Goal: Task Accomplishment & Management: Manage account settings

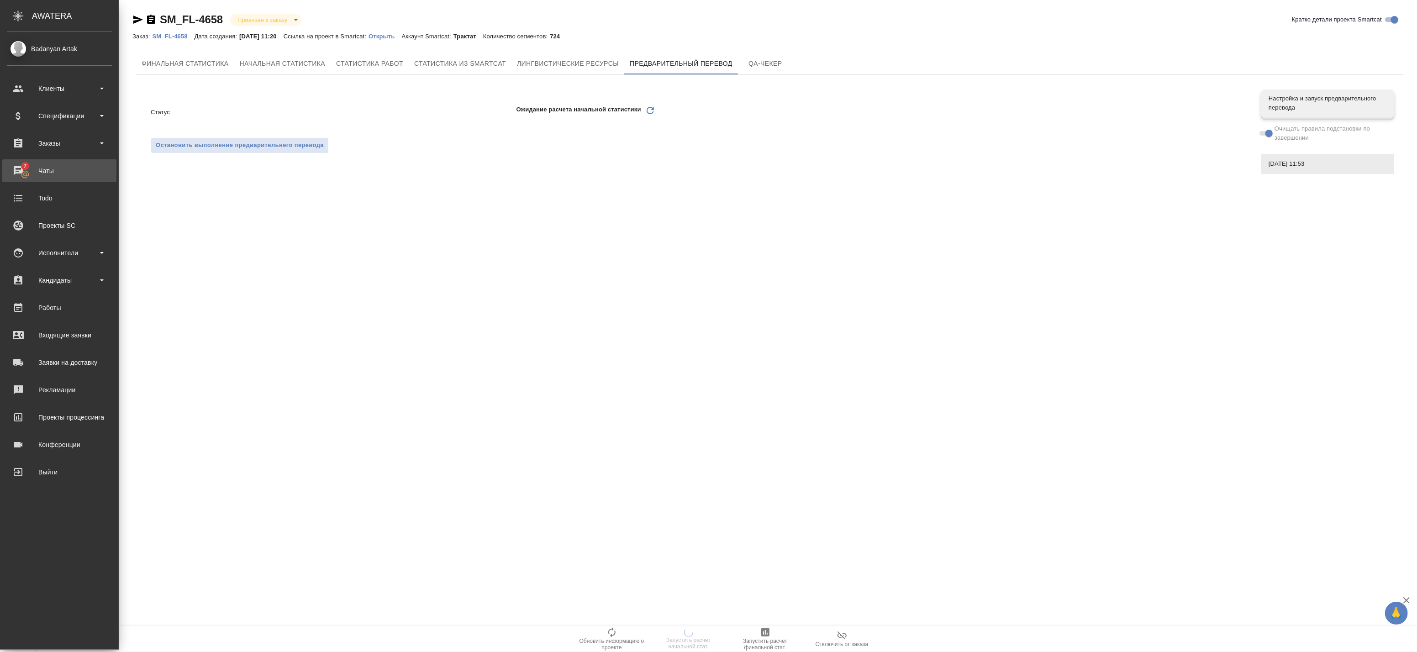
drag, startPoint x: 0, startPoint y: 0, endPoint x: 43, endPoint y: 163, distance: 169.1
click at [43, 164] on div "Чаты" at bounding box center [59, 171] width 105 height 14
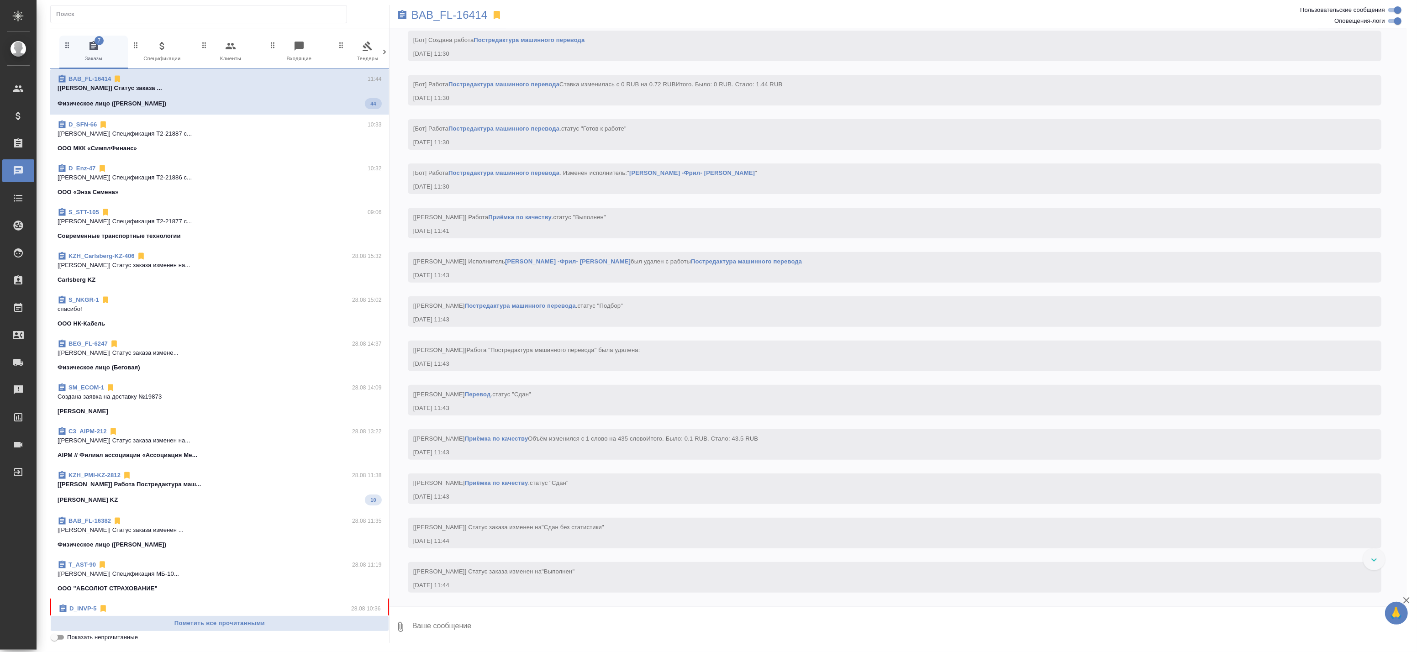
scroll to position [4678, 0]
click at [233, 256] on div "KZH_Carlsberg-KZ-406 28.08 15:32" at bounding box center [220, 254] width 324 height 9
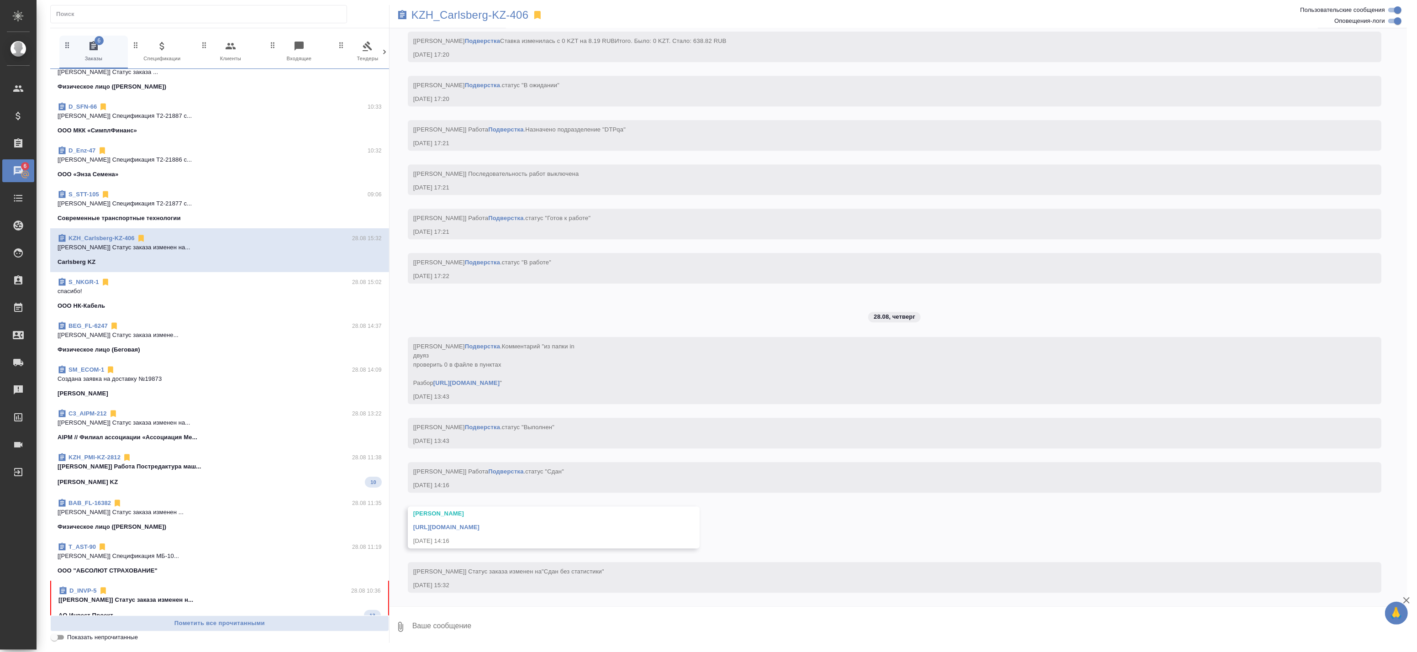
scroll to position [0, 0]
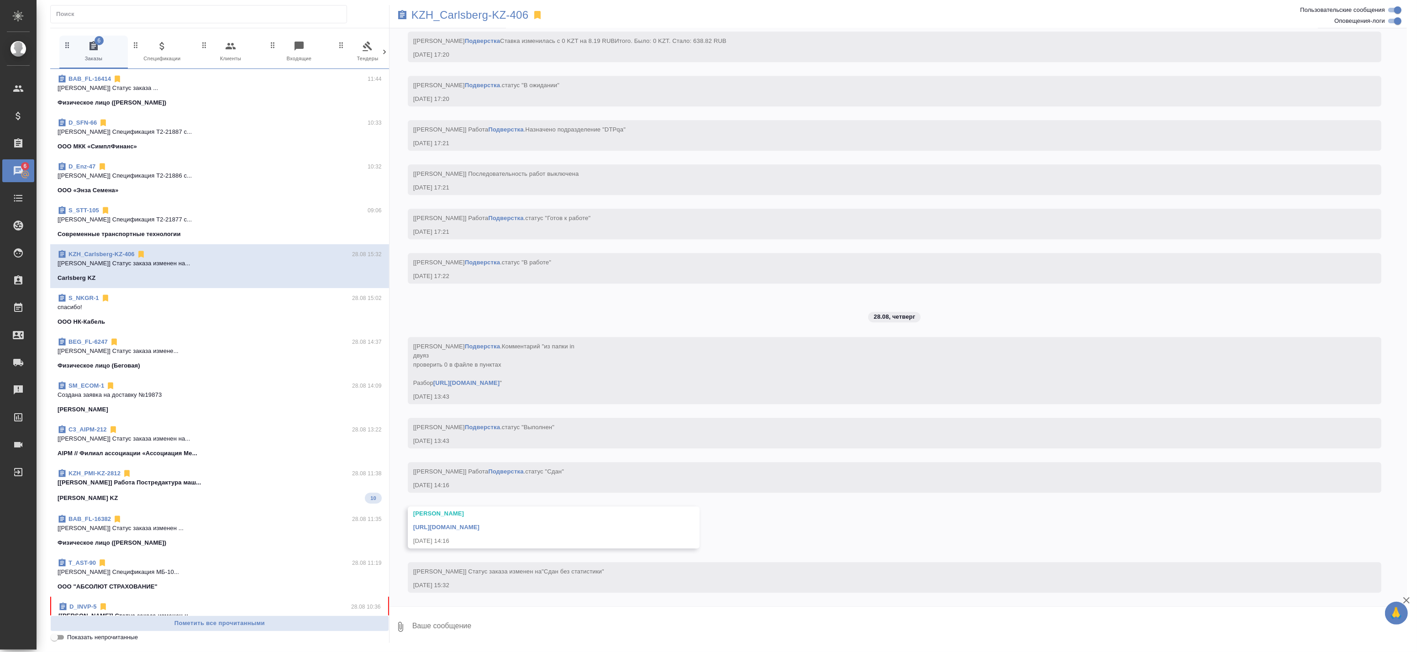
click at [198, 256] on div "KZH_Carlsberg-KZ-406 28.08 15:32" at bounding box center [220, 254] width 324 height 9
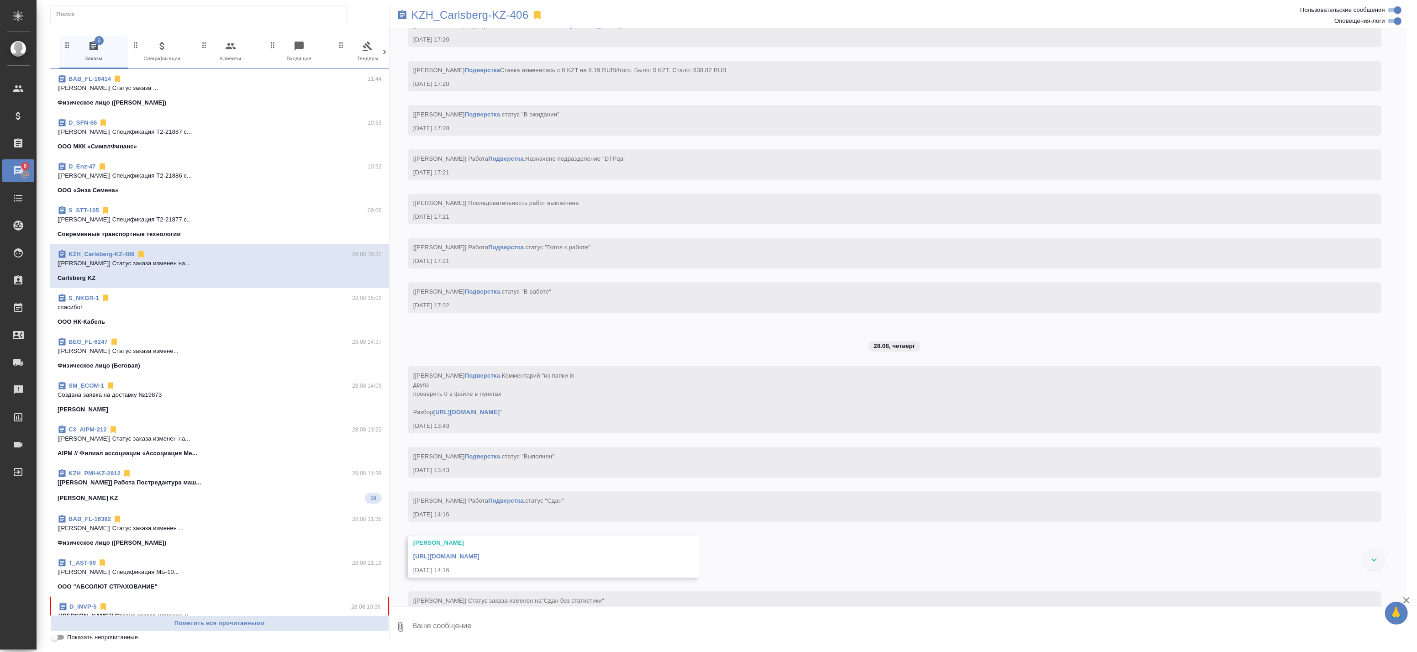
scroll to position [2900, 0]
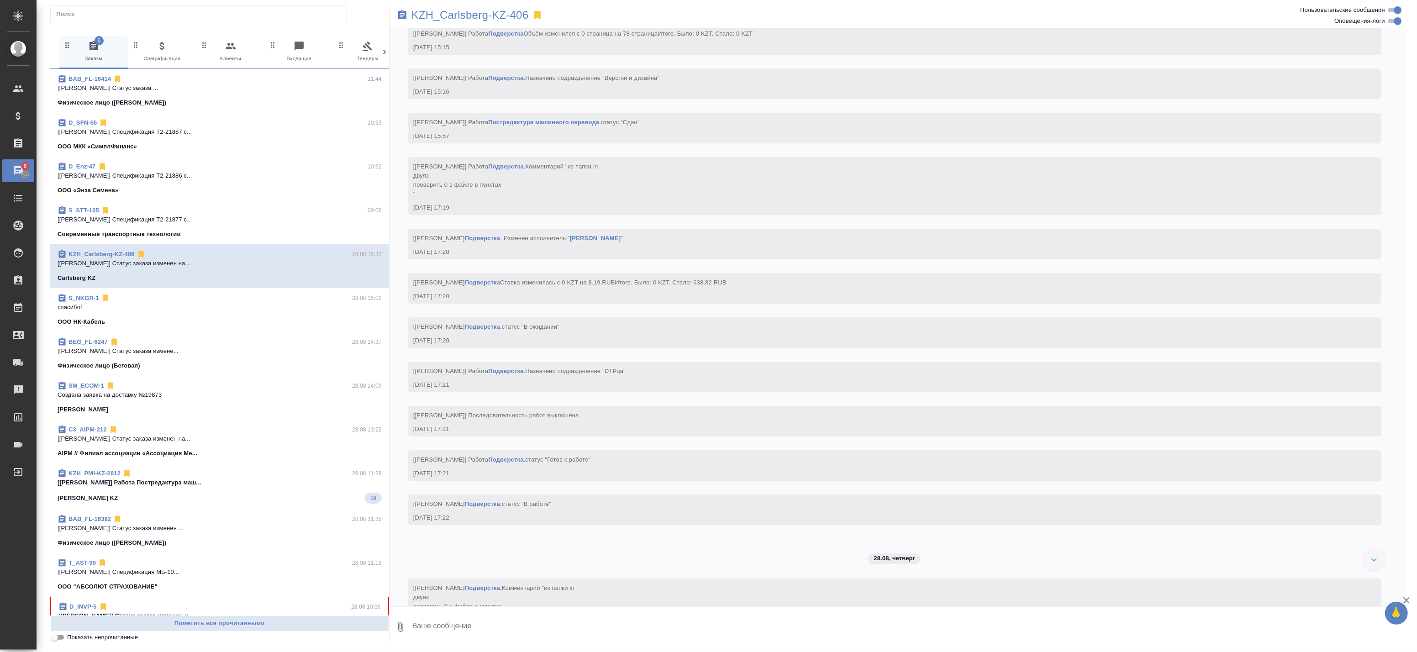
click at [1396, 23] on input "Оповещения-логи" at bounding box center [1397, 21] width 33 height 11
checkbox input "false"
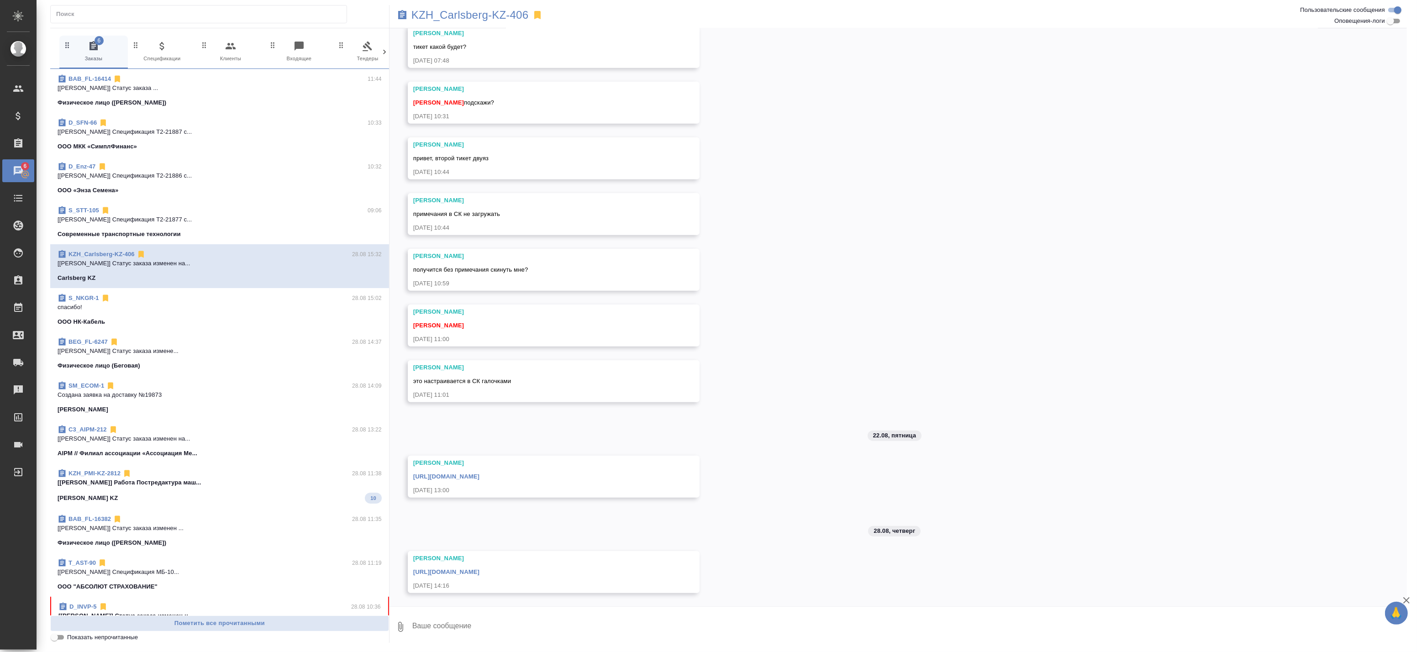
scroll to position [731, 0]
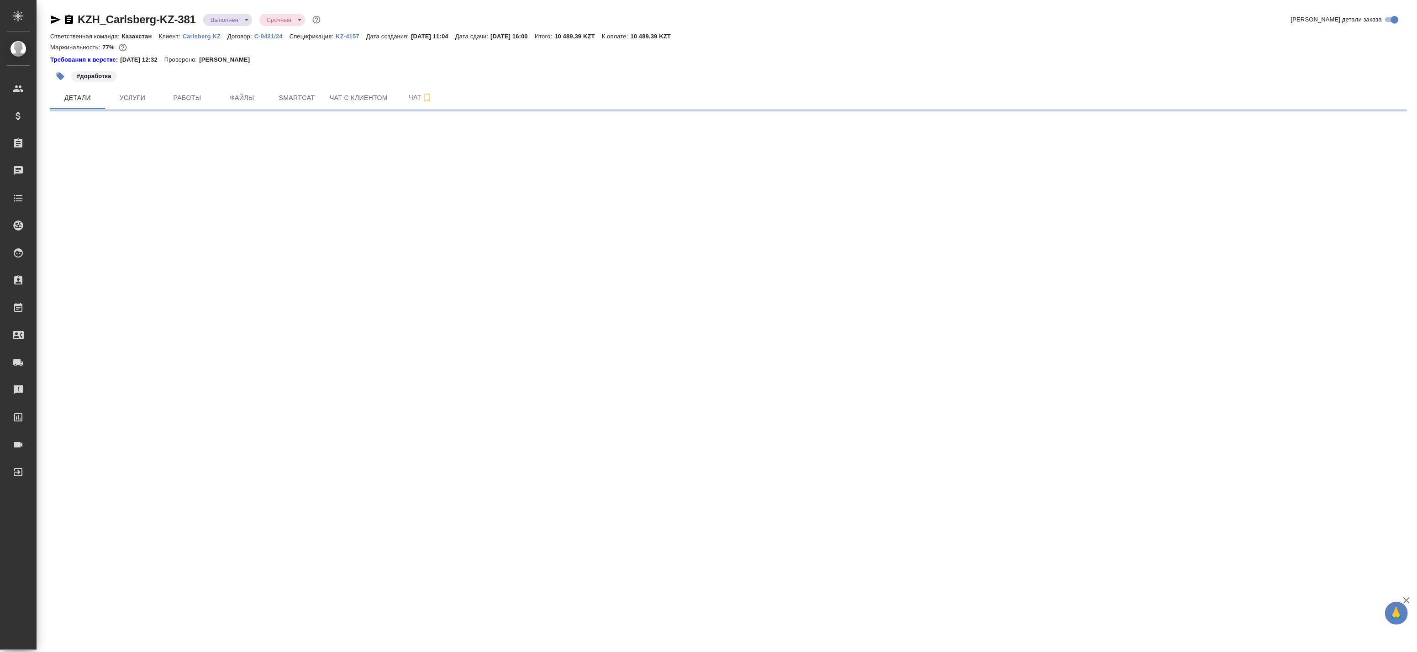
select select "RU"
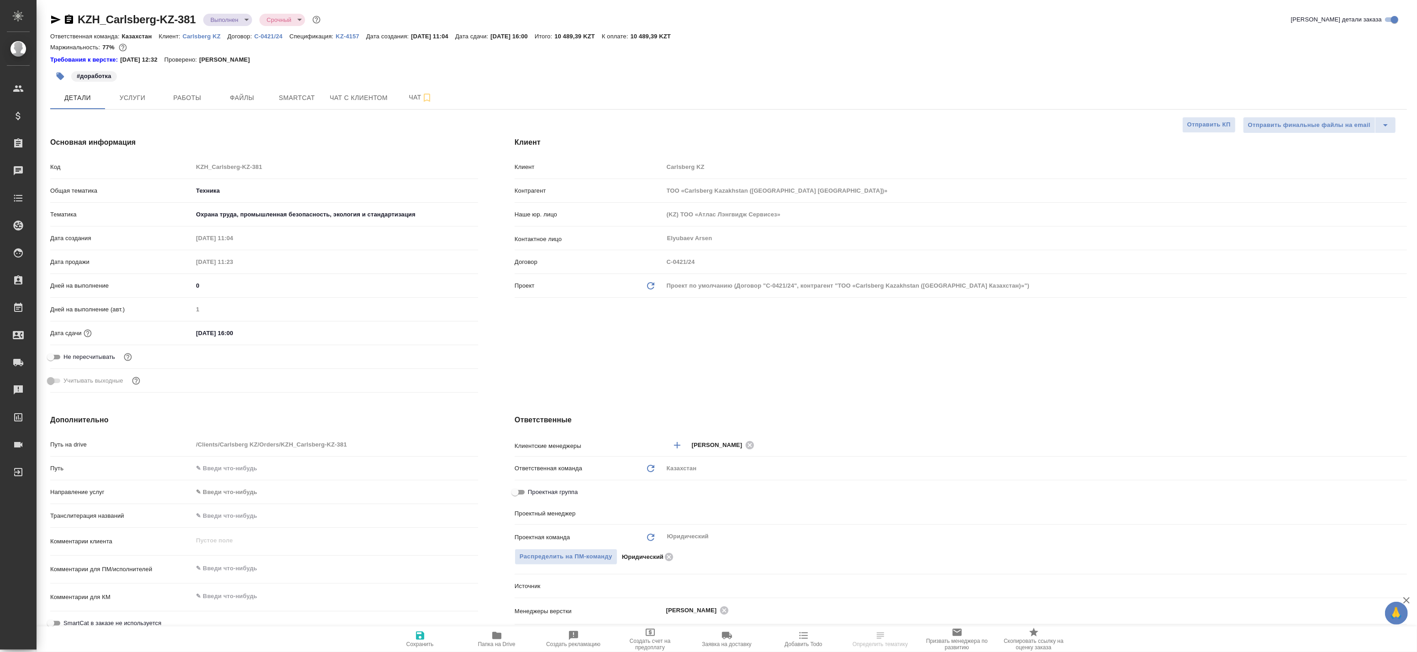
type textarea "x"
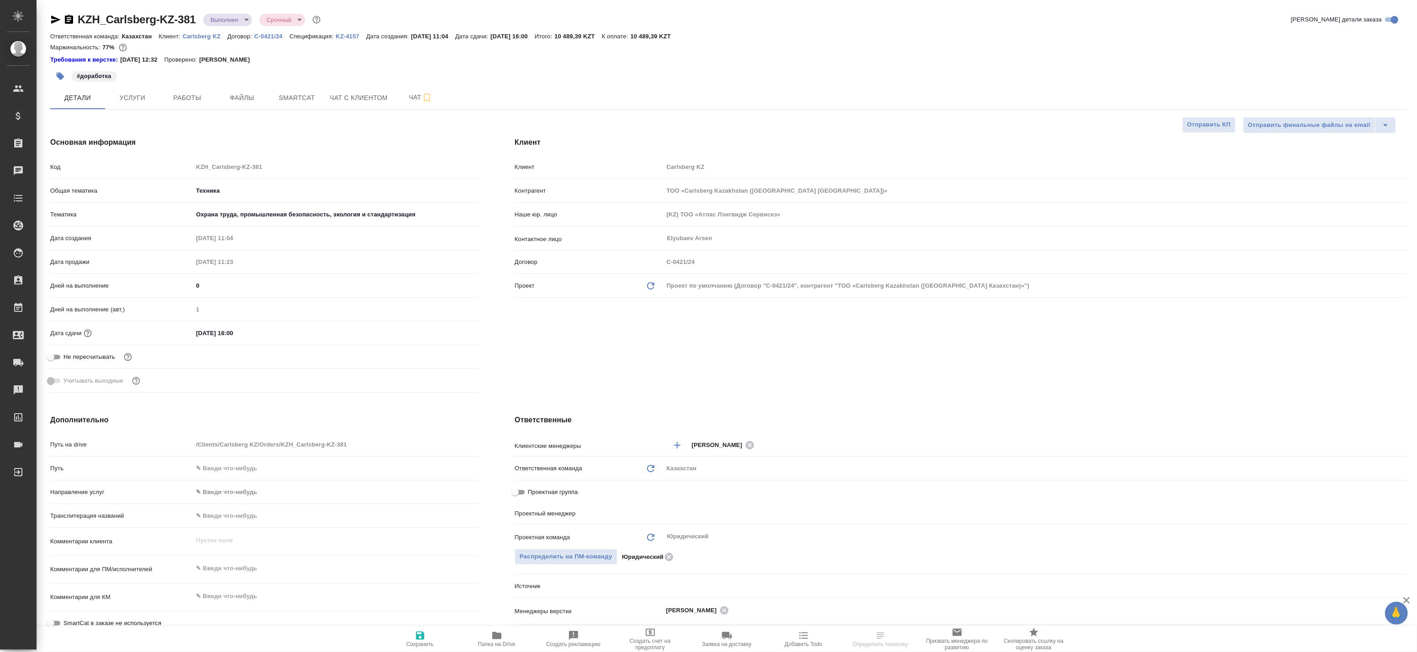
type textarea "x"
type input "[PERSON_NAME]"
type input "Журавлев Денис"
click at [413, 98] on span "Чат" at bounding box center [421, 97] width 44 height 11
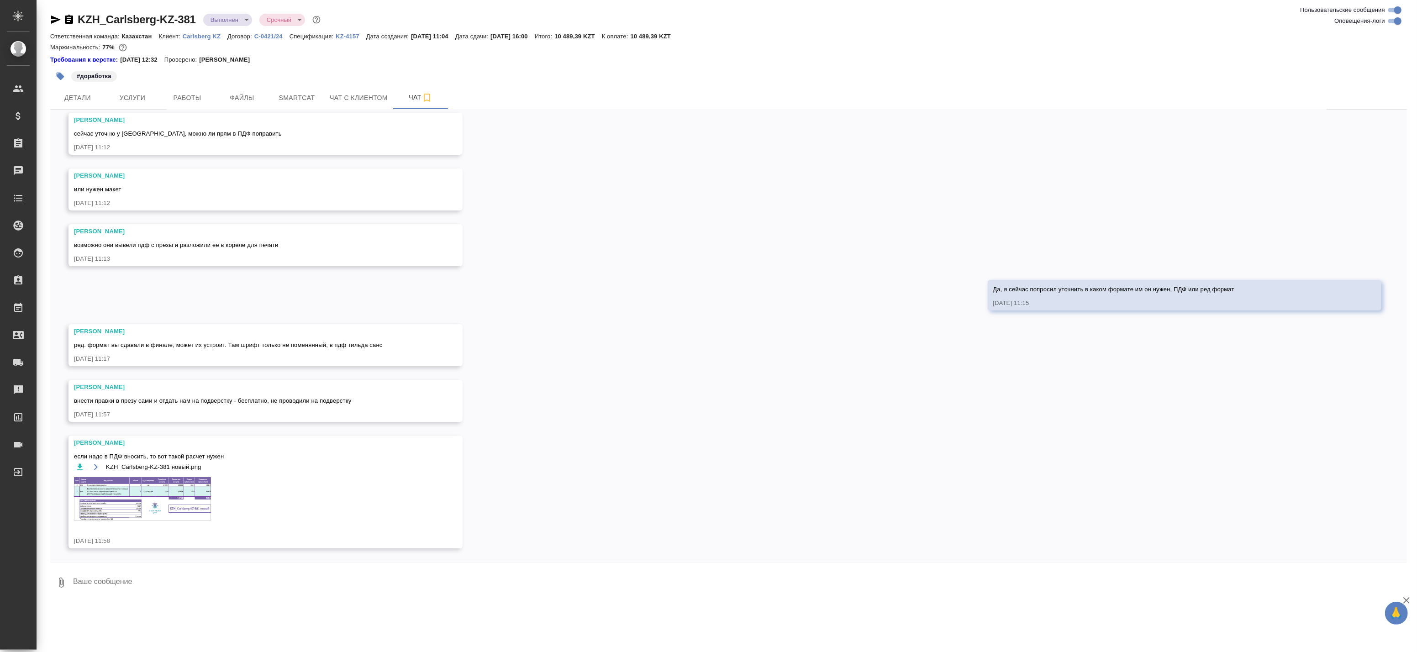
scroll to position [4235, 0]
click at [126, 507] on img at bounding box center [142, 498] width 137 height 43
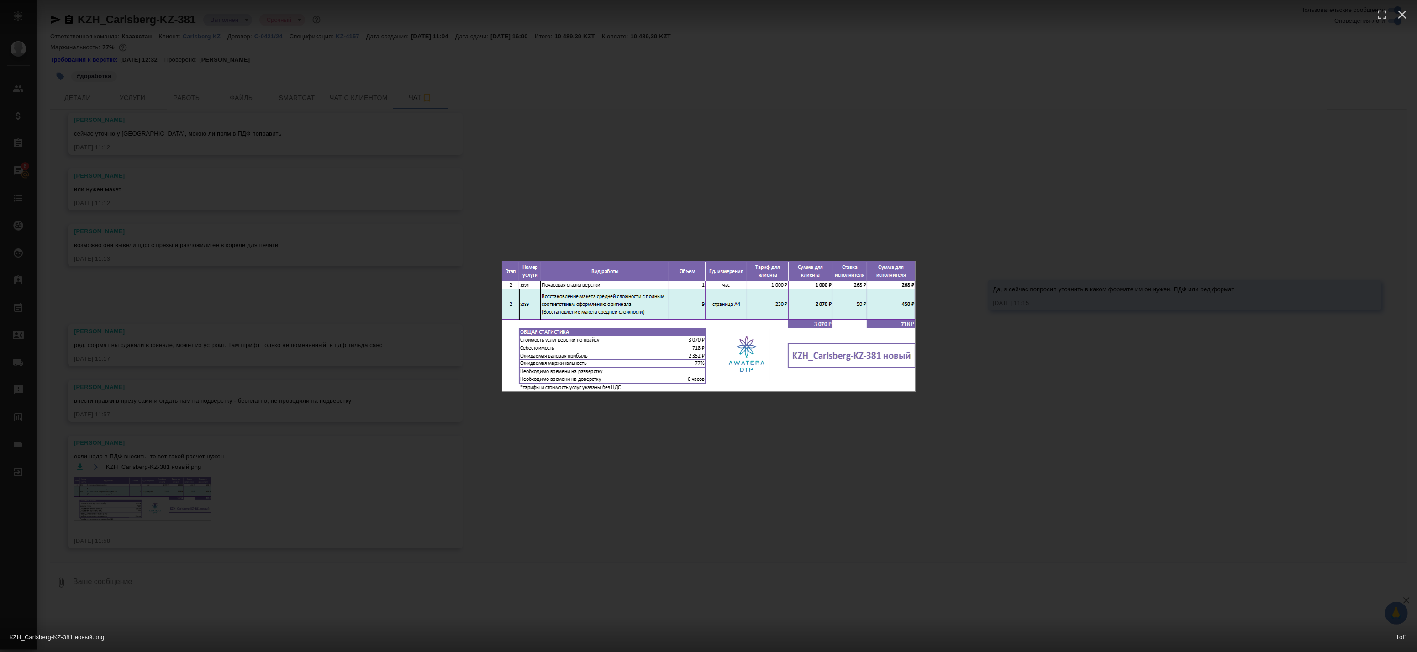
click at [319, 450] on div "KZH_Carlsberg-KZ-381 новый.png 1 of 1" at bounding box center [708, 326] width 1417 height 652
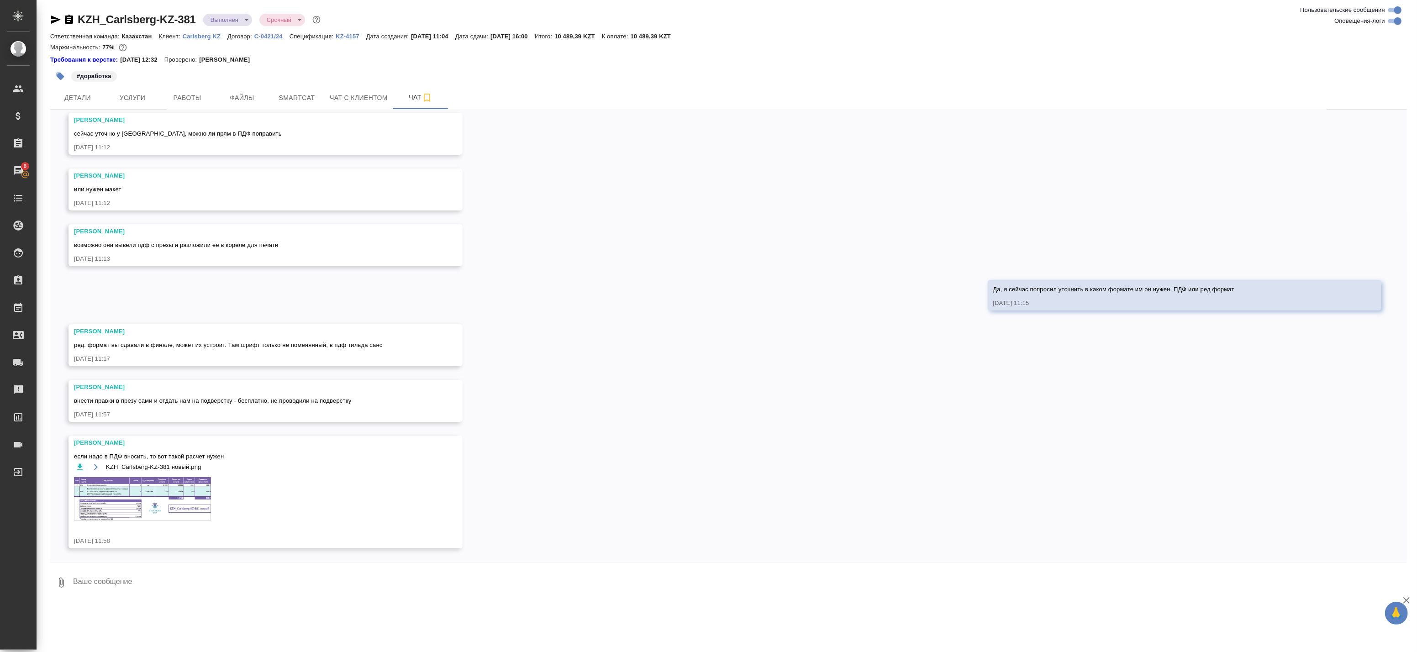
click at [154, 515] on img at bounding box center [142, 498] width 137 height 43
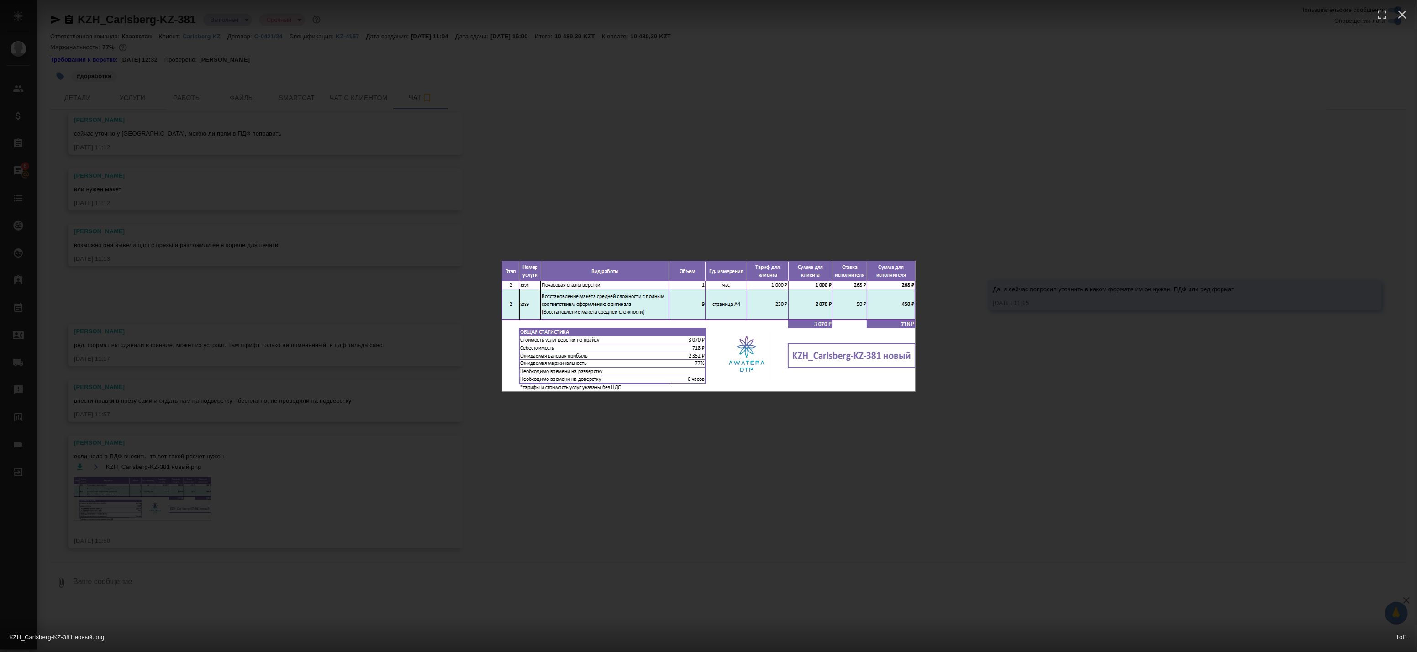
click at [508, 467] on div "KZH_Carlsberg-KZ-381 новый.png 1 of 1" at bounding box center [708, 326] width 1417 height 652
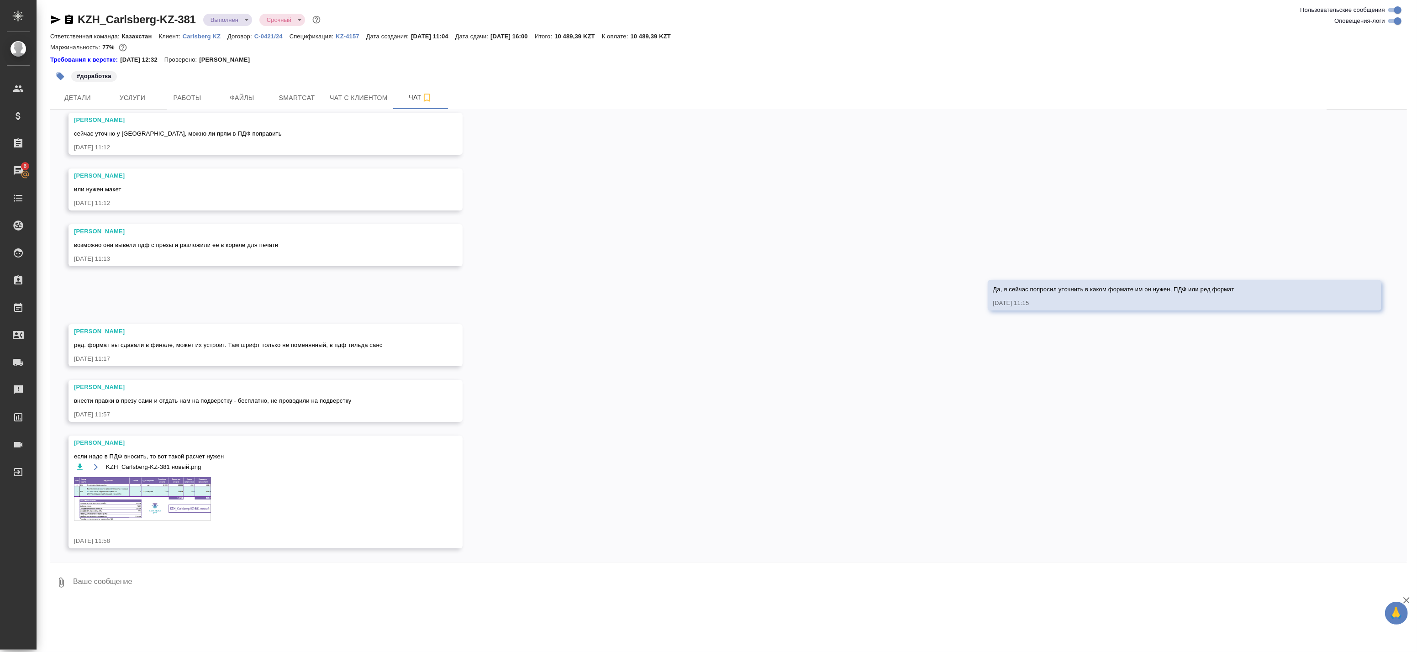
click at [156, 476] on div "KZH_Carlsberg-KZ-381 новый.png" at bounding box center [252, 496] width 357 height 71
click at [161, 485] on img at bounding box center [142, 498] width 137 height 43
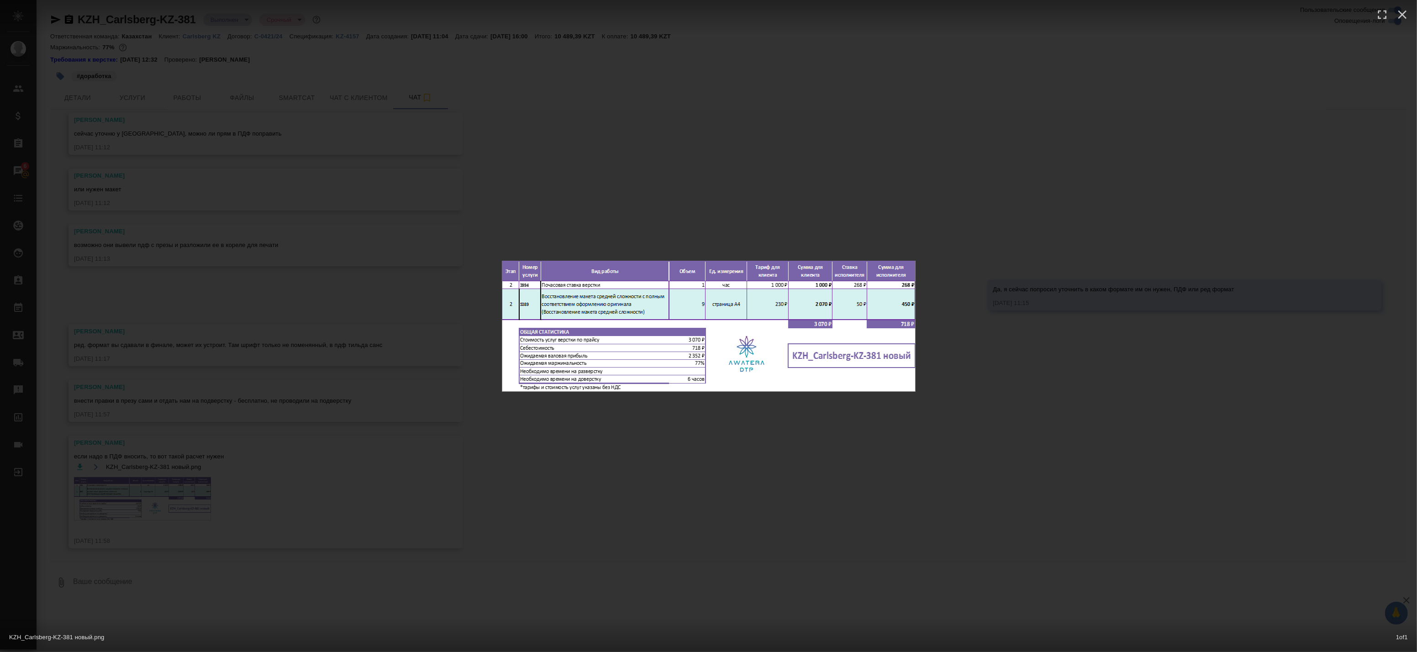
click at [446, 479] on div "KZH_Carlsberg-KZ-381 новый.png 1 of 1" at bounding box center [708, 326] width 1417 height 652
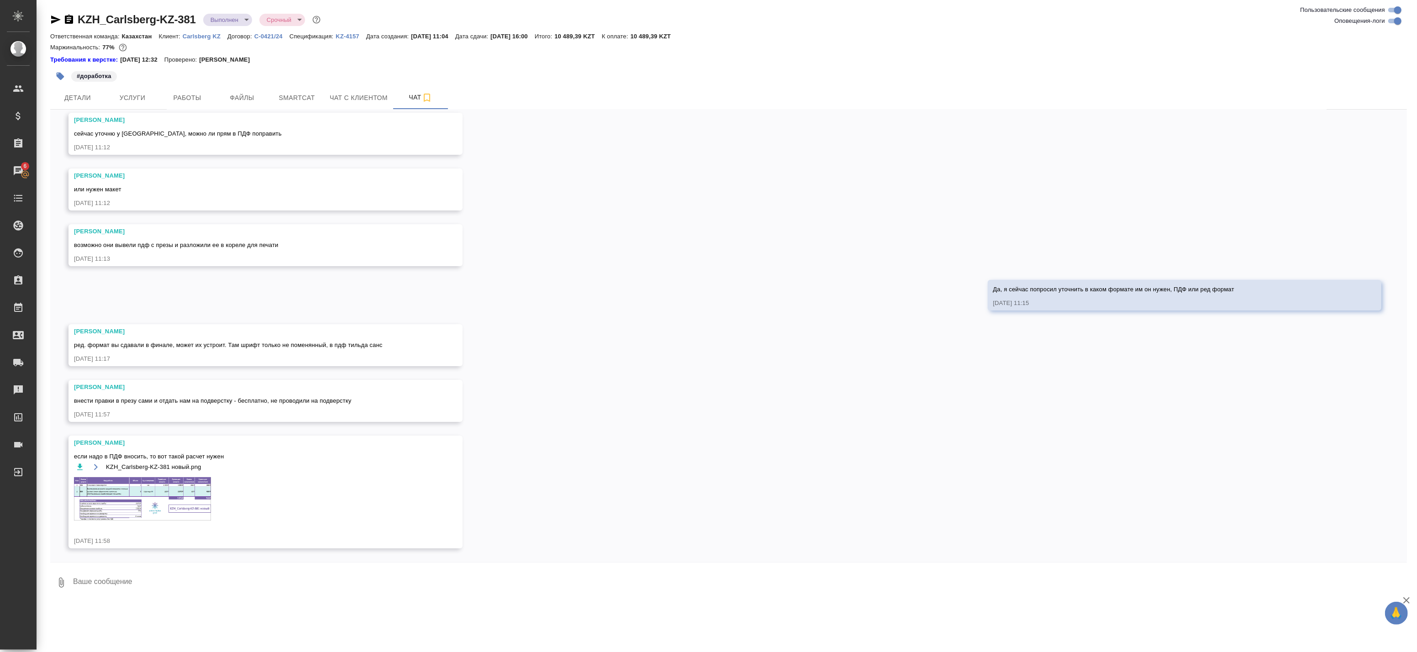
click at [467, 569] on textarea at bounding box center [739, 582] width 1335 height 31
click at [204, 96] on span "Работы" at bounding box center [187, 97] width 44 height 11
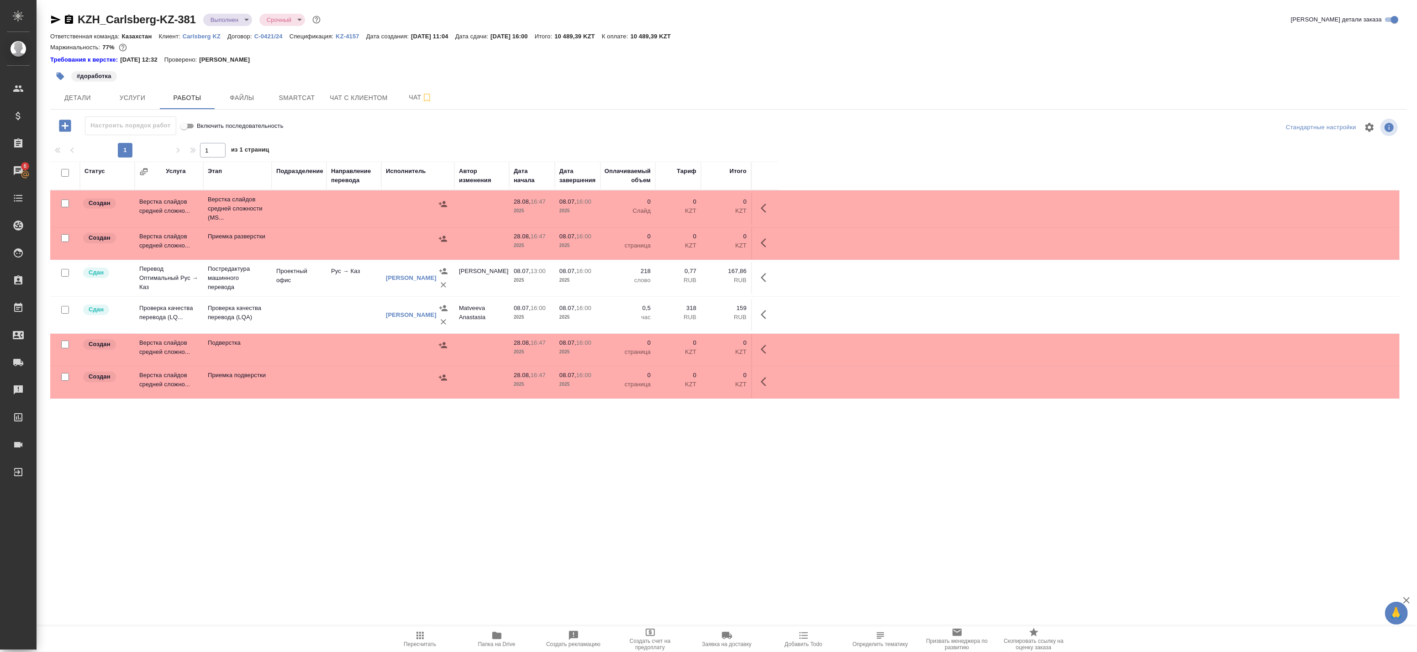
click at [504, 547] on div "Статус Услуга Этап Подразделение Направление перевода Исполнитель Автор изменен…" at bounding box center [724, 367] width 1349 height 411
click at [490, 638] on span "Папка на Drive" at bounding box center [497, 638] width 66 height 17
click at [400, 93] on span "Чат" at bounding box center [421, 97] width 44 height 11
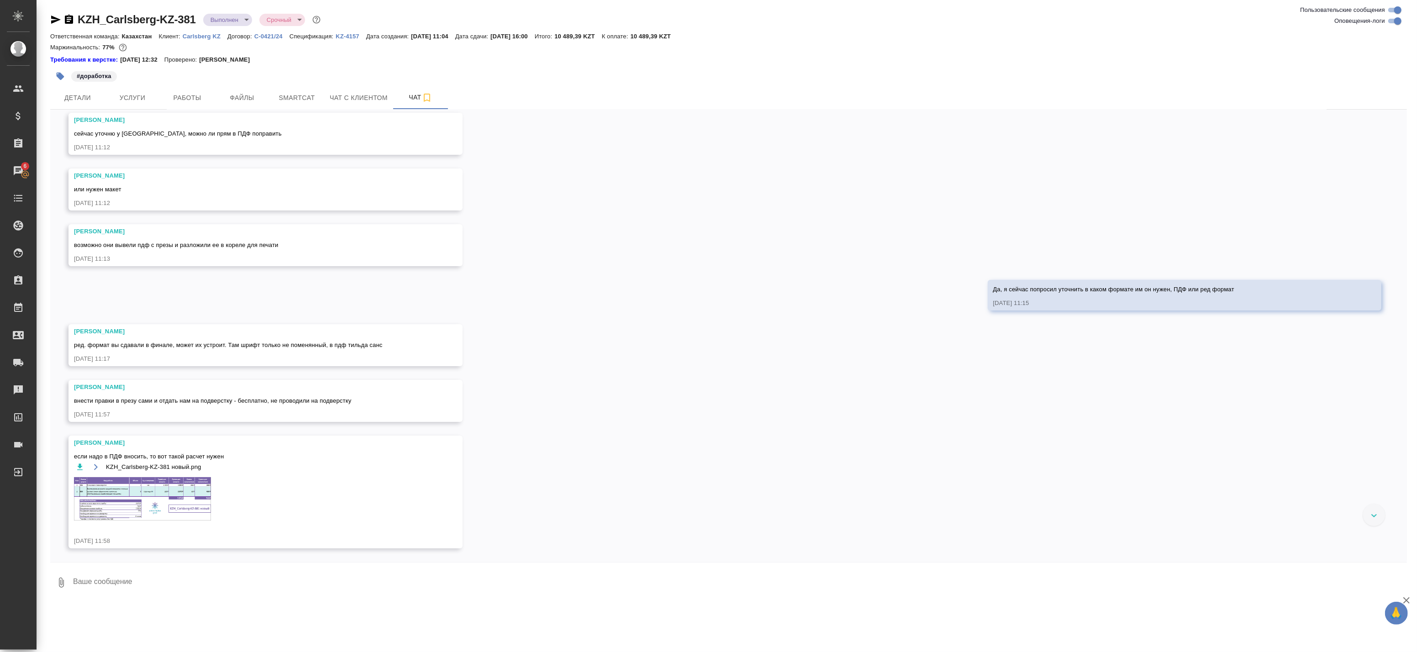
scroll to position [4235, 0]
click at [205, 512] on img at bounding box center [142, 498] width 137 height 43
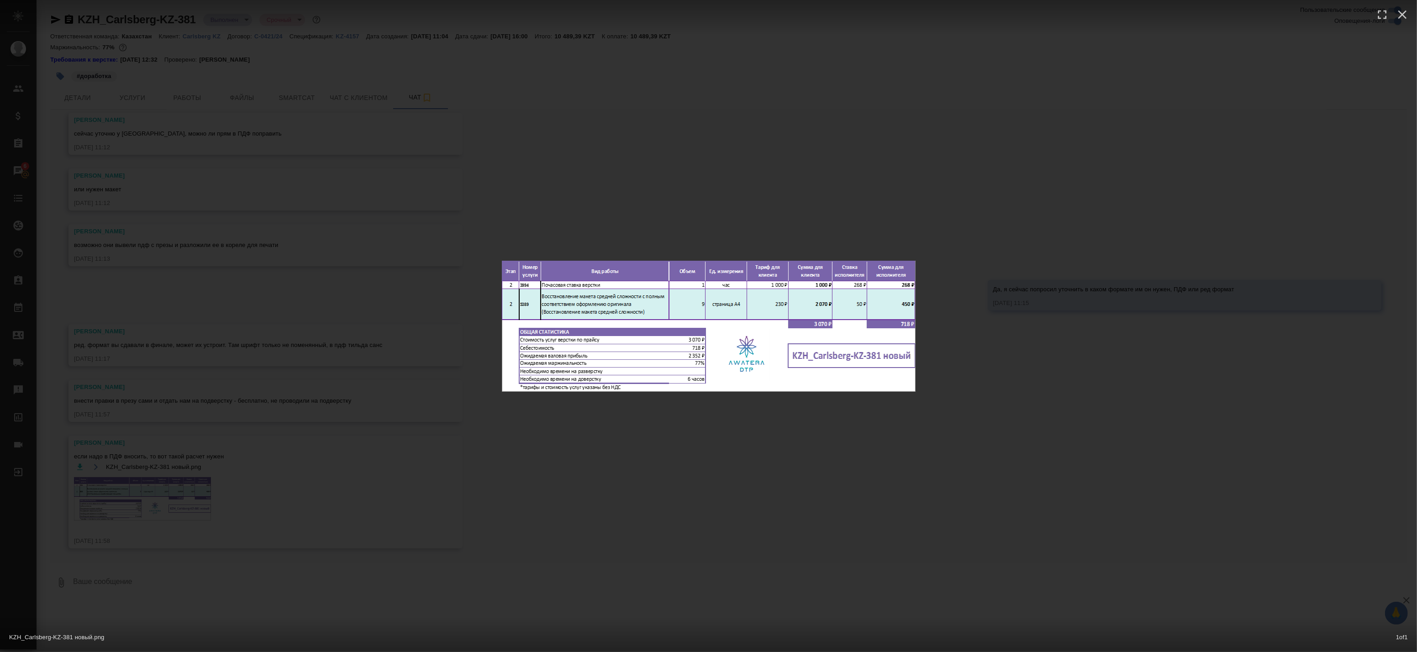
click at [495, 457] on div "KZH_Carlsberg-KZ-381 новый.png 1 of 1" at bounding box center [708, 326] width 1417 height 652
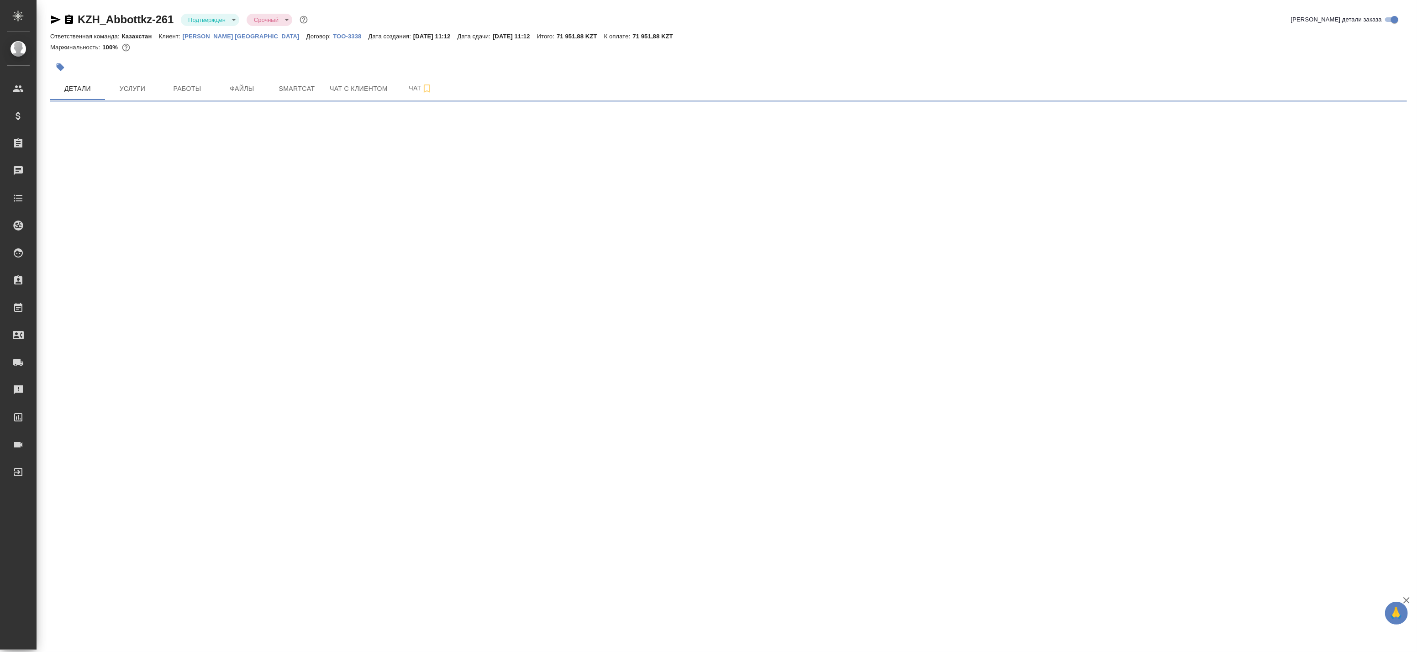
select select "RU"
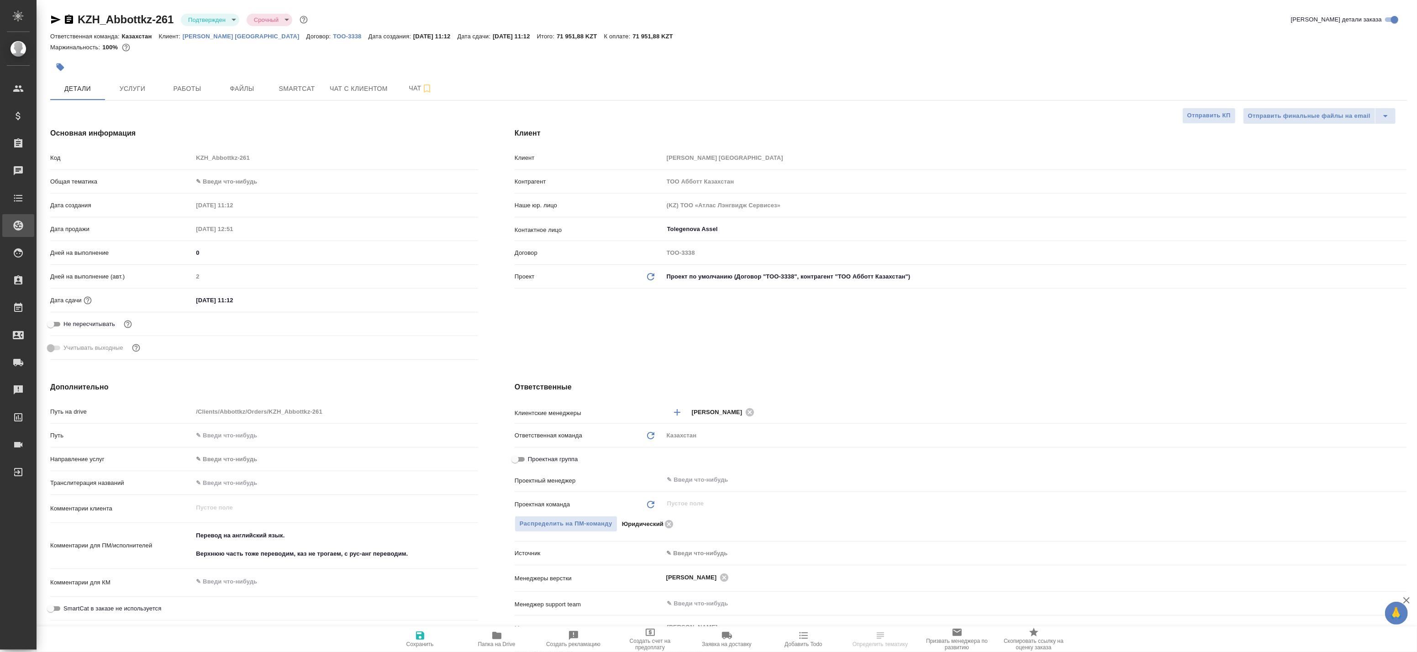
type textarea "x"
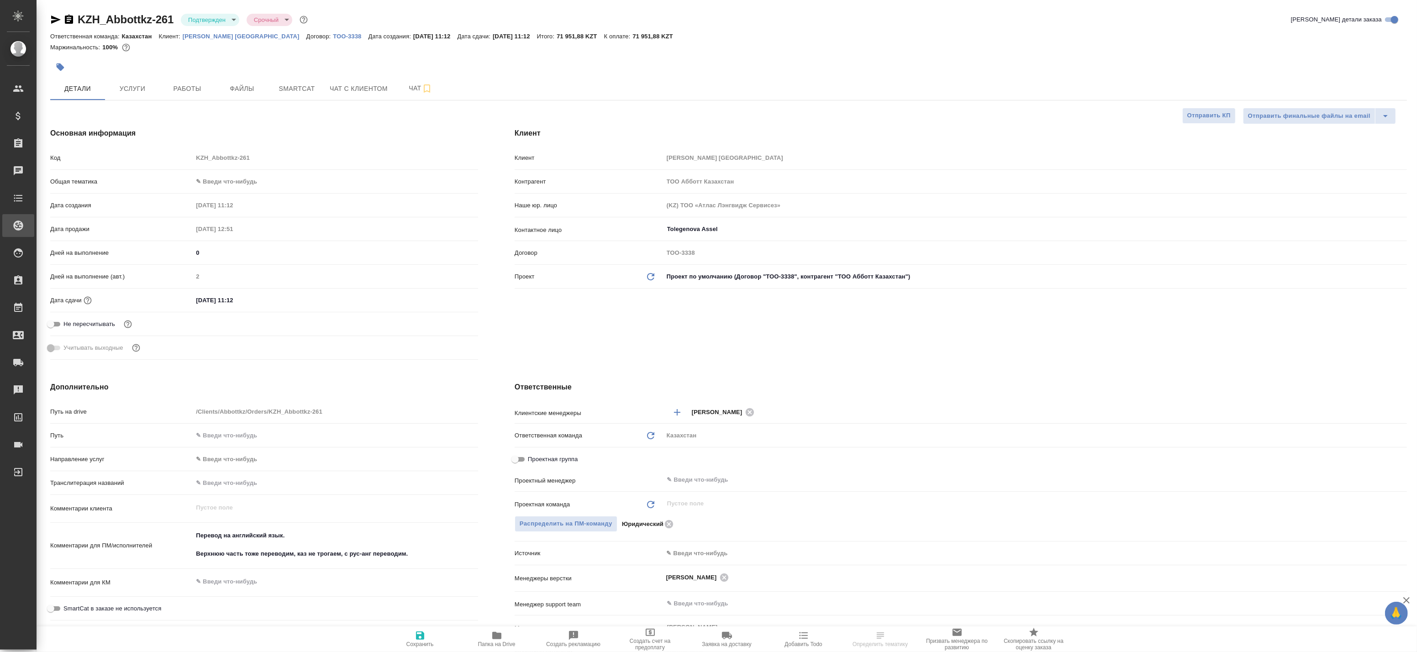
type textarea "x"
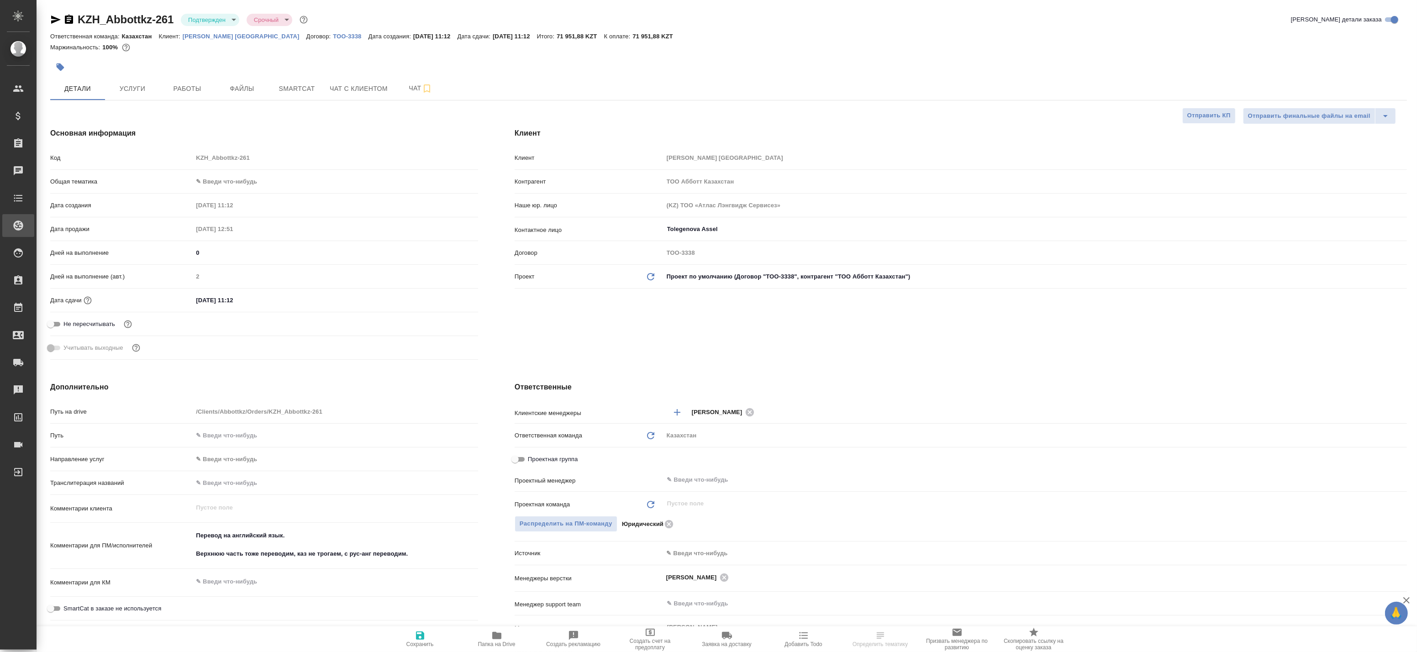
type textarea "x"
select select "RU"
type textarea "x"
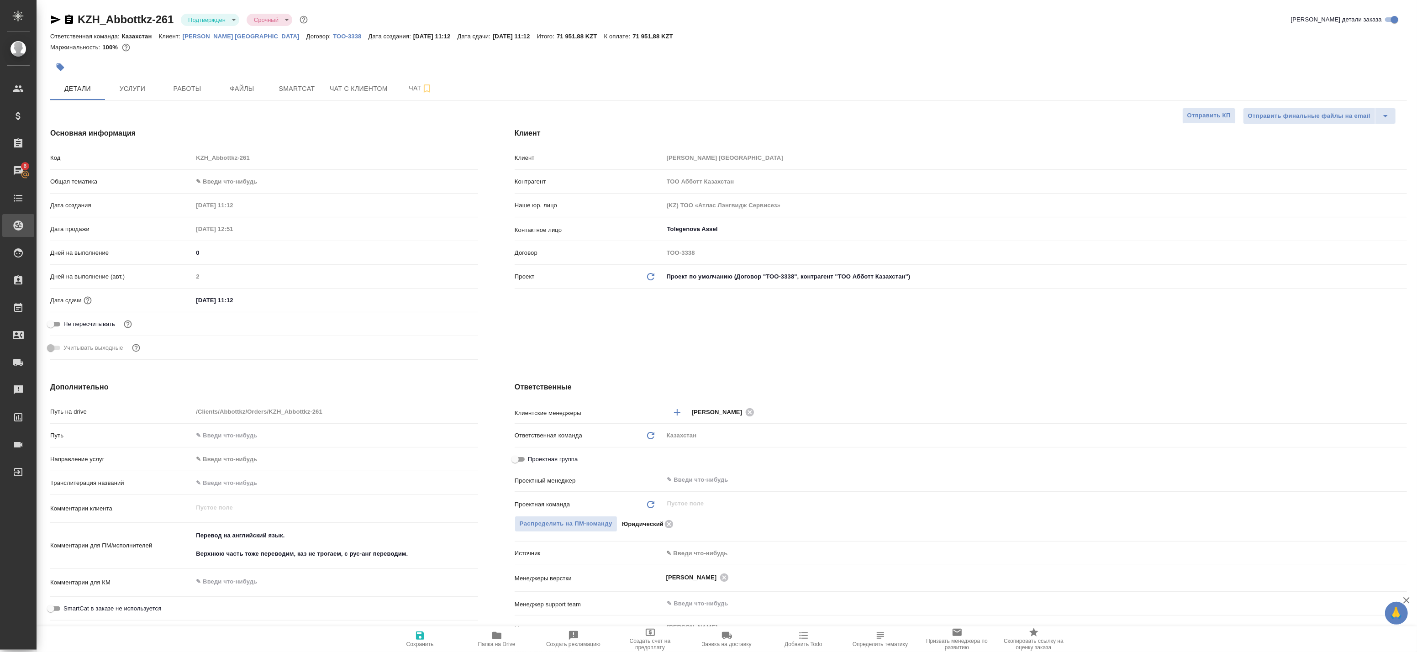
type textarea "x"
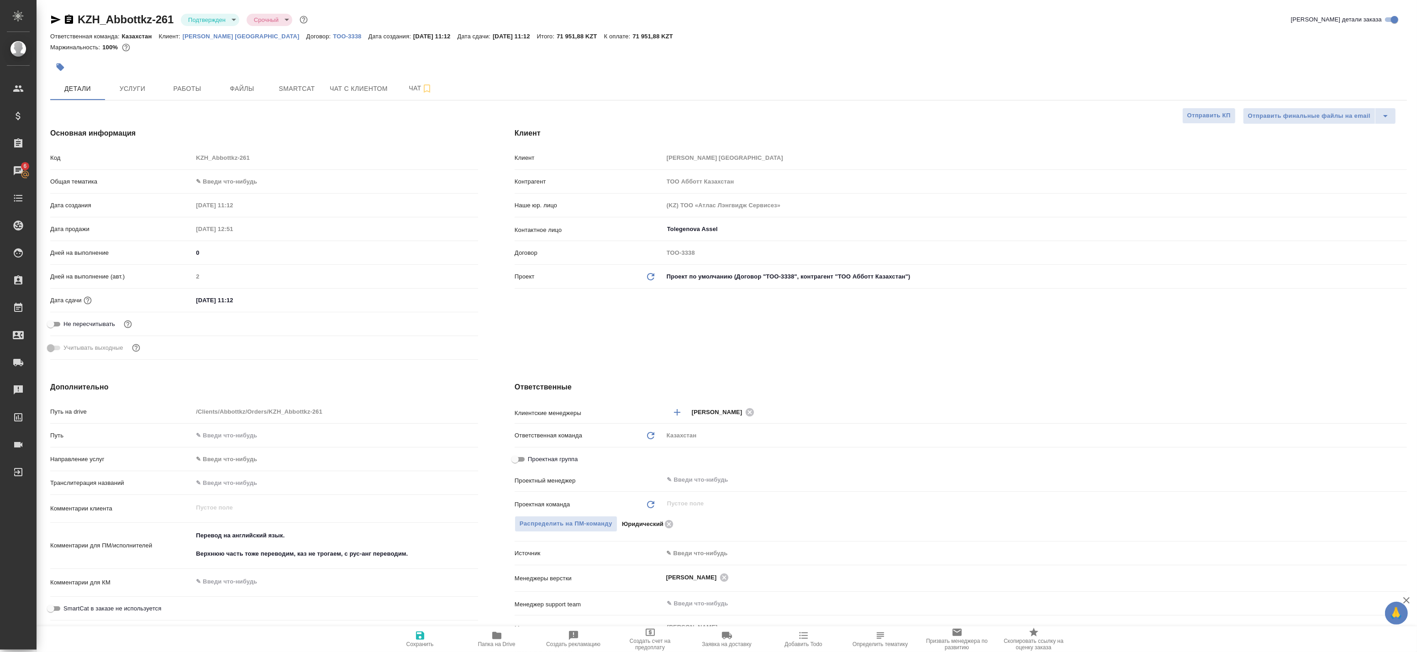
type textarea "x"
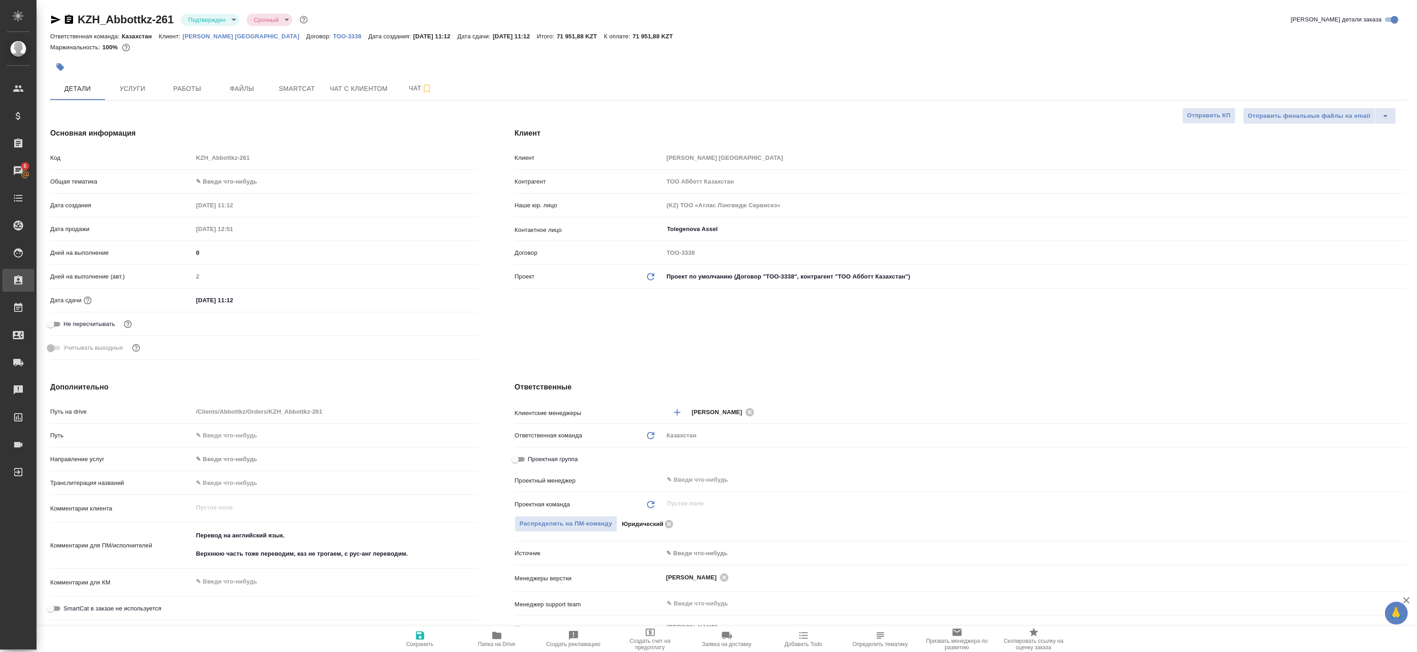
type textarea "x"
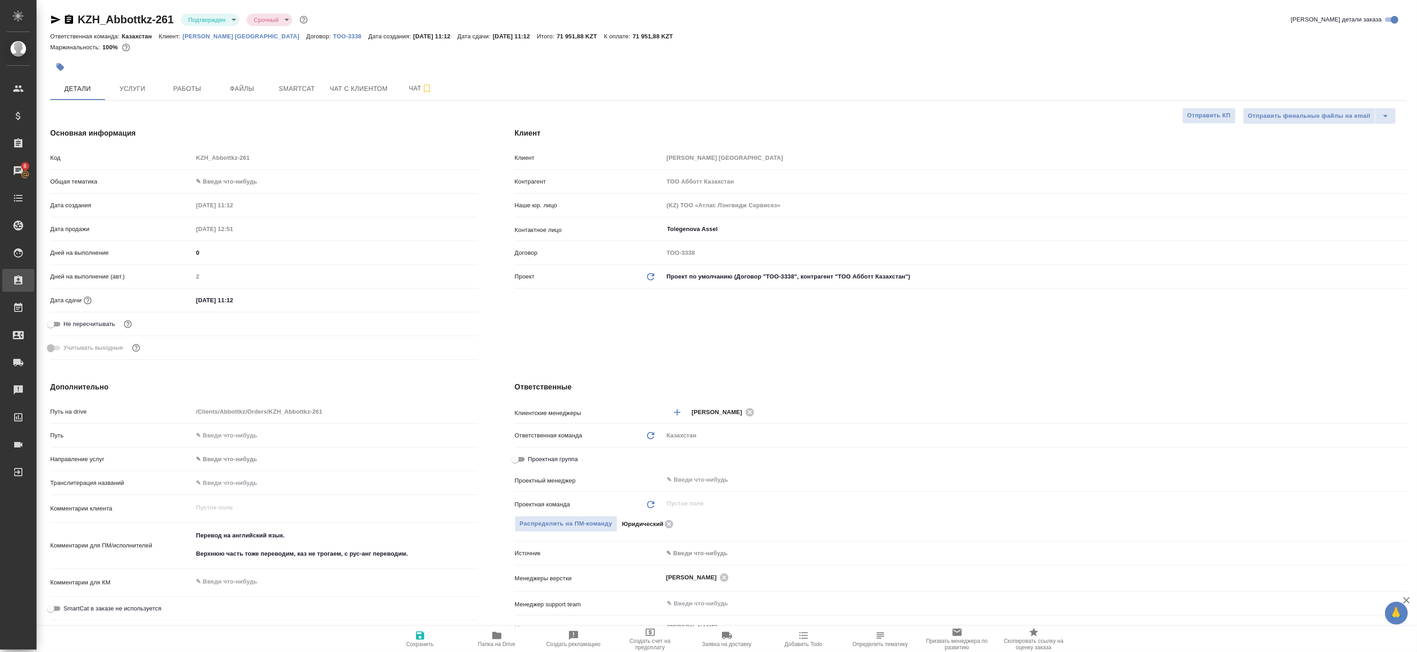
type textarea "x"
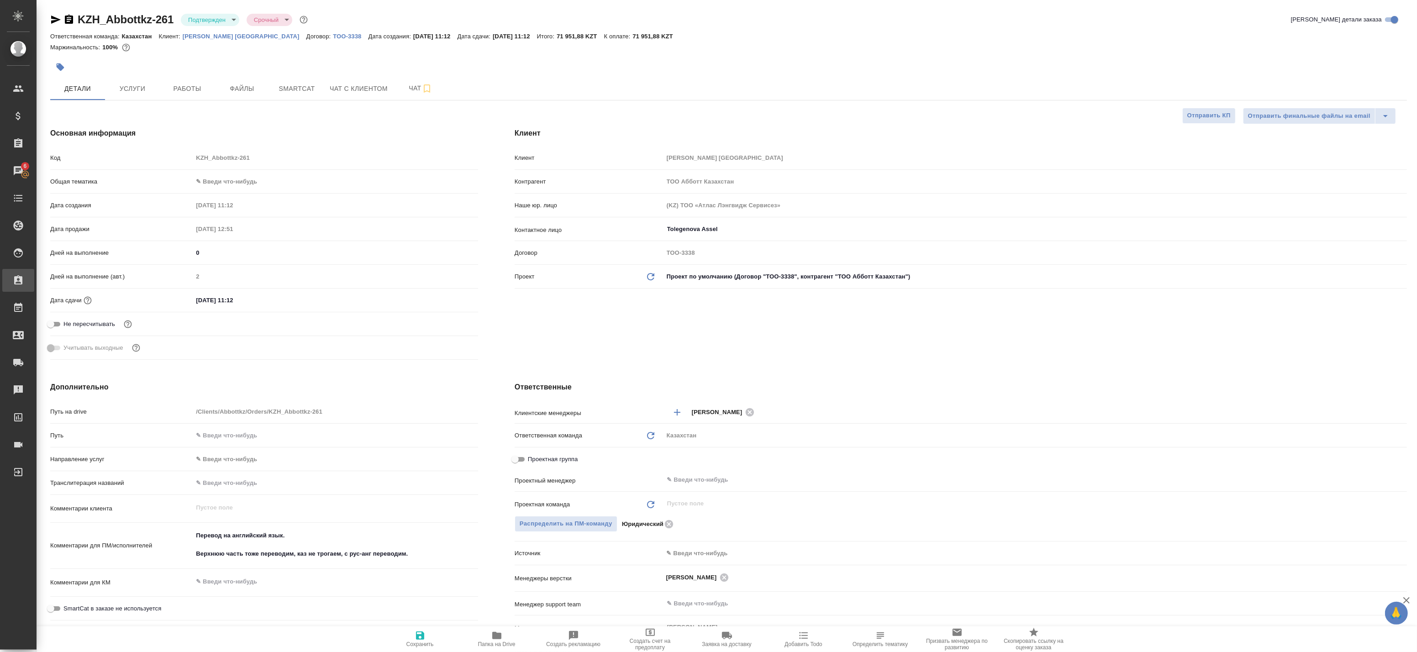
type textarea "x"
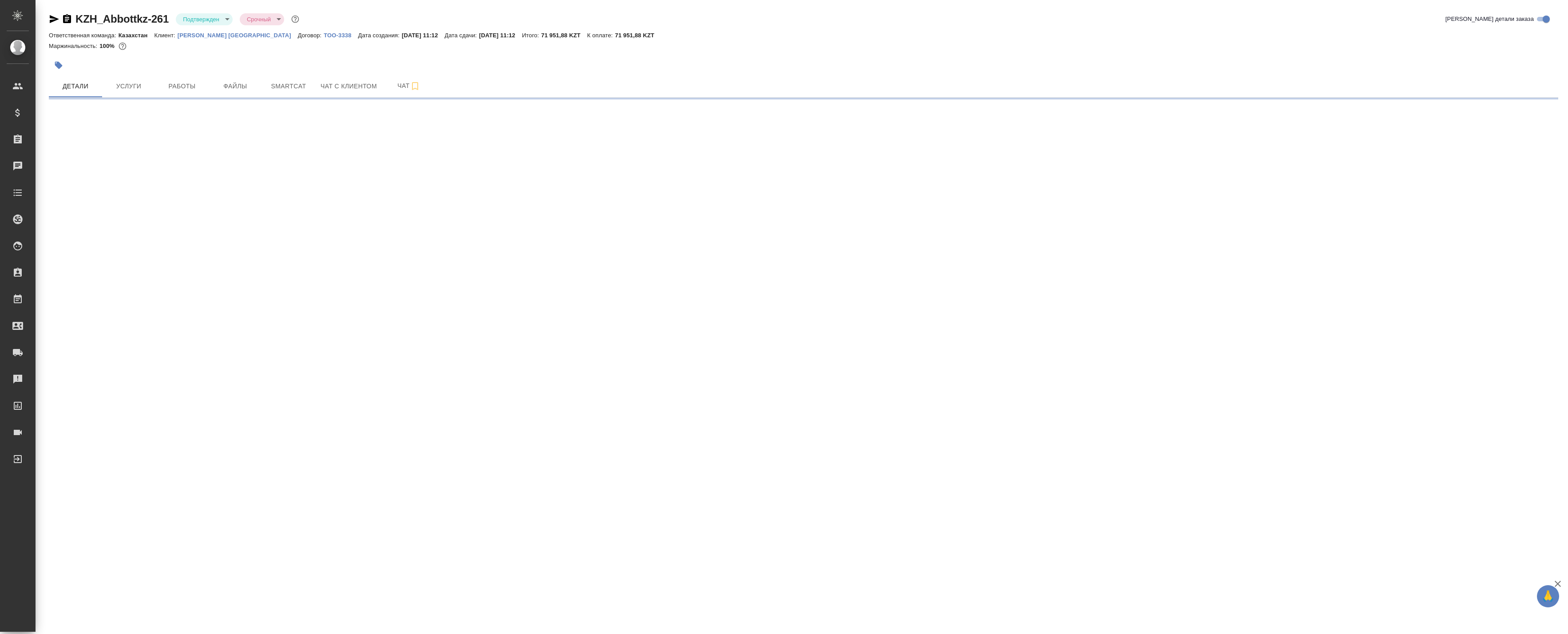
select select "RU"
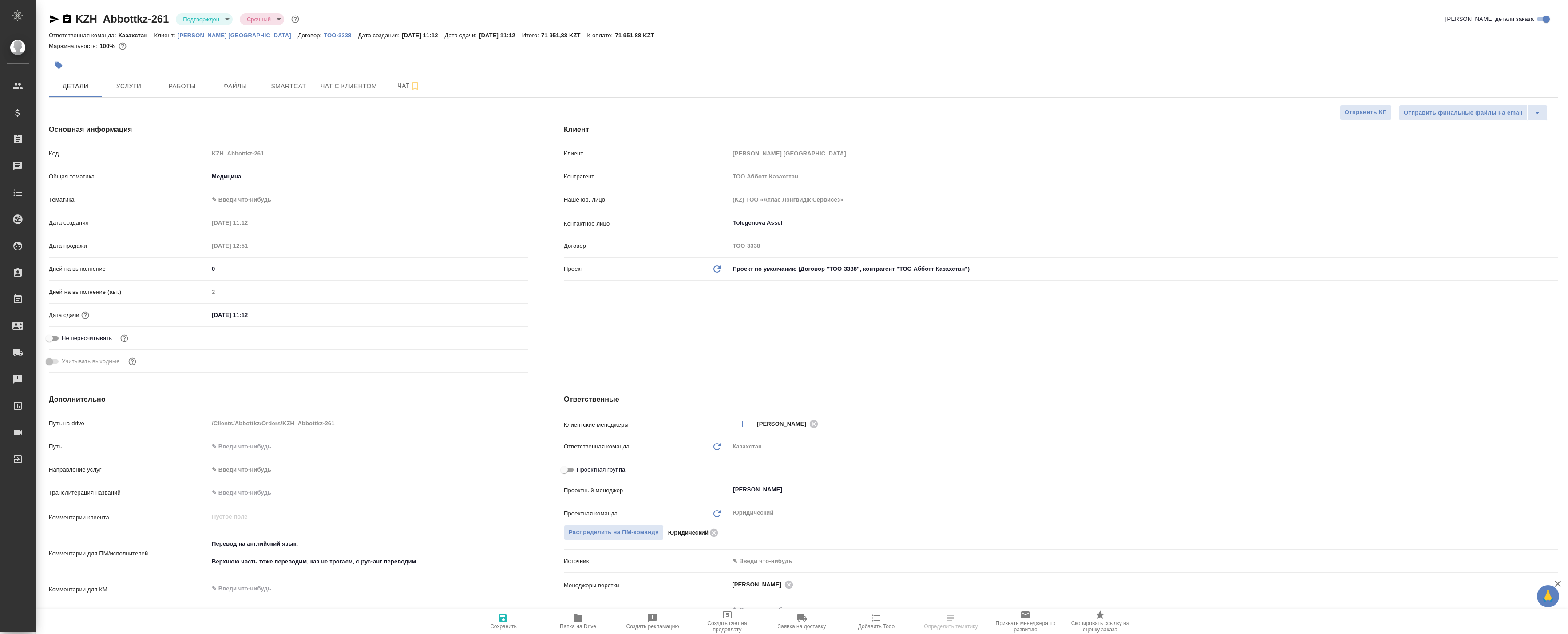
type textarea "x"
select select "RU"
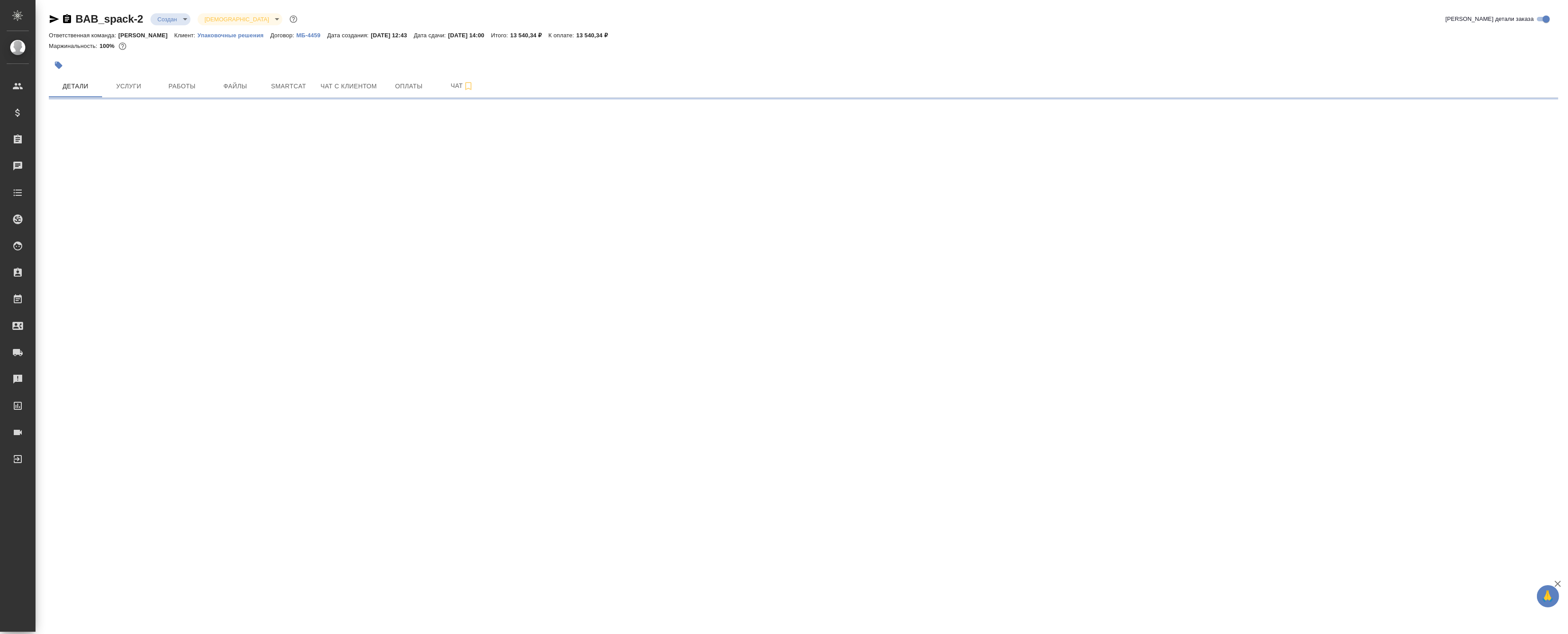
select select "RU"
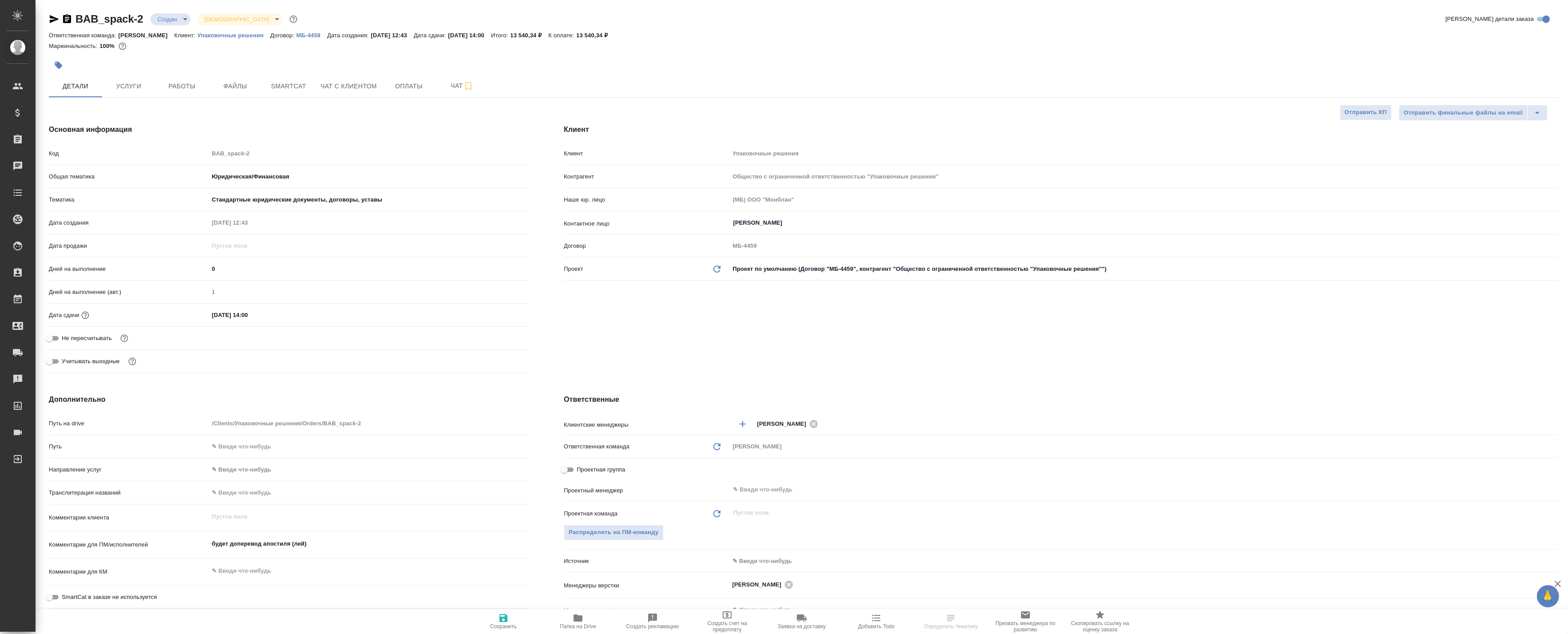
type textarea "x"
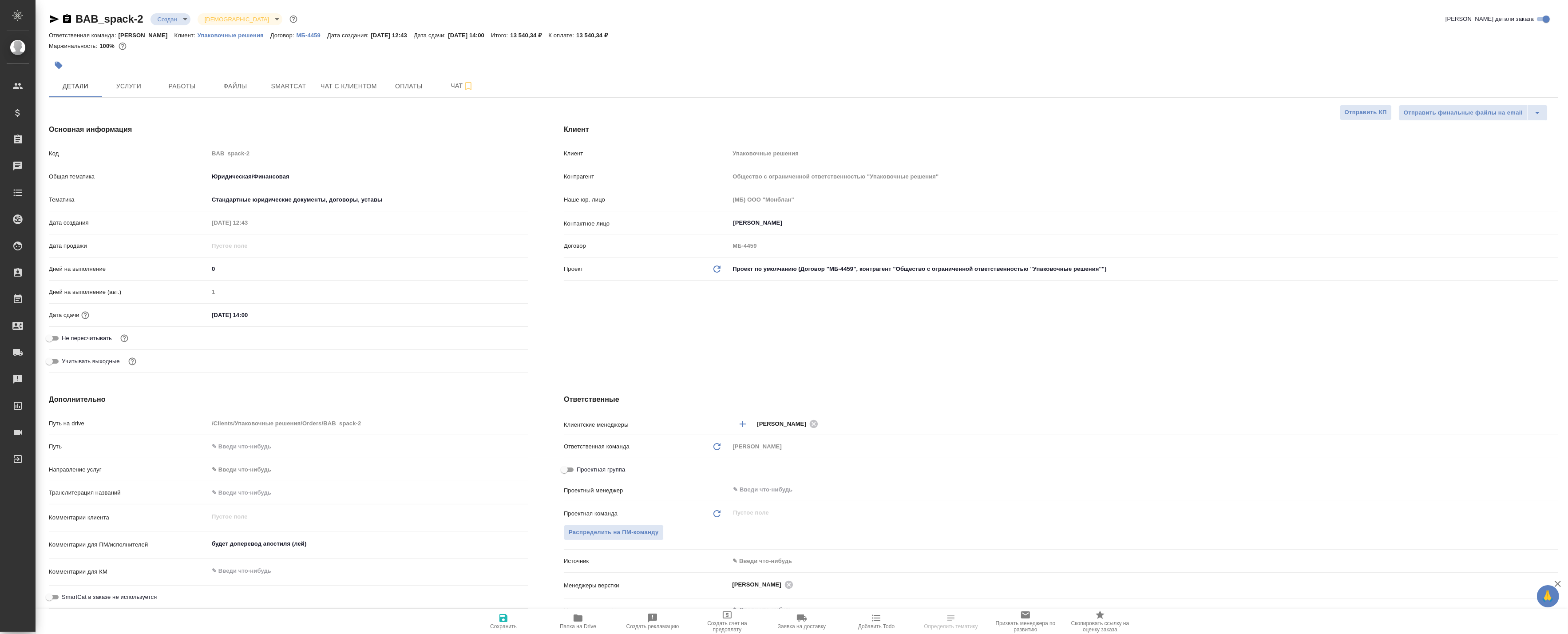
type textarea "x"
click at [449, 79] on button "Чат" at bounding box center [462, 86] width 53 height 22
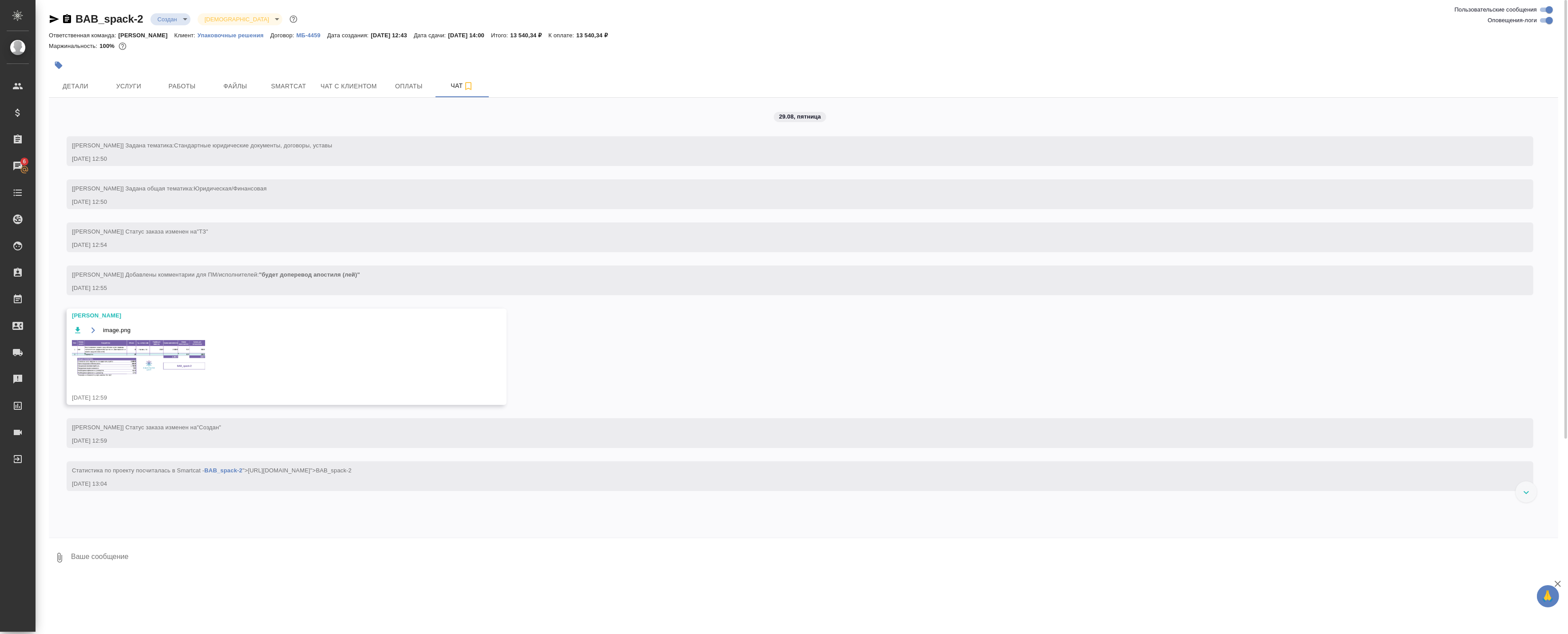
click at [116, 346] on img at bounding box center [138, 359] width 133 height 38
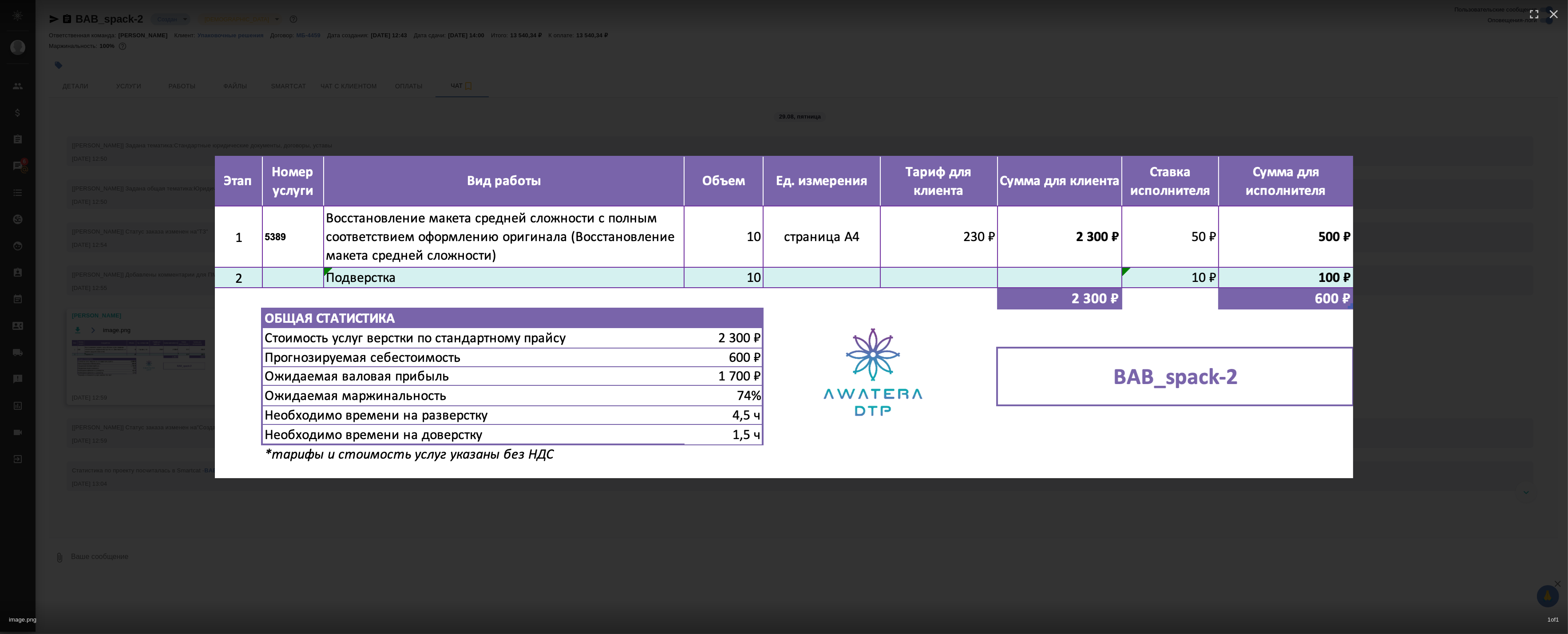
click at [401, 109] on div "image.png 1 of 1" at bounding box center [784, 317] width 1568 height 634
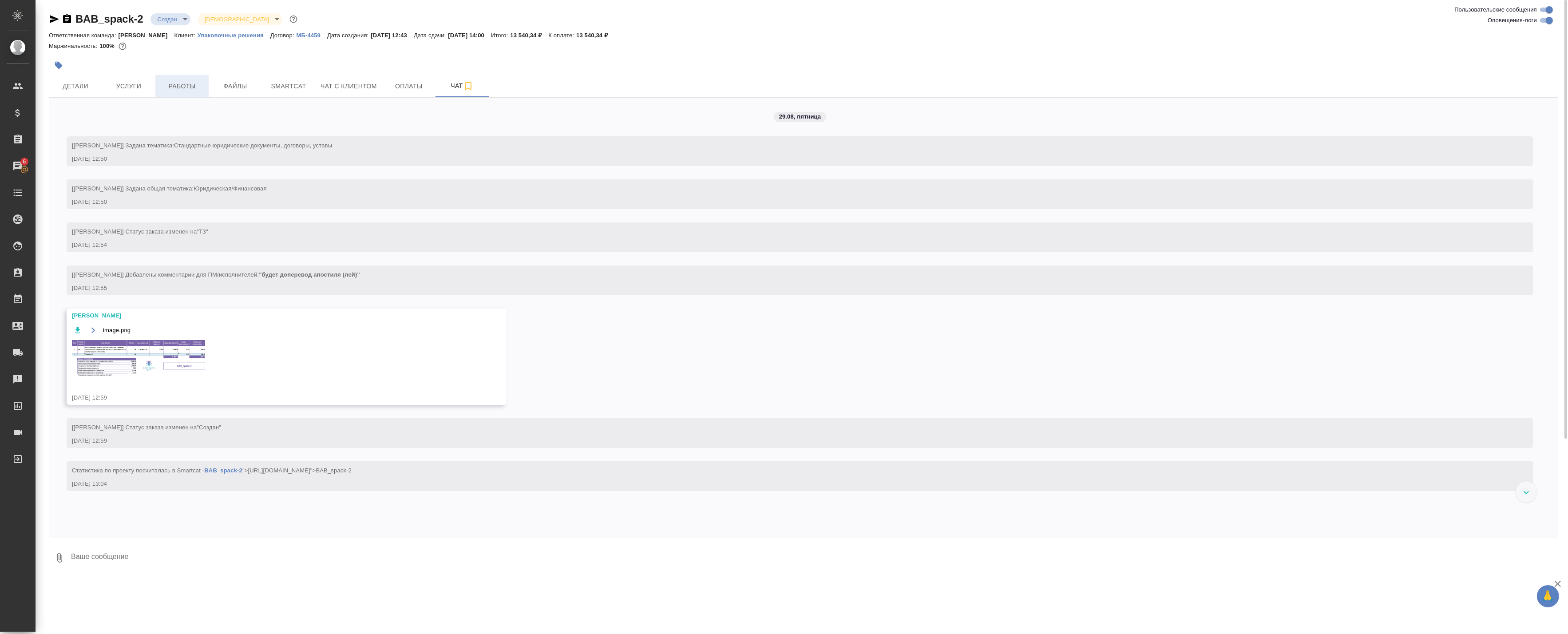
click at [192, 89] on span "Работы" at bounding box center [182, 86] width 43 height 11
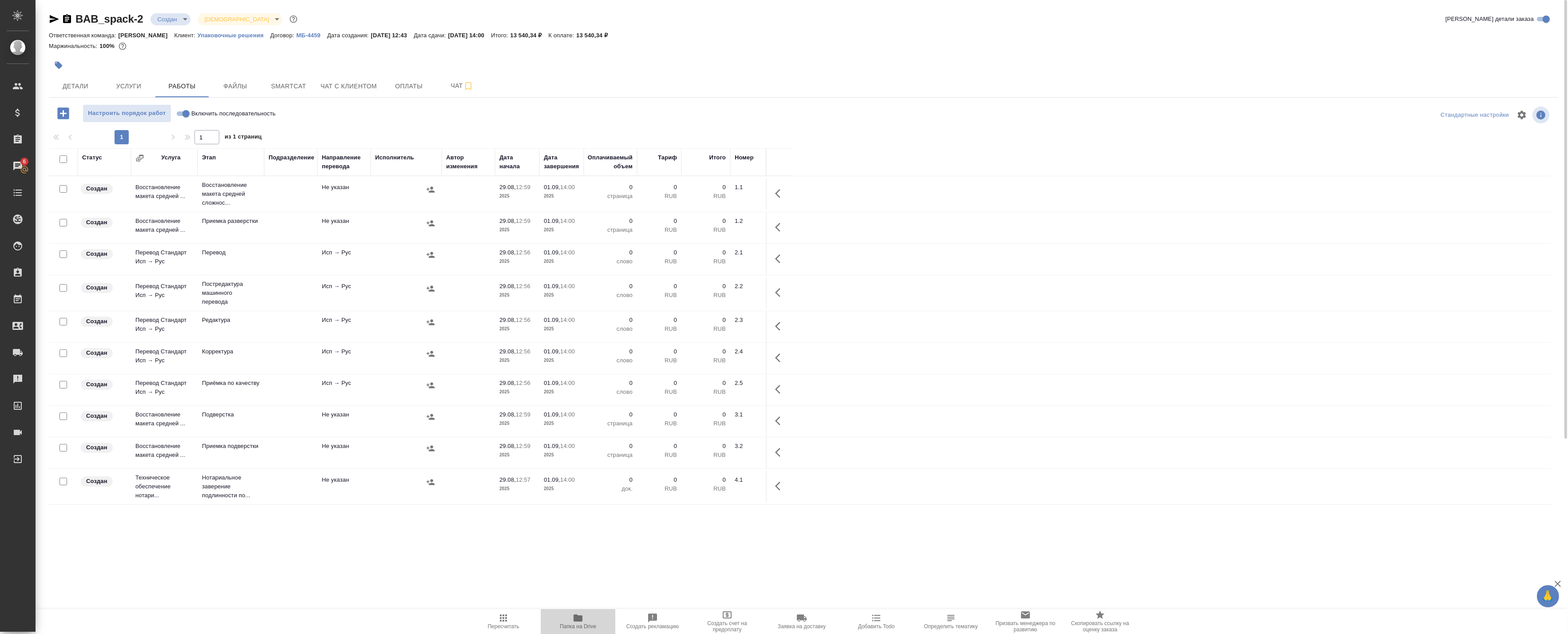
click at [575, 619] on icon "button" at bounding box center [577, 617] width 9 height 7
click at [93, 78] on button "Детали" at bounding box center [75, 86] width 53 height 22
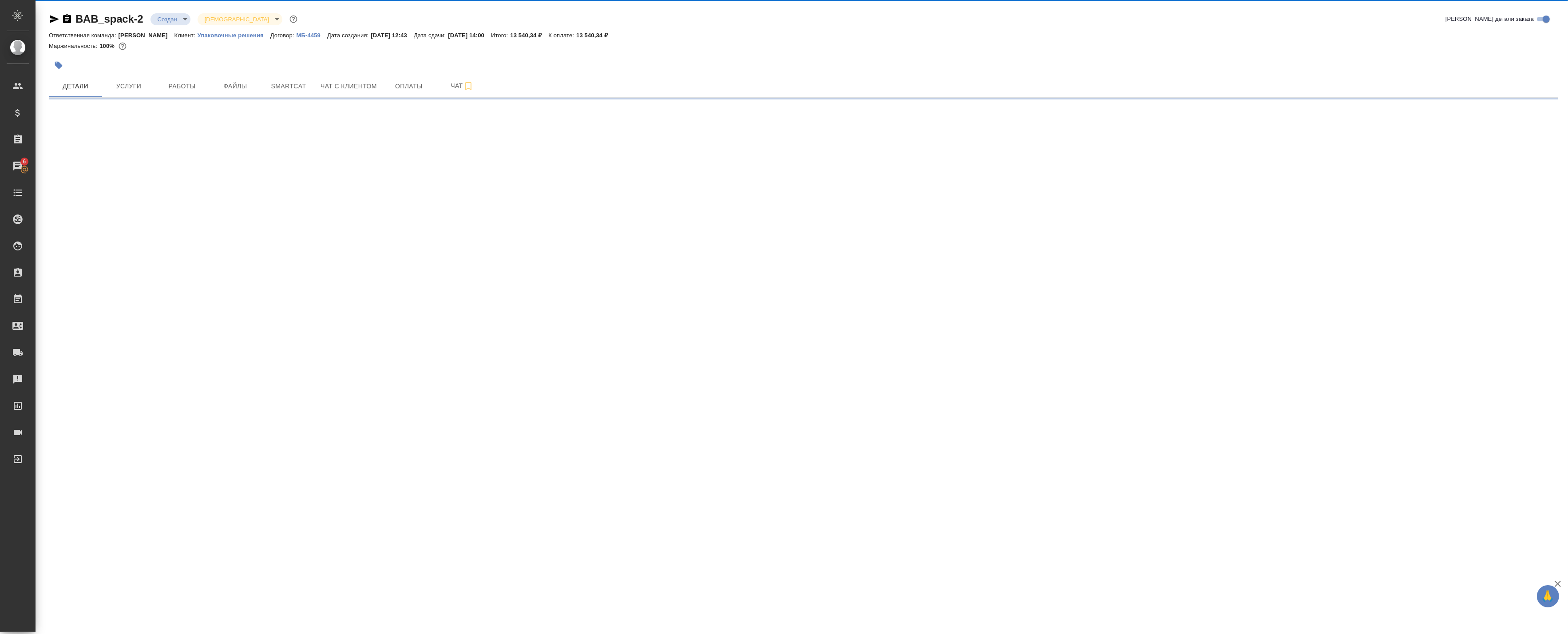
select select "RU"
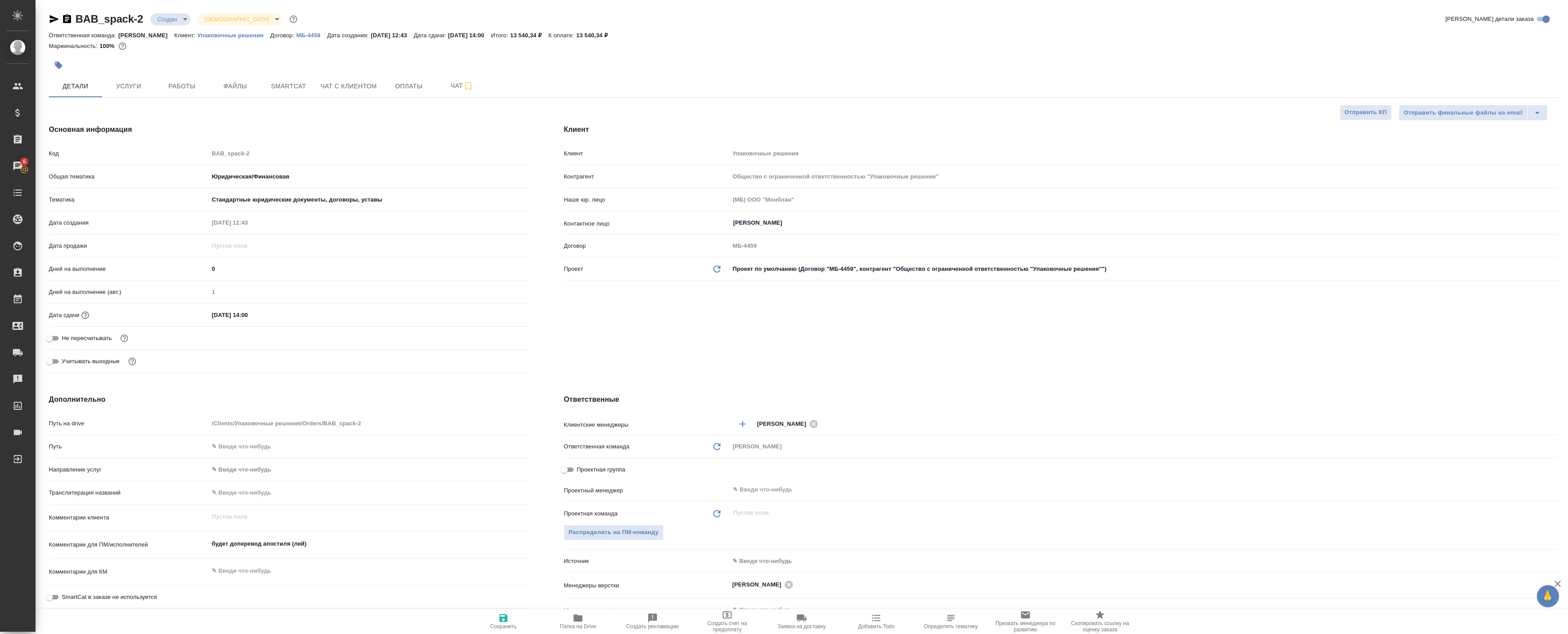
type textarea "x"
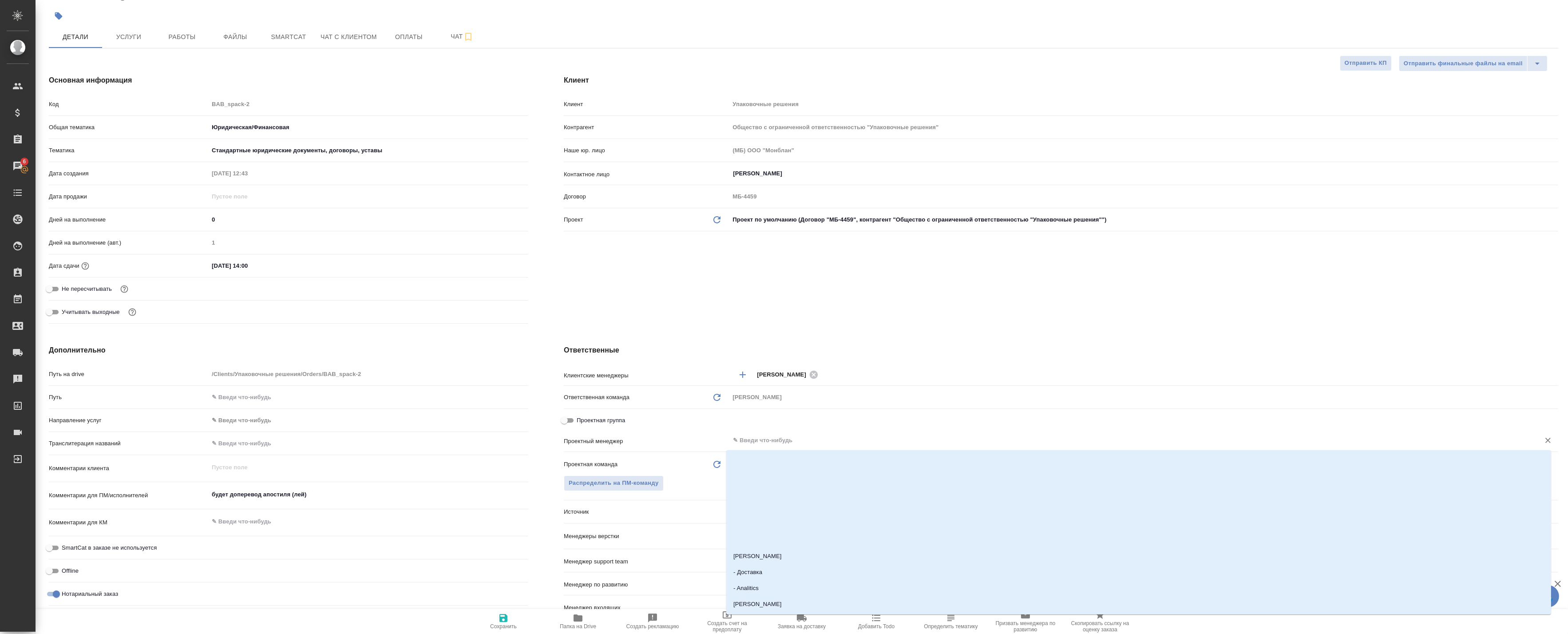
click at [765, 440] on input "text" at bounding box center [1129, 440] width 794 height 11
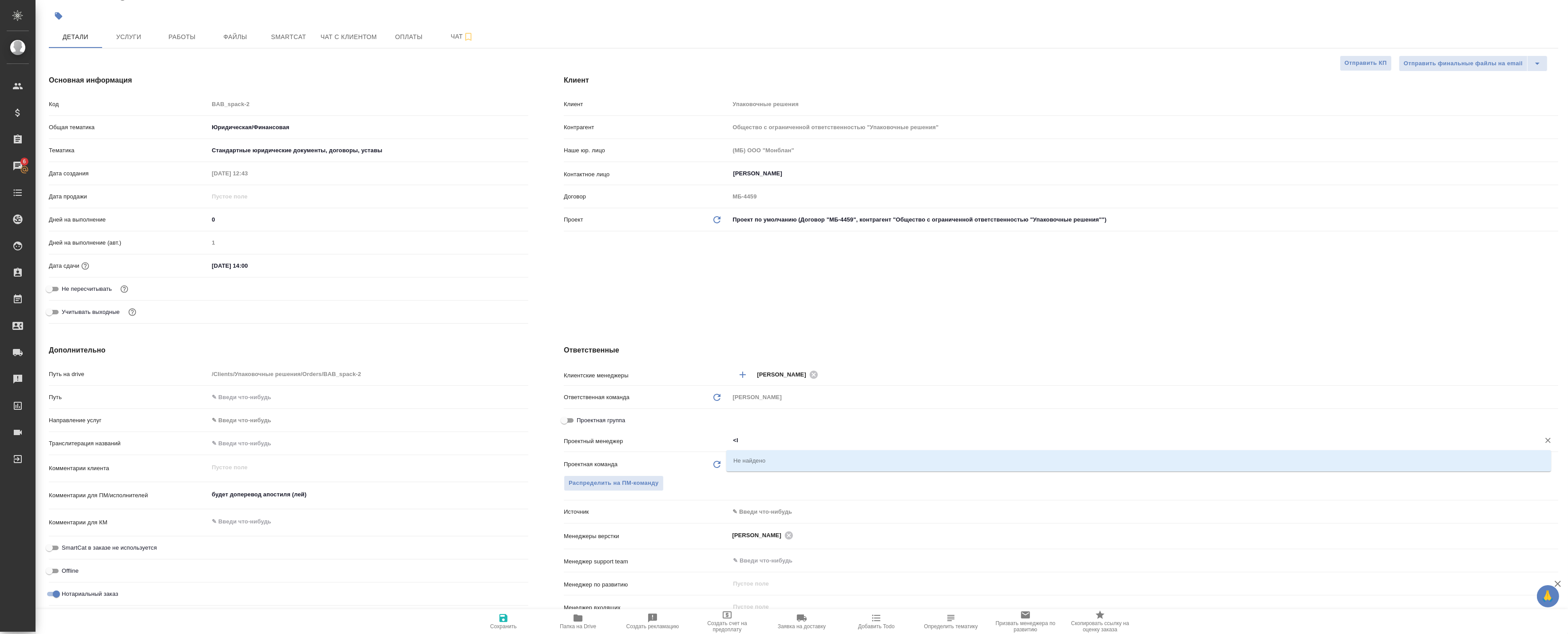
type input "<"
type textarea "x"
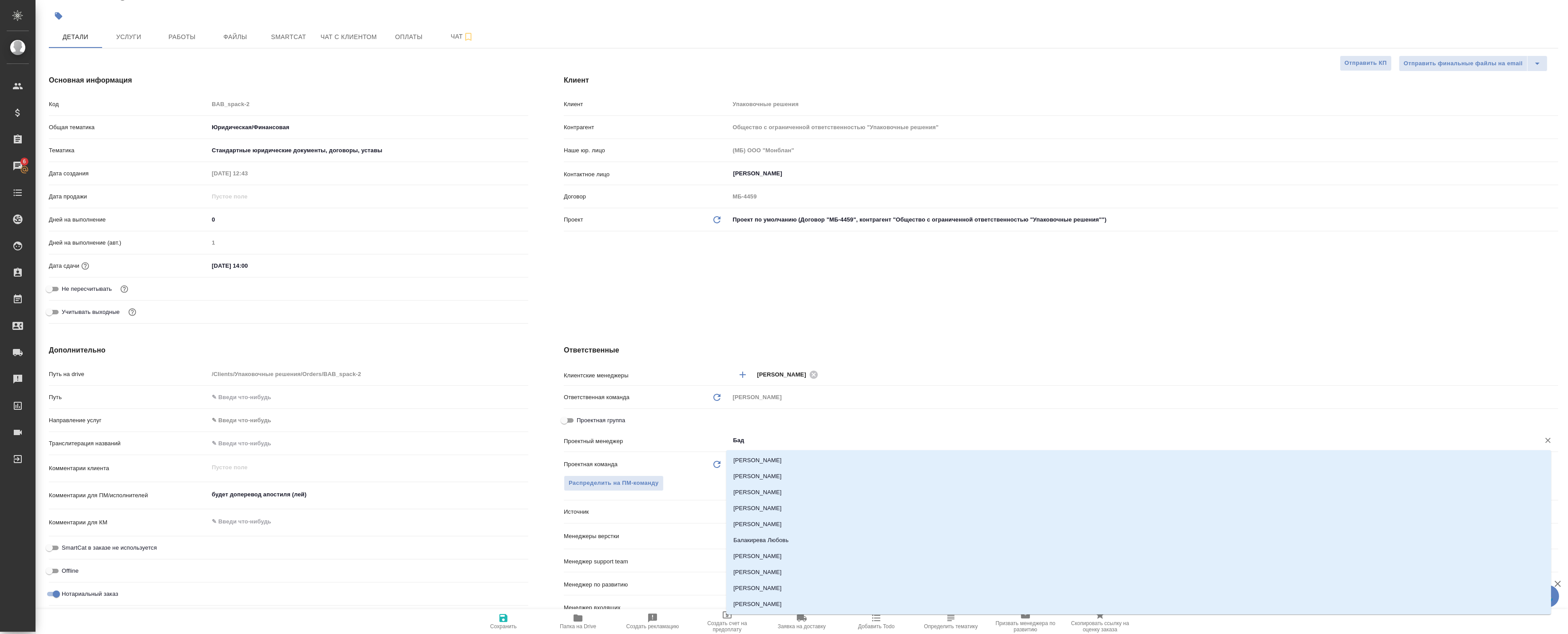
type input "Бада"
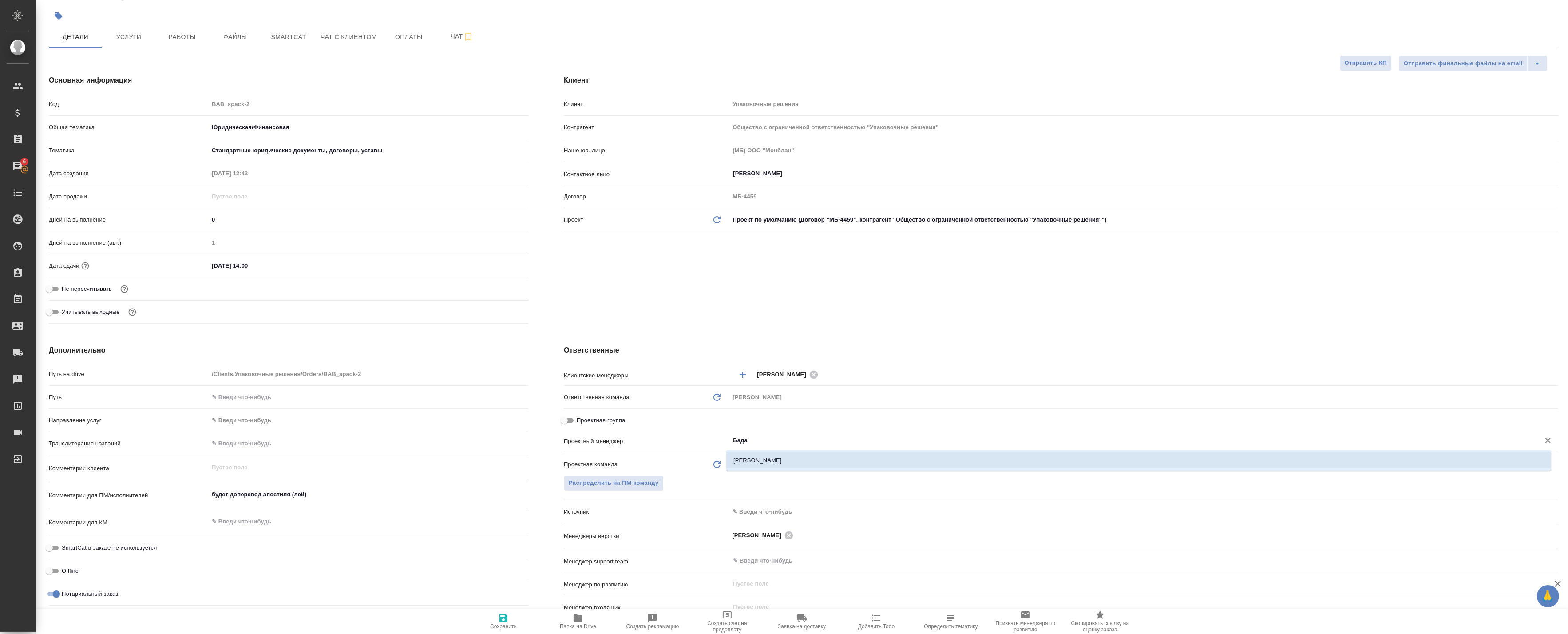
click at [794, 460] on li "Баданян Артак" at bounding box center [1138, 460] width 824 height 16
type textarea "x"
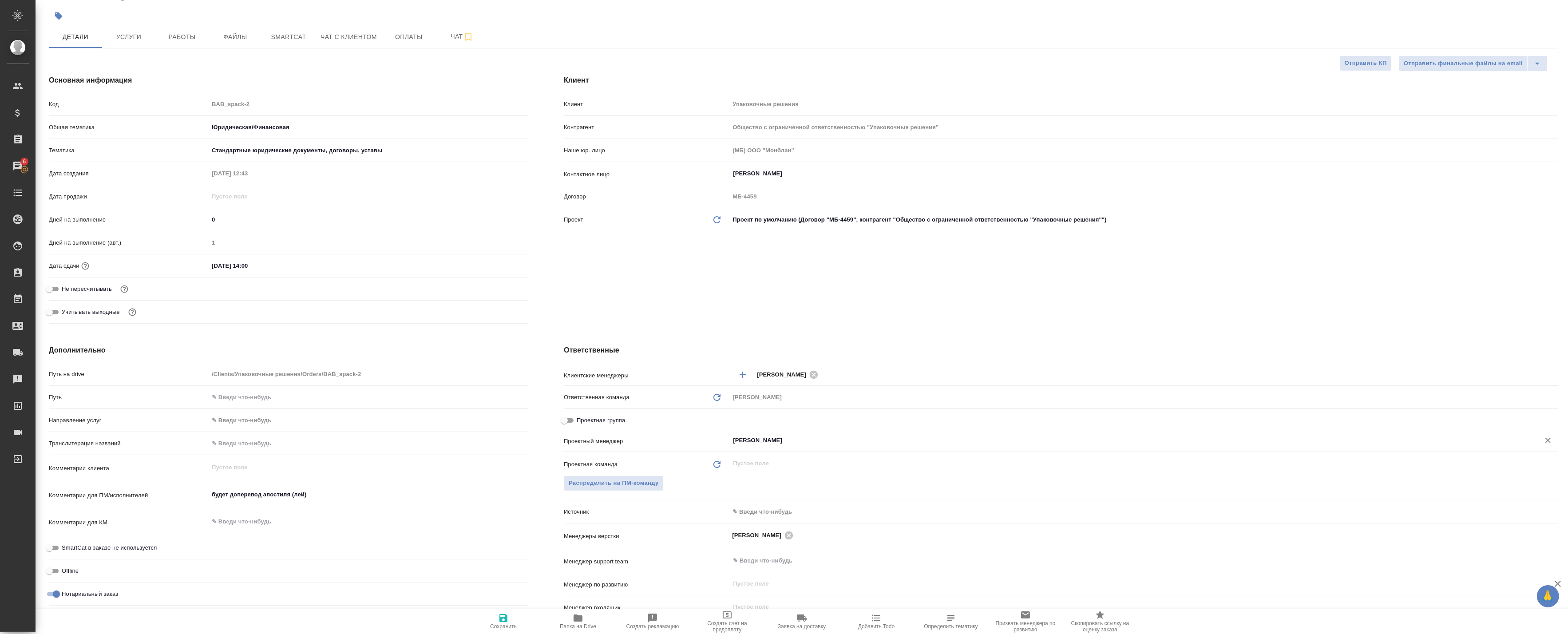
type input "[PERSON_NAME]"
click at [515, 625] on span "Сохранить" at bounding box center [503, 626] width 26 height 6
type textarea "x"
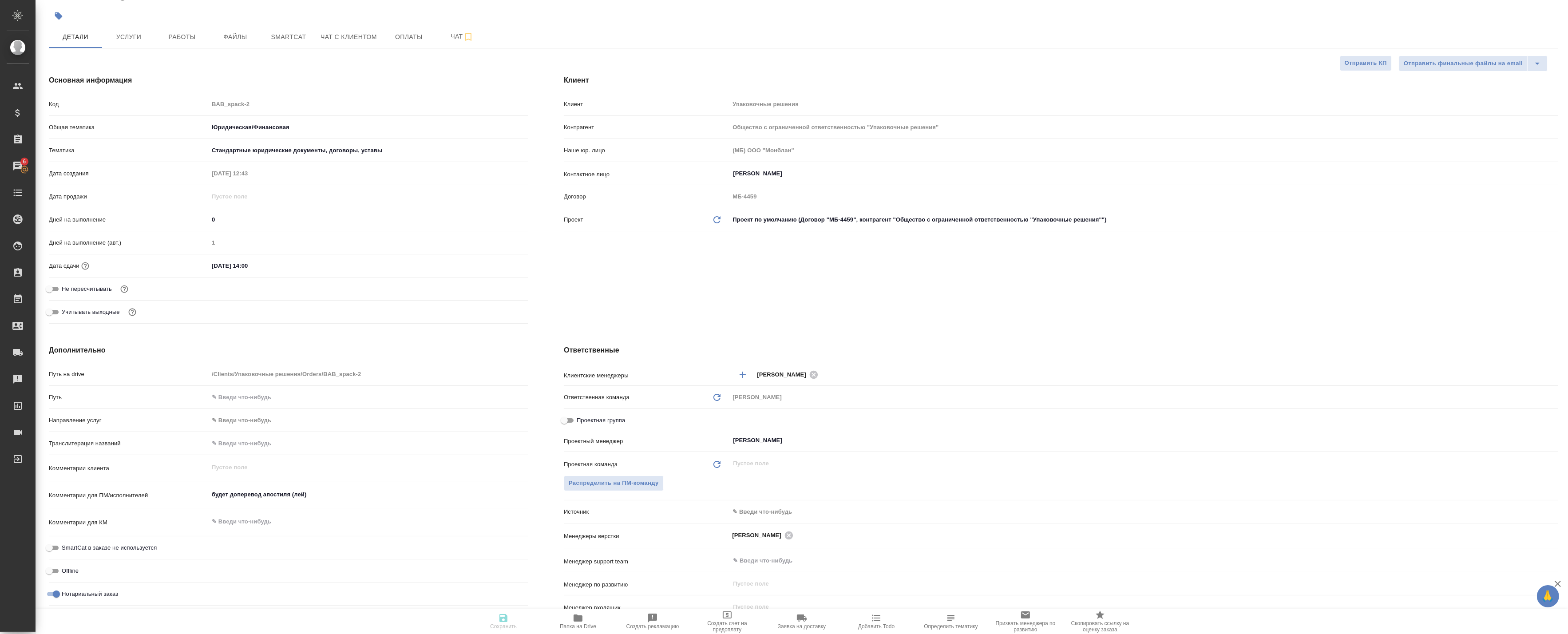
type textarea "x"
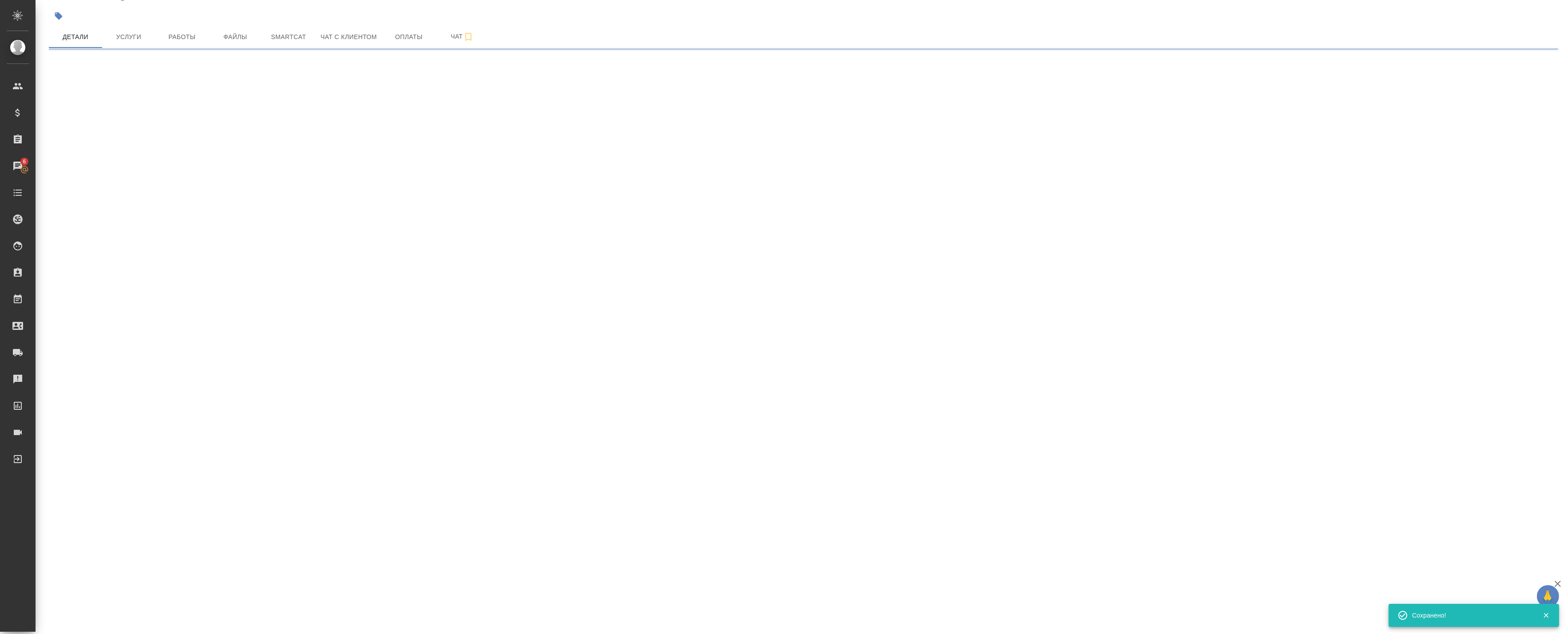
select select "RU"
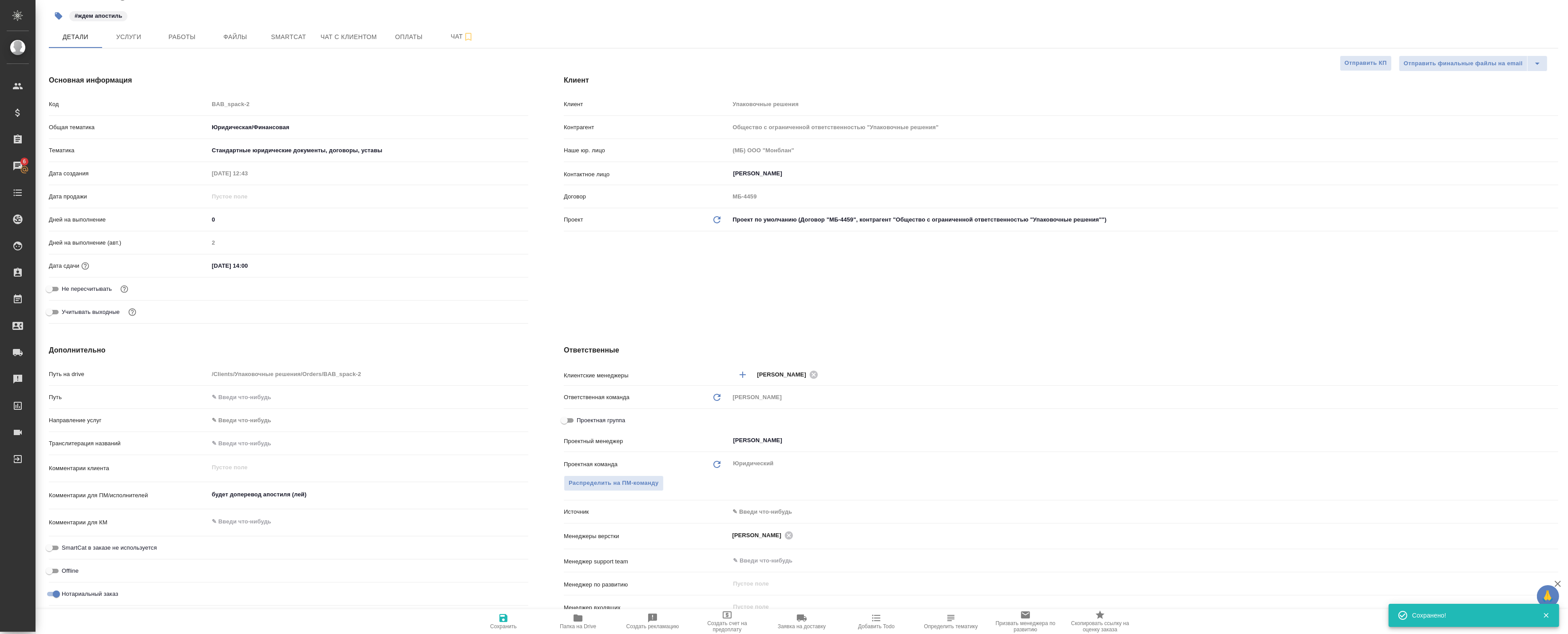
type textarea "x"
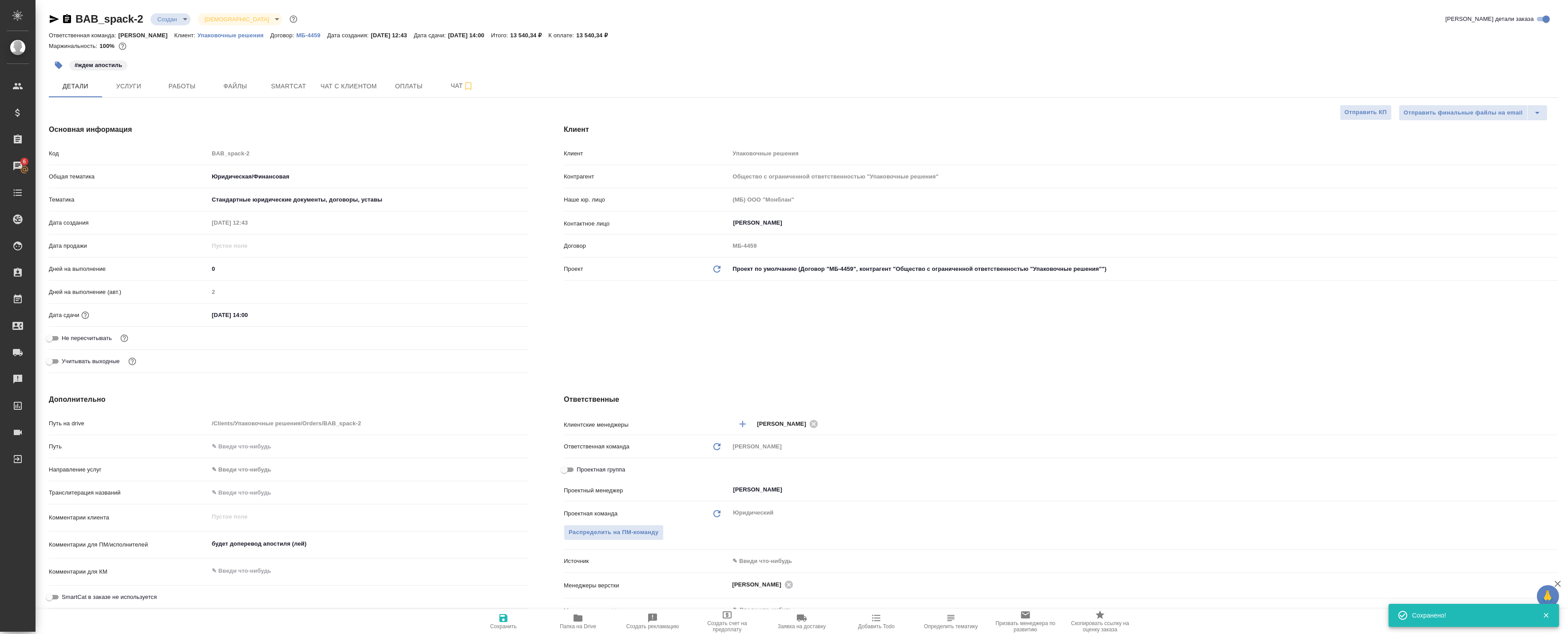
click at [181, 18] on body "🙏 .cls-1 fill:#fff; AWATERA Badanyan Artak Клиенты Спецификации Заказы 6 Чаты T…" at bounding box center [784, 317] width 1568 height 634
click at [354, 14] on div at bounding box center [784, 317] width 1568 height 634
type textarea "x"
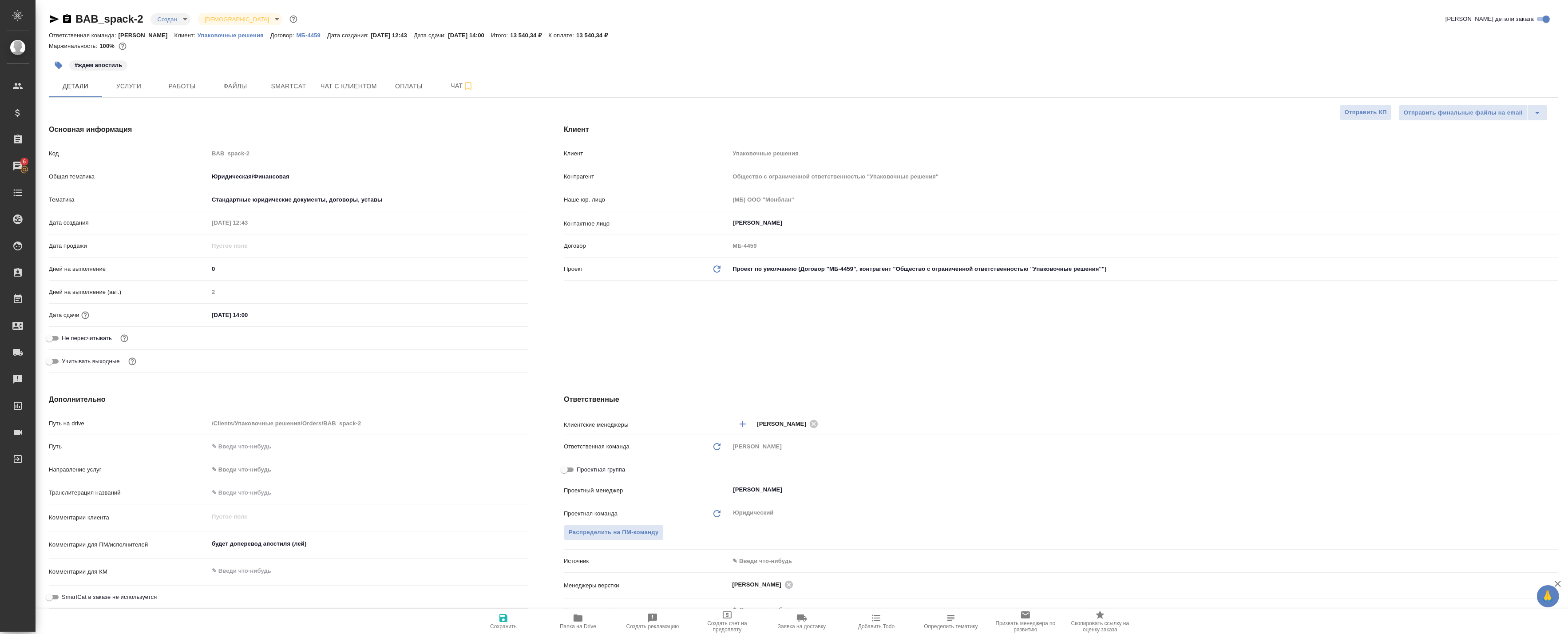
type textarea "x"
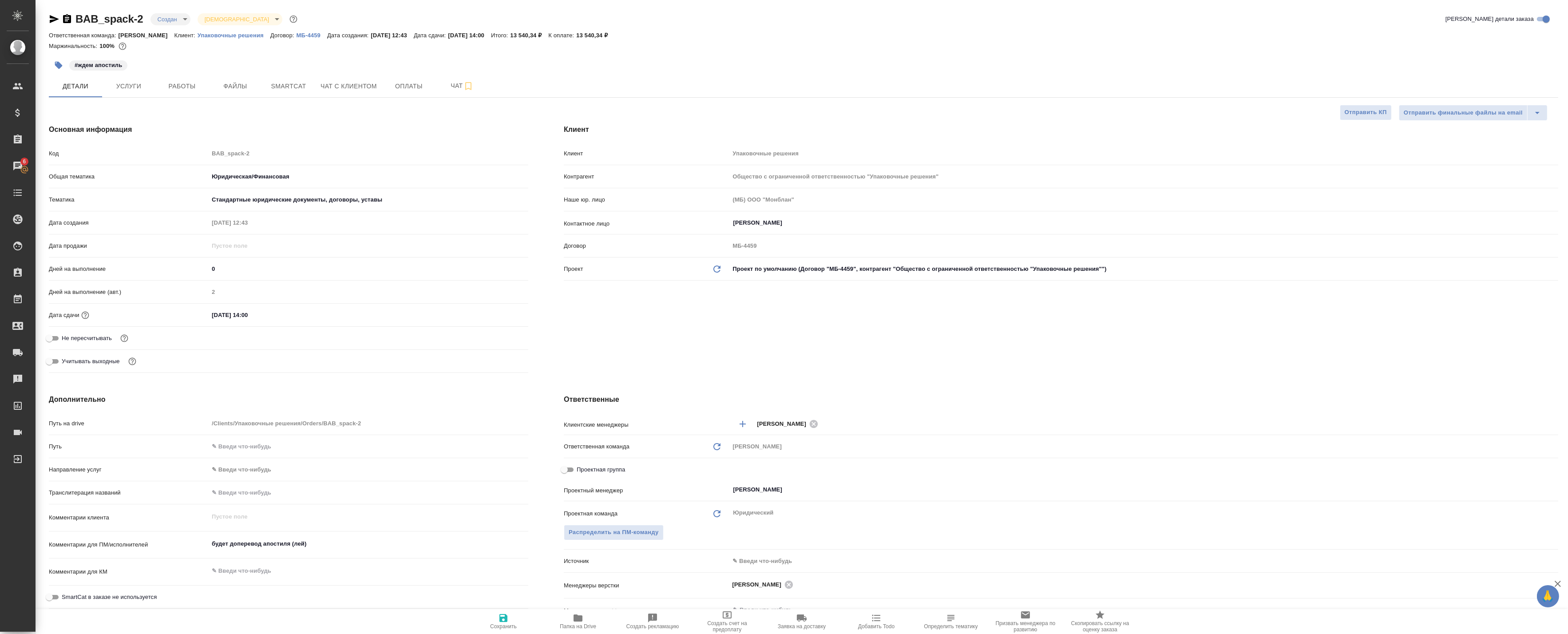
type textarea "x"
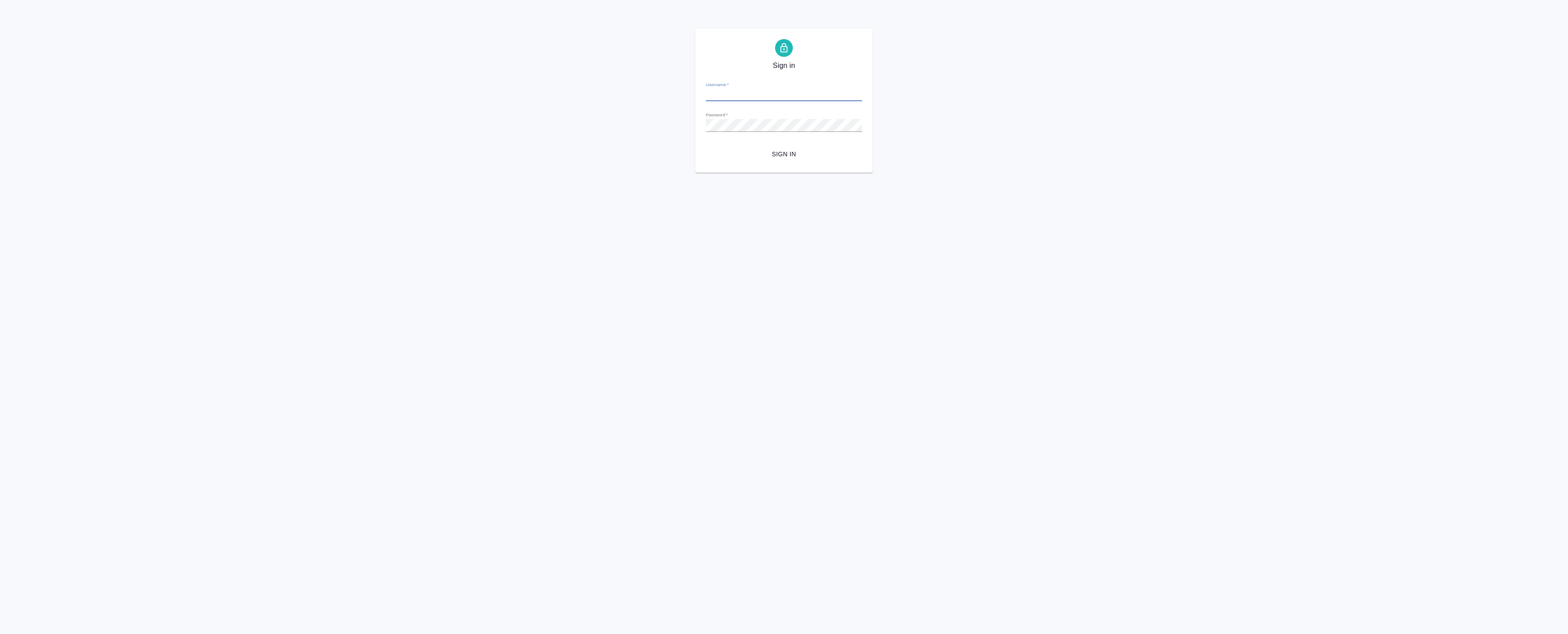
type input "[EMAIL_ADDRESS][DOMAIN_NAME]"
click at [758, 153] on span "Sign in" at bounding box center [784, 154] width 142 height 11
type input "a.badanyan@awatera.com"
click at [774, 148] on button "Sign in" at bounding box center [784, 154] width 157 height 17
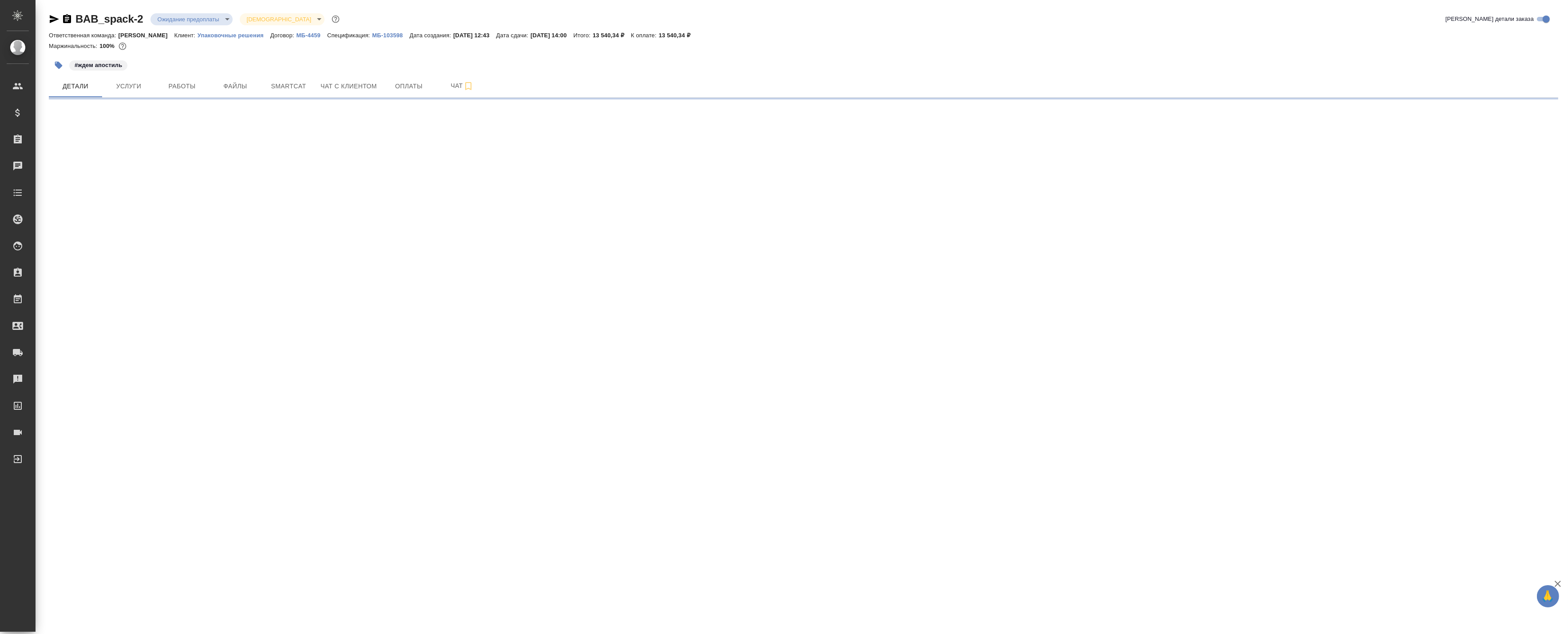
select select "RU"
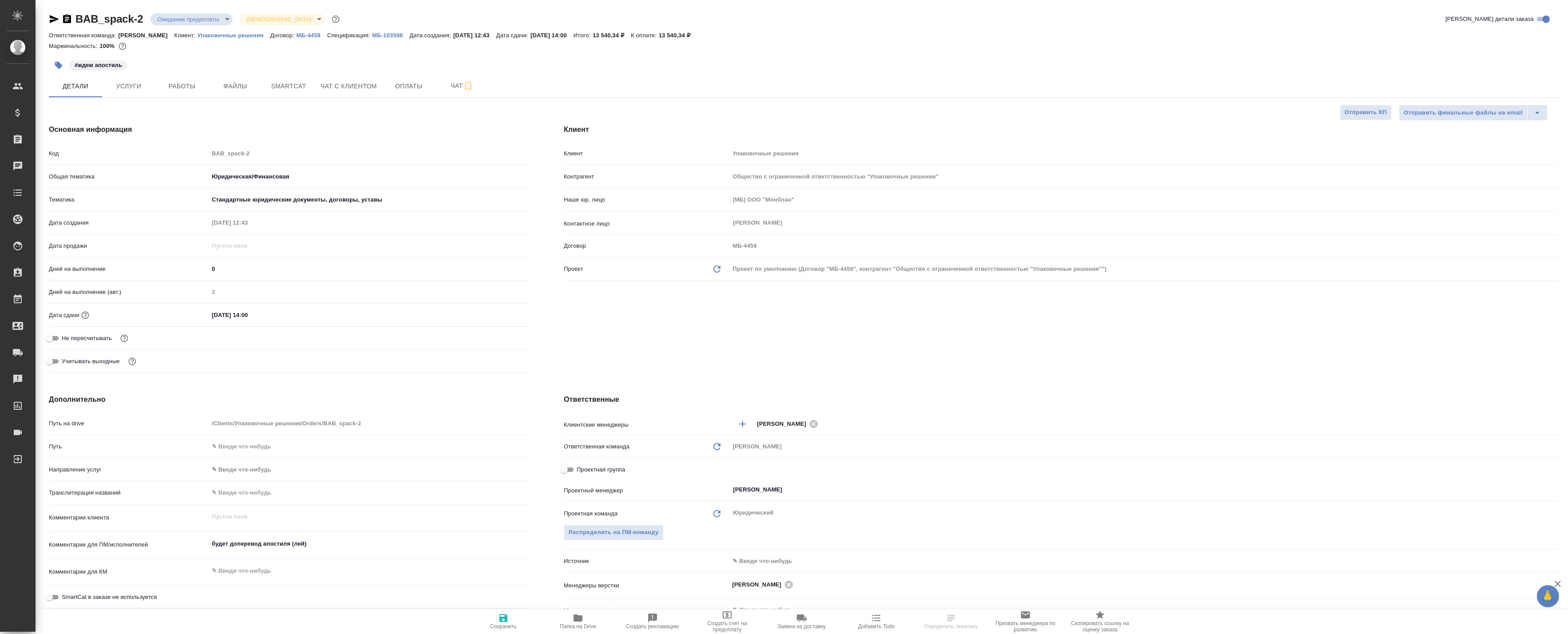
type textarea "x"
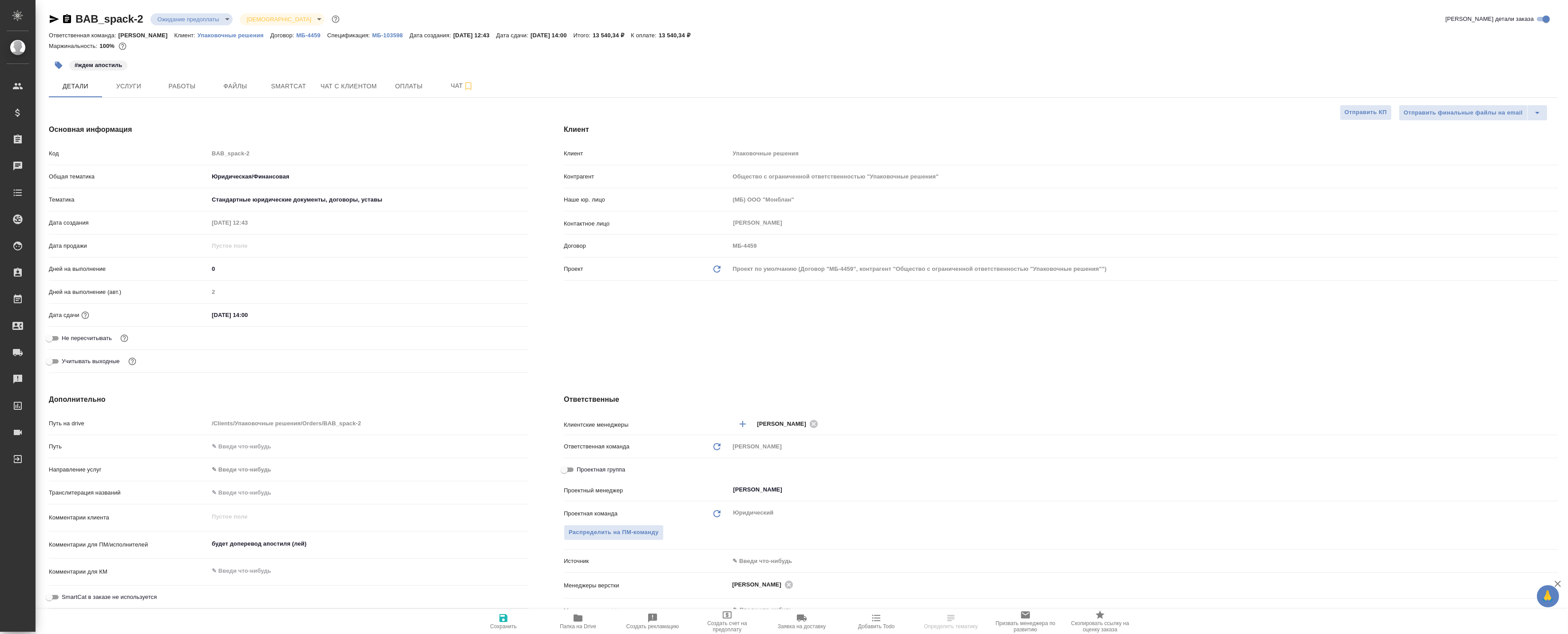
type textarea "x"
select select "RU"
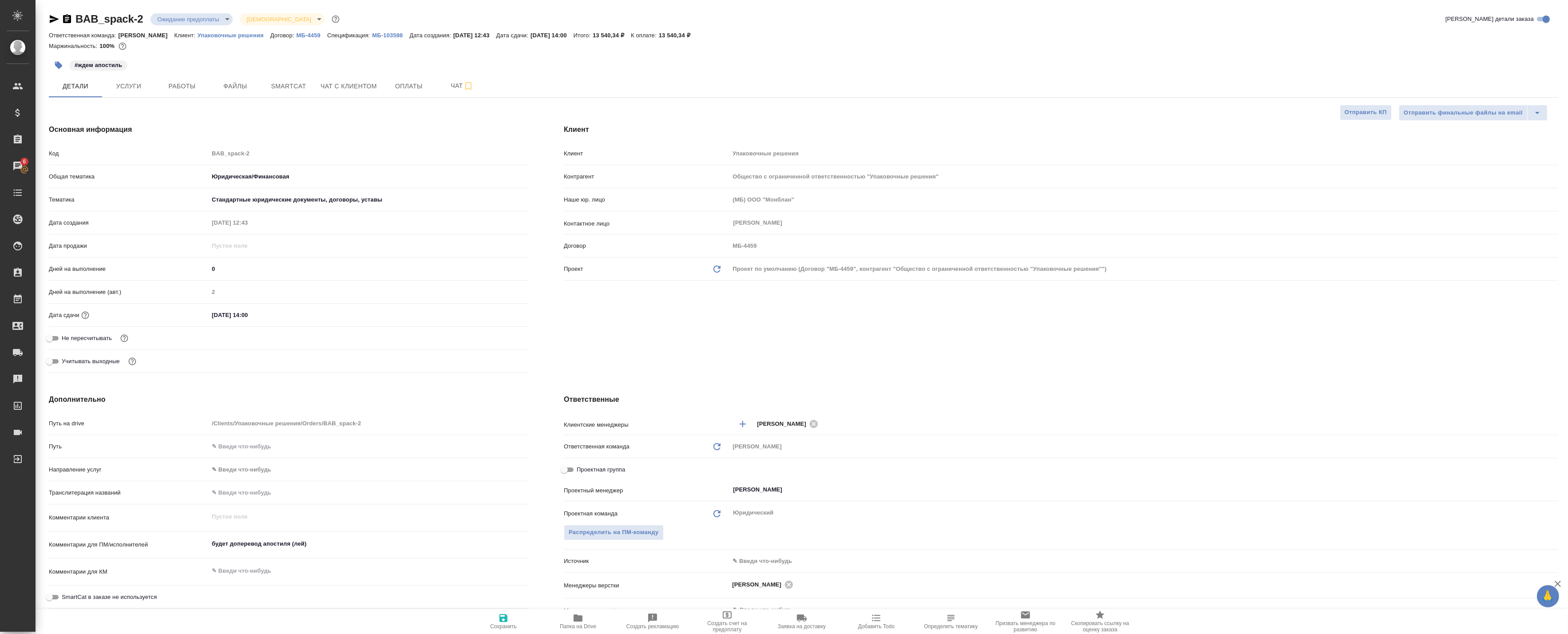
type textarea "x"
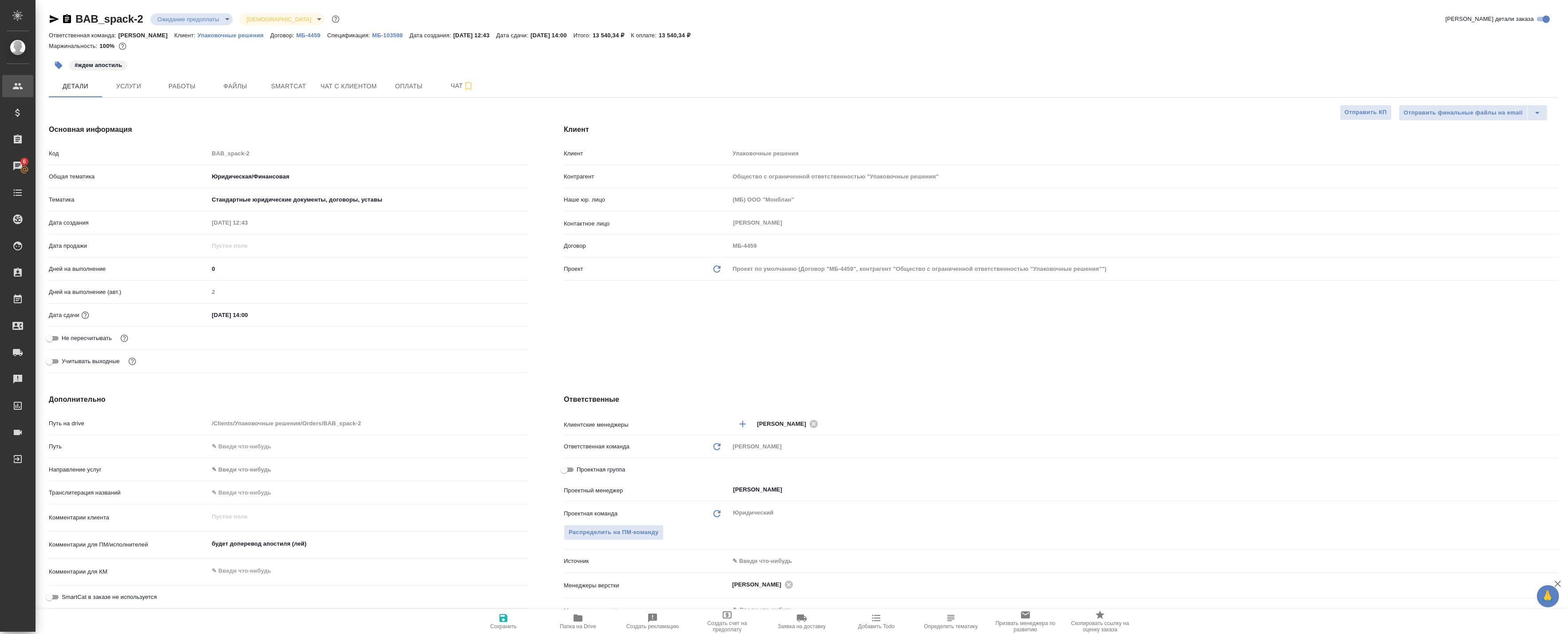
type textarea "x"
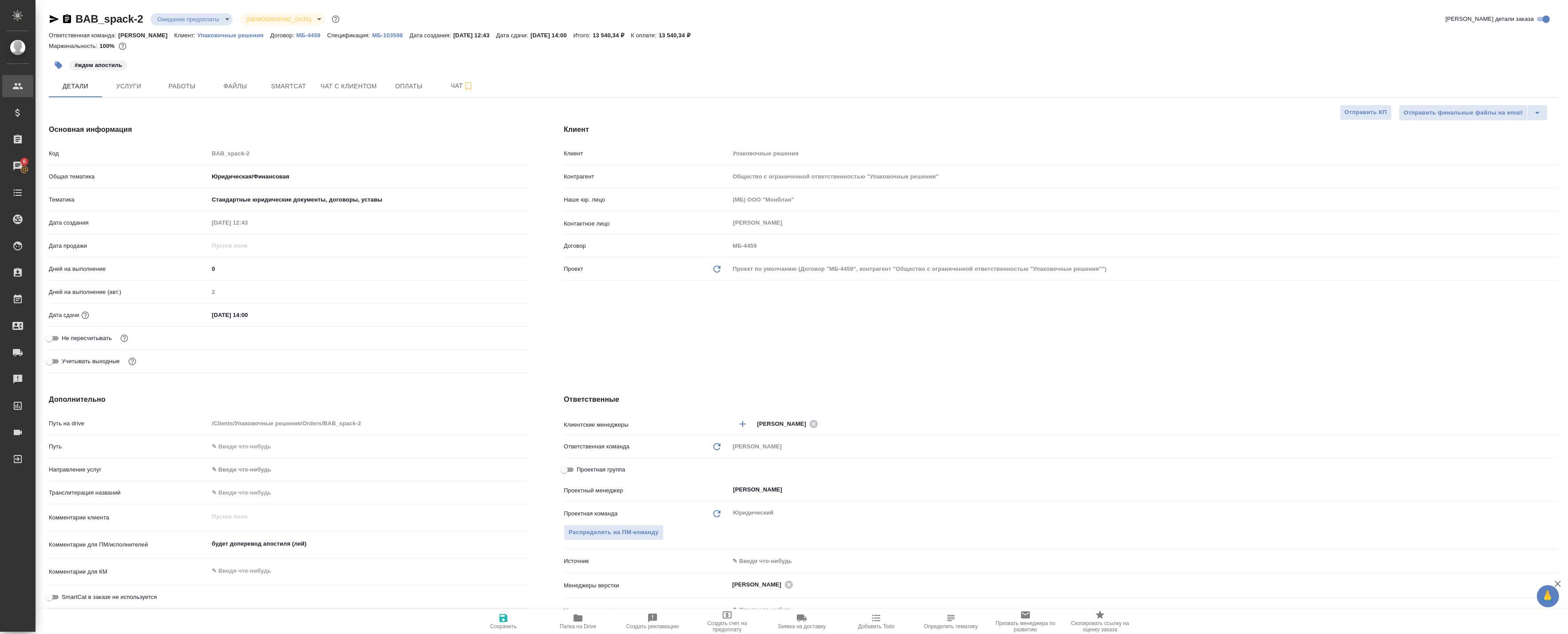
type textarea "x"
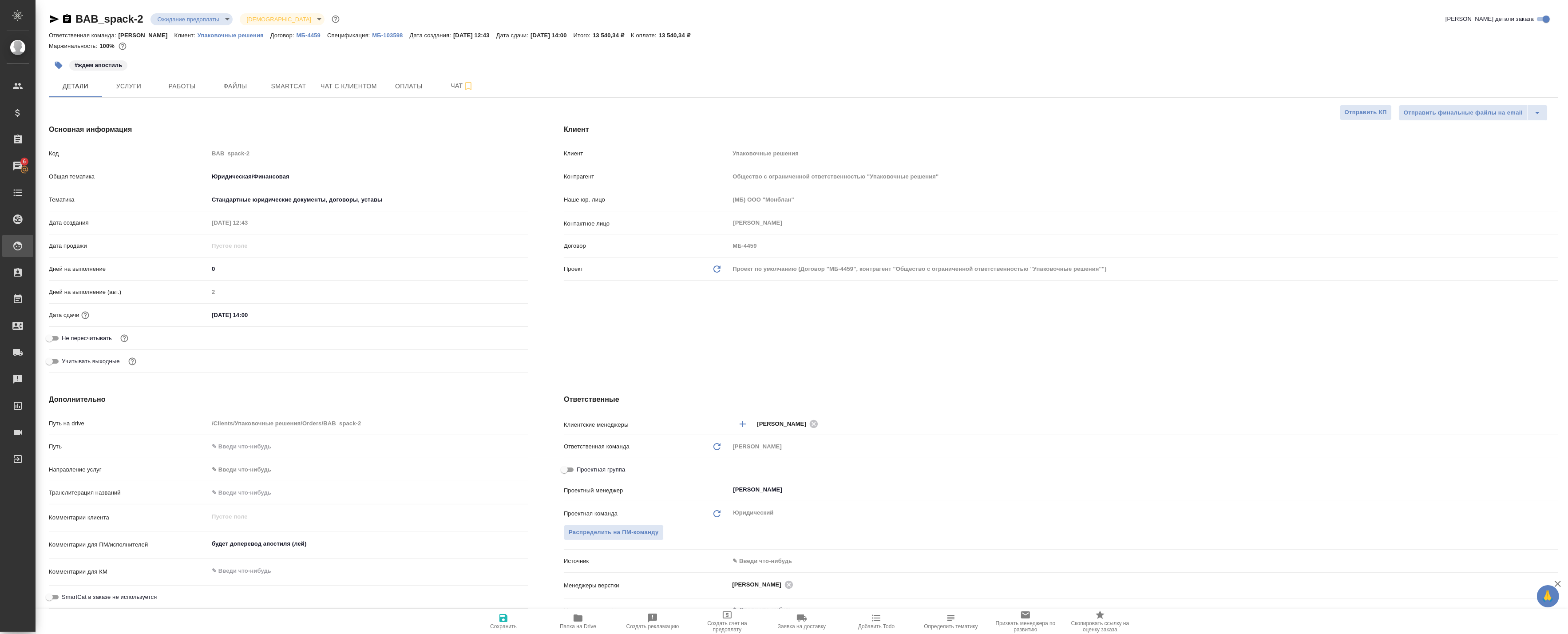
type textarea "x"
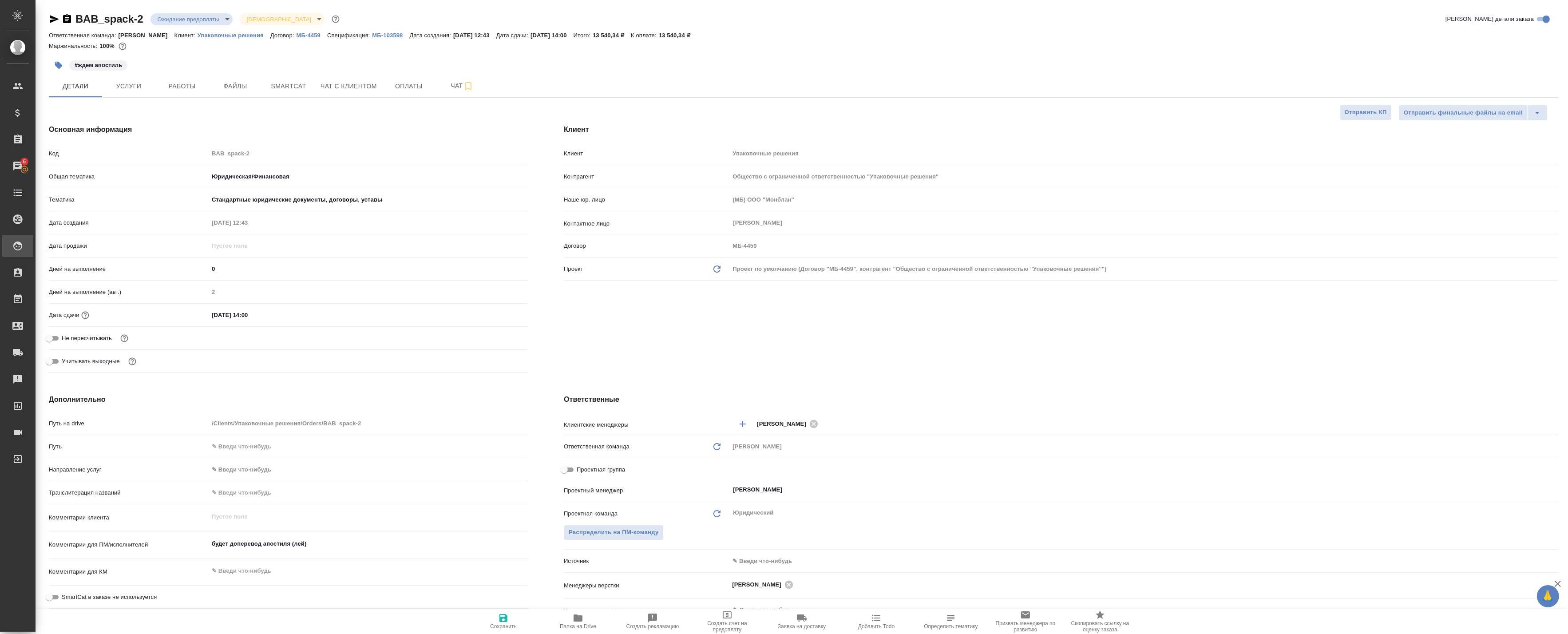
type textarea "x"
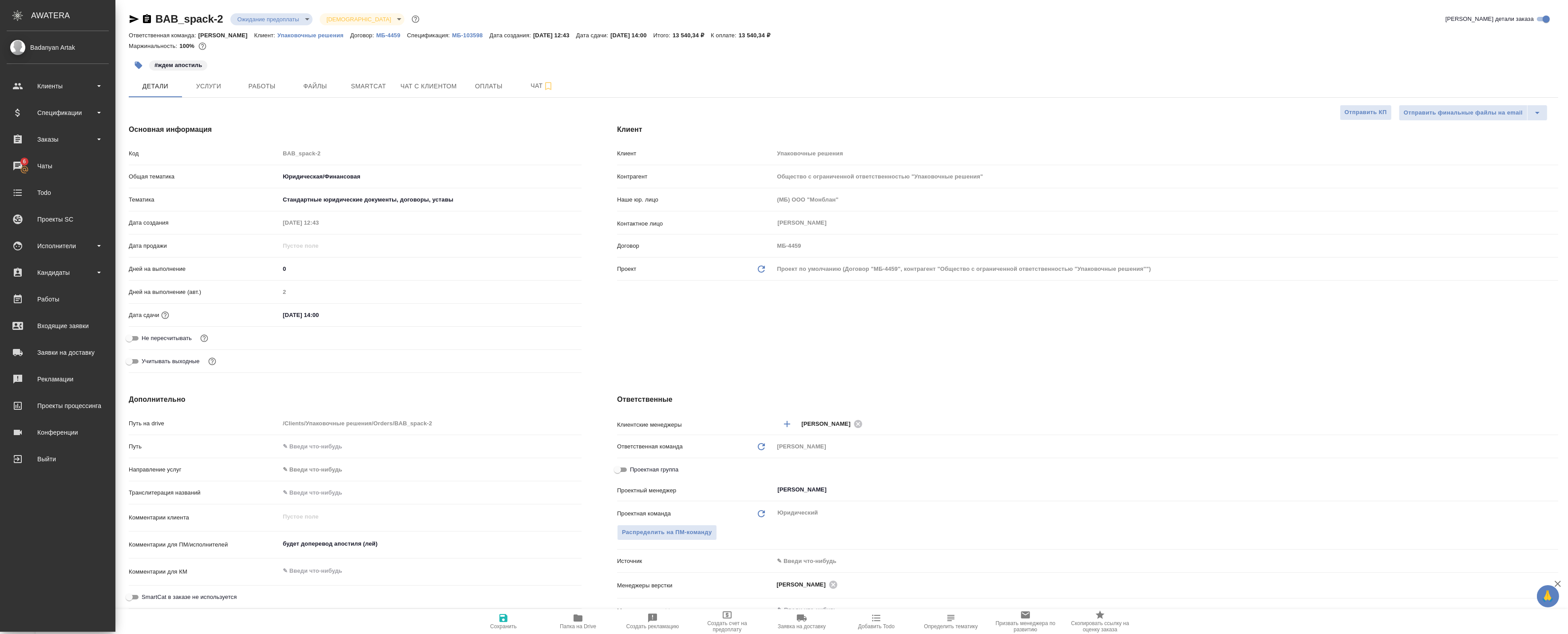
type textarea "x"
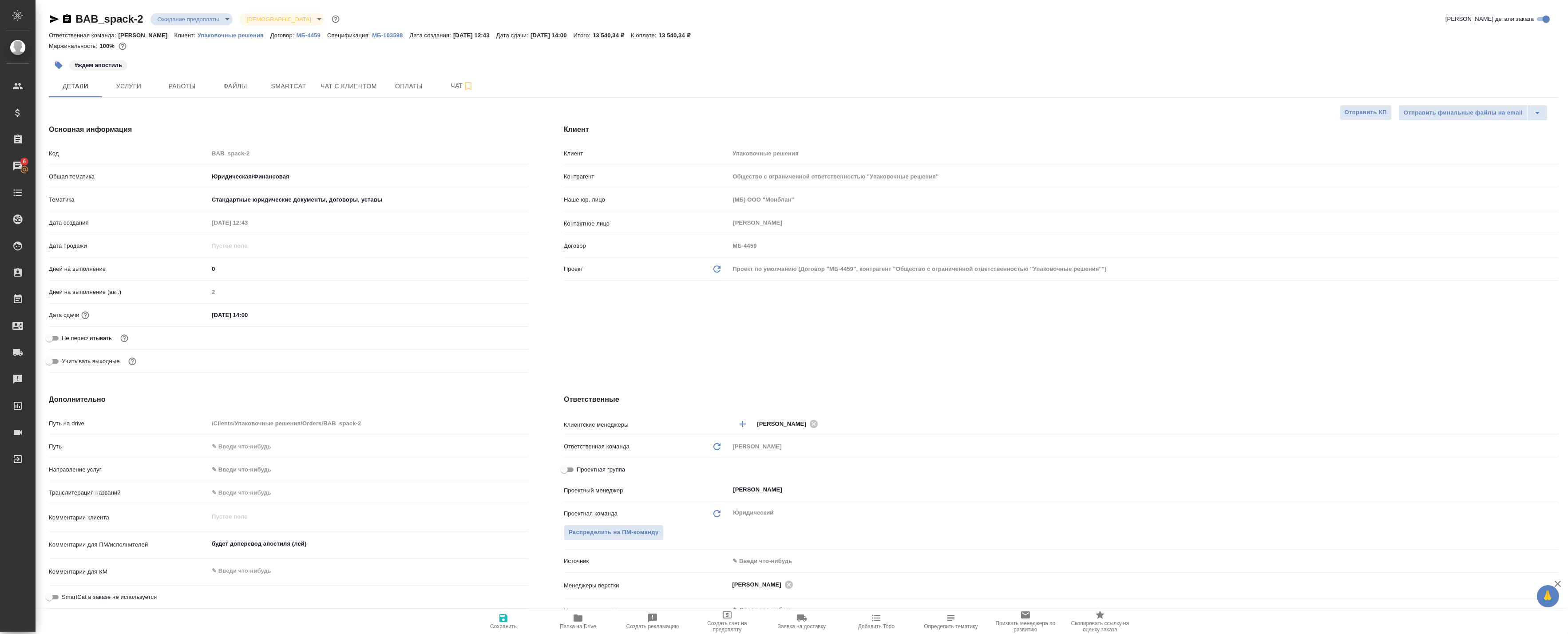
type textarea "x"
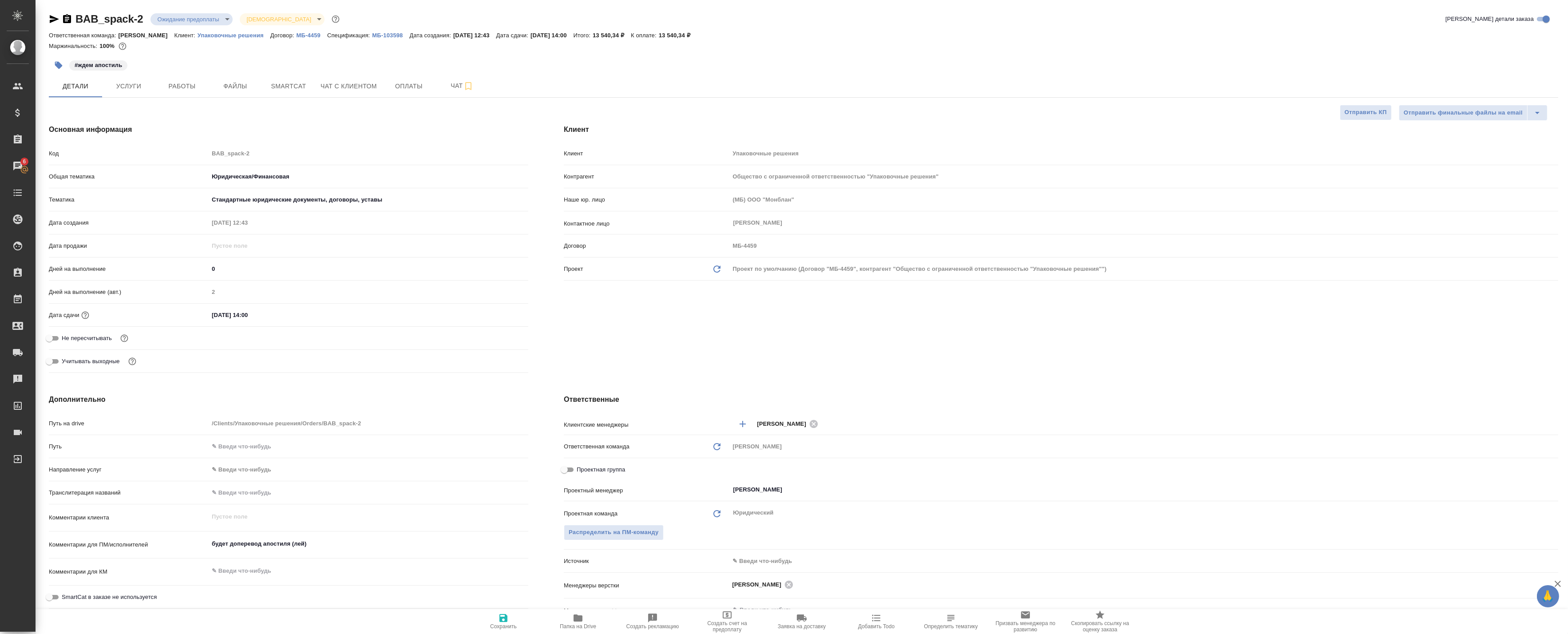
type textarea "x"
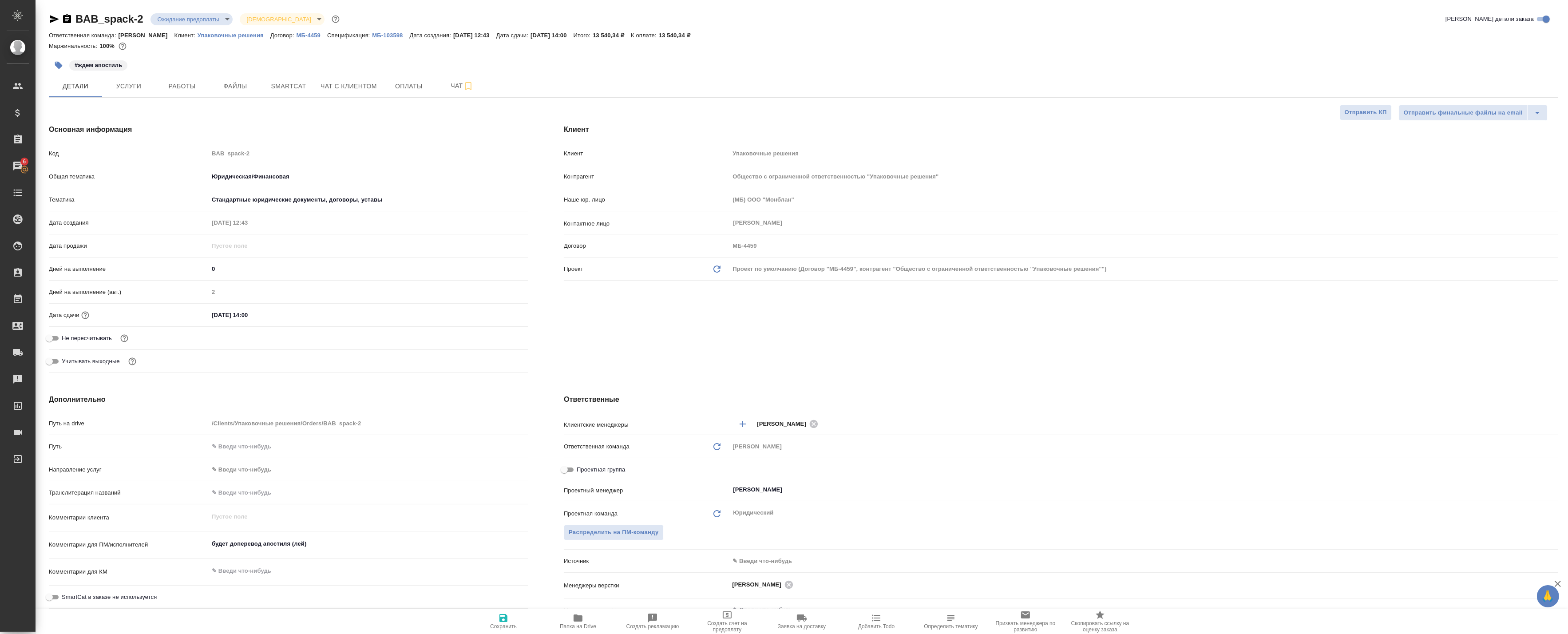
type textarea "x"
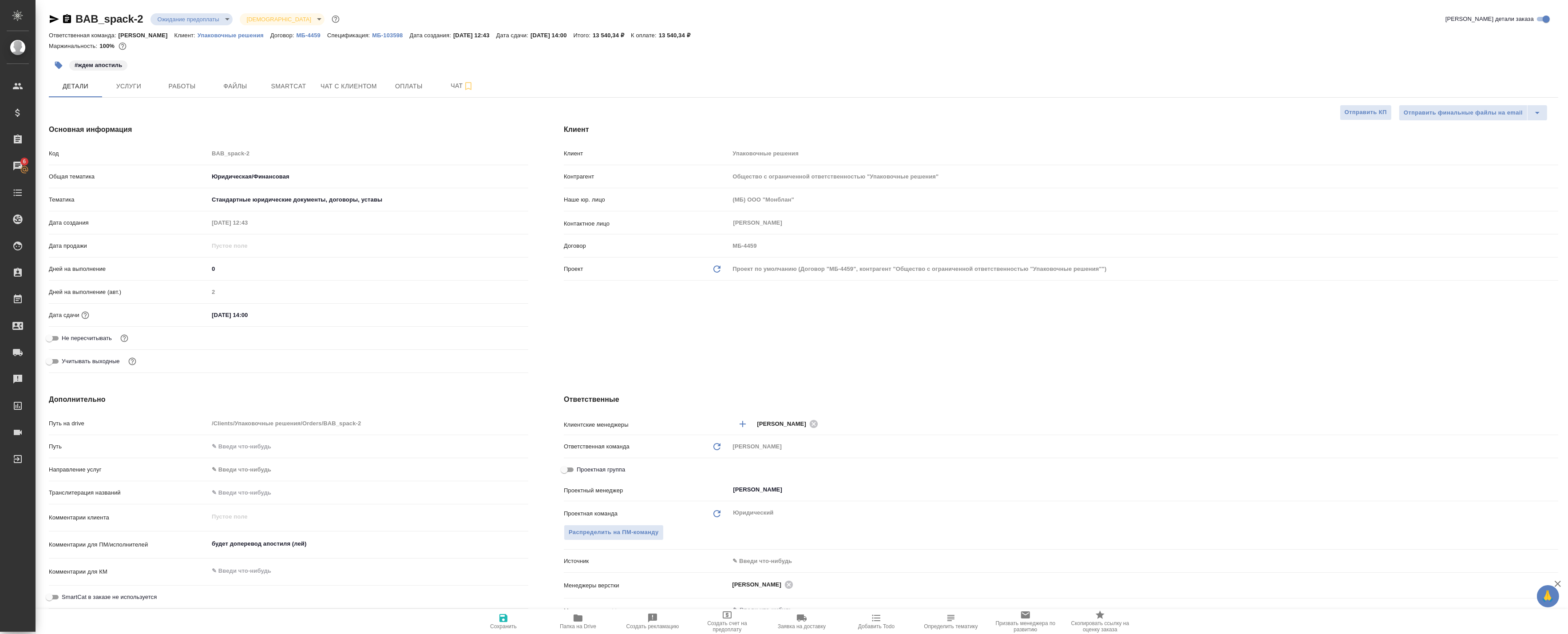
type textarea "x"
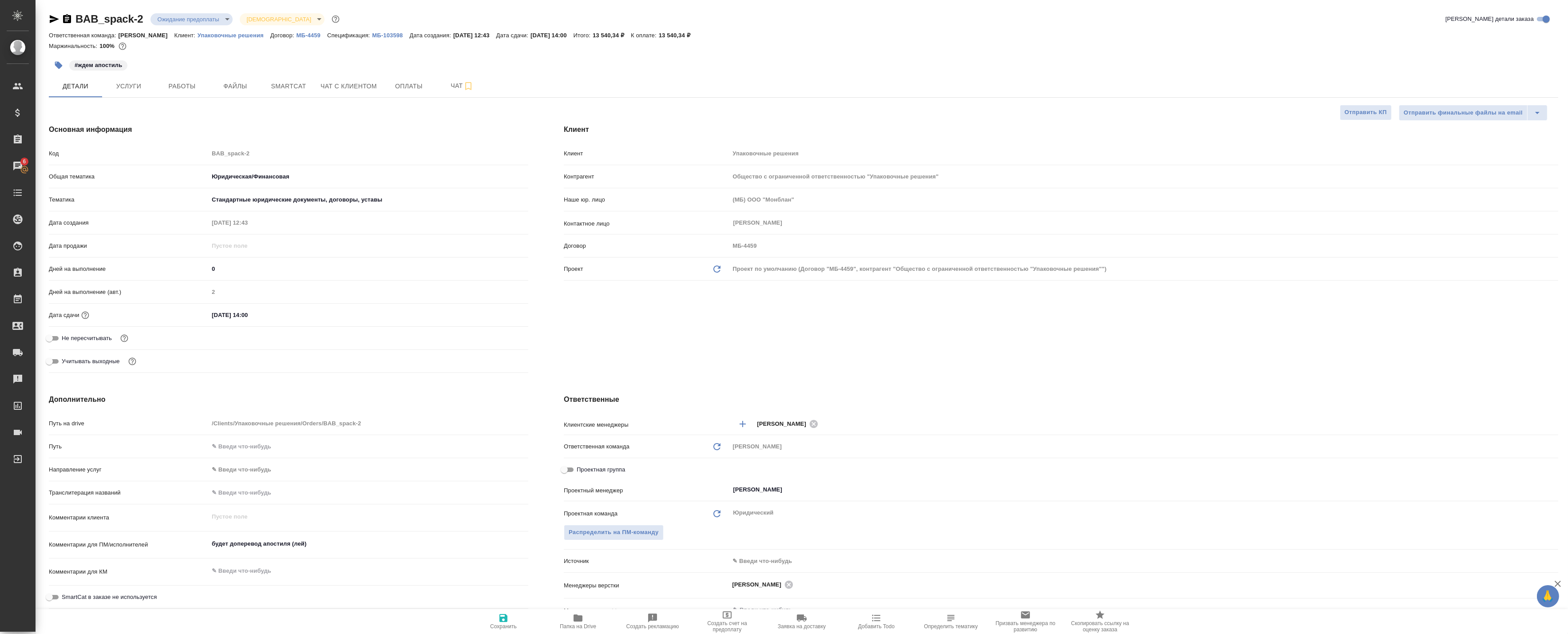
type textarea "x"
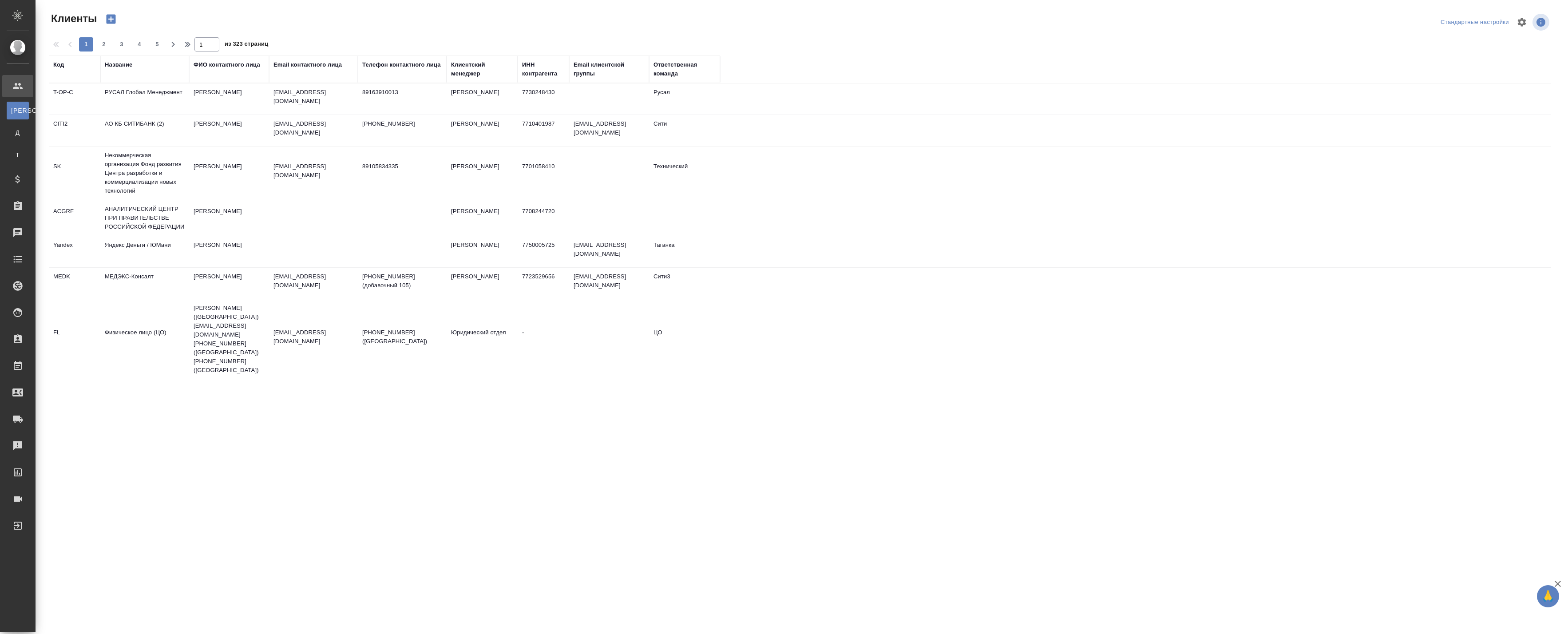
select select "RU"
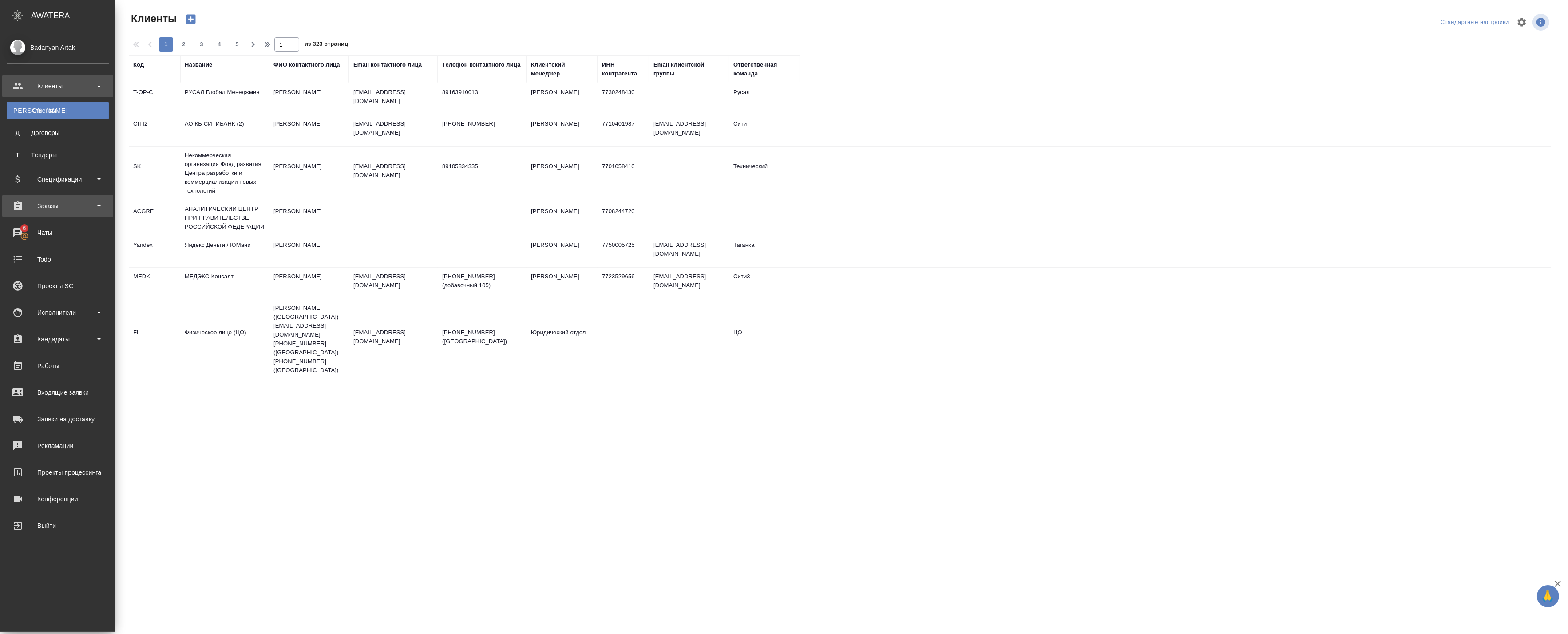
click at [55, 207] on div "Заказы" at bounding box center [57, 206] width 102 height 14
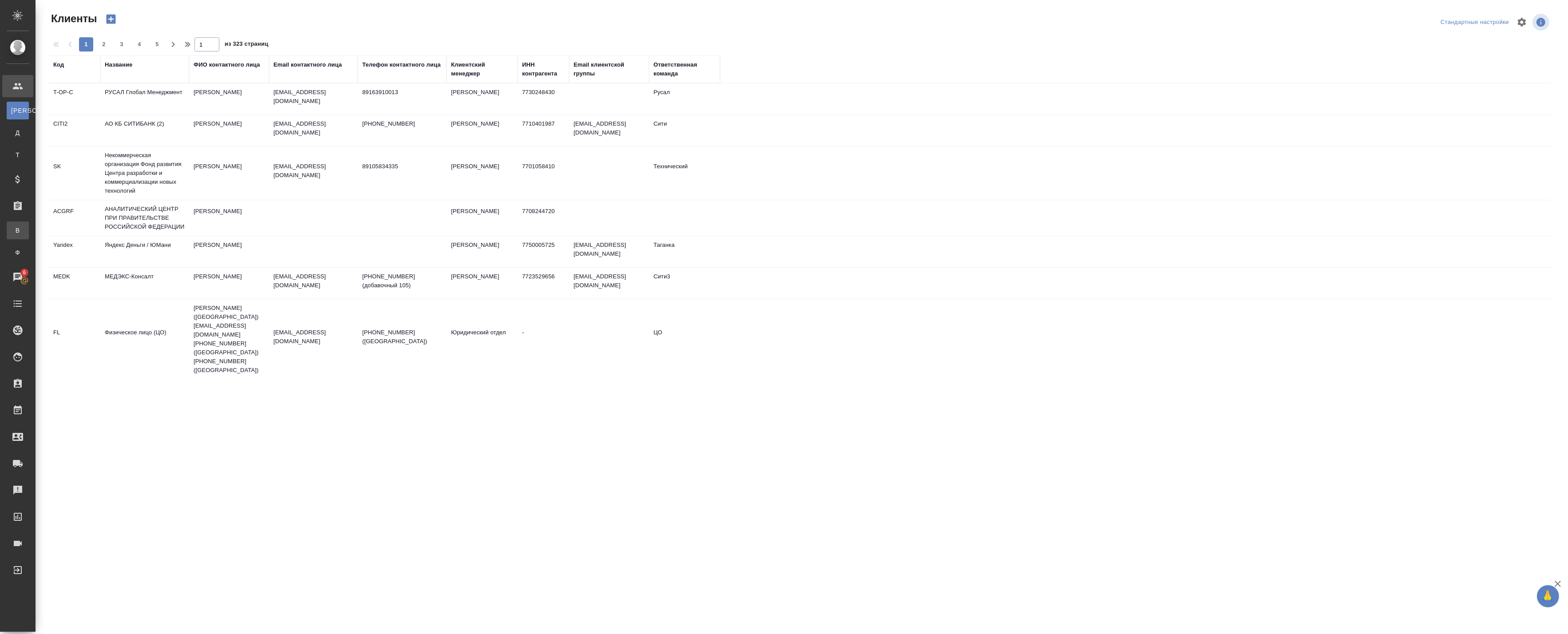
click at [82, 227] on div ".cls-1 fill:#fff; AWATERA Badanyan Artak Клиенты К Клиенты Д Договоры Т Тендеры…" at bounding box center [784, 317] width 1568 height 634
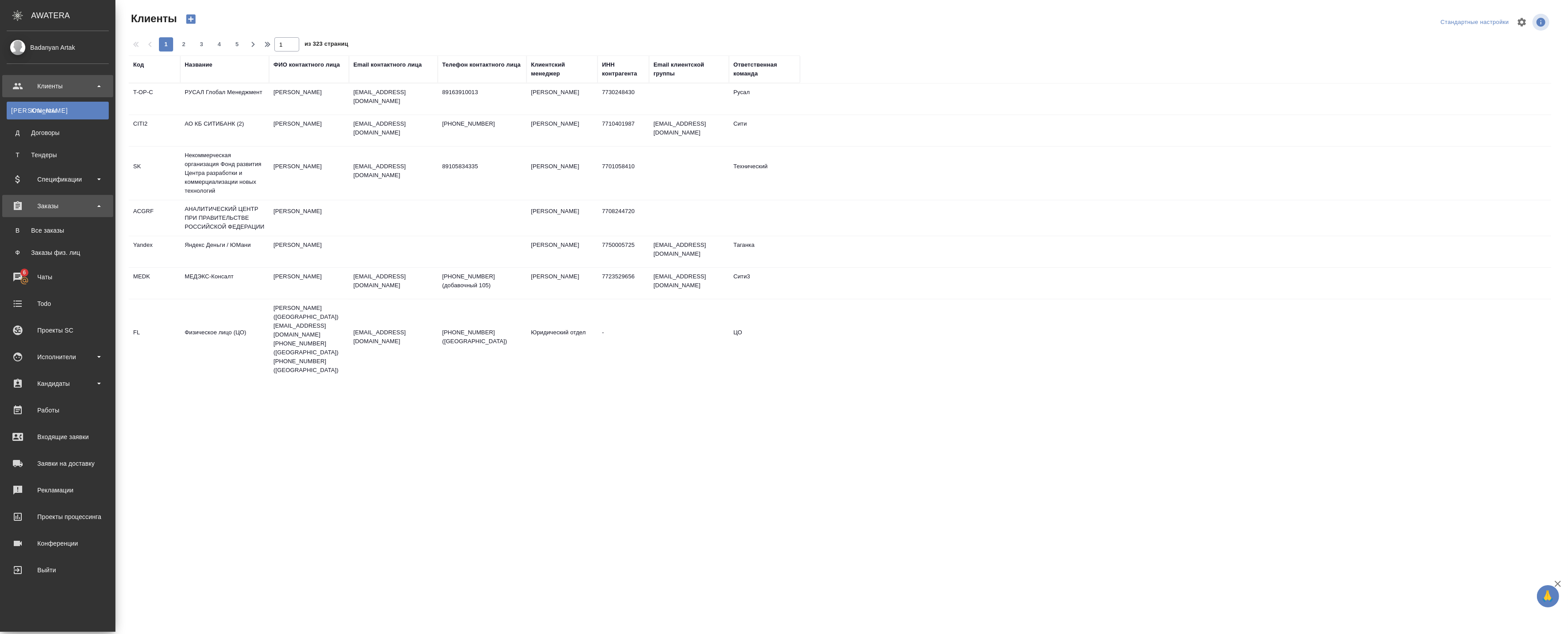
click at [55, 206] on div "Заказы" at bounding box center [57, 206] width 102 height 14
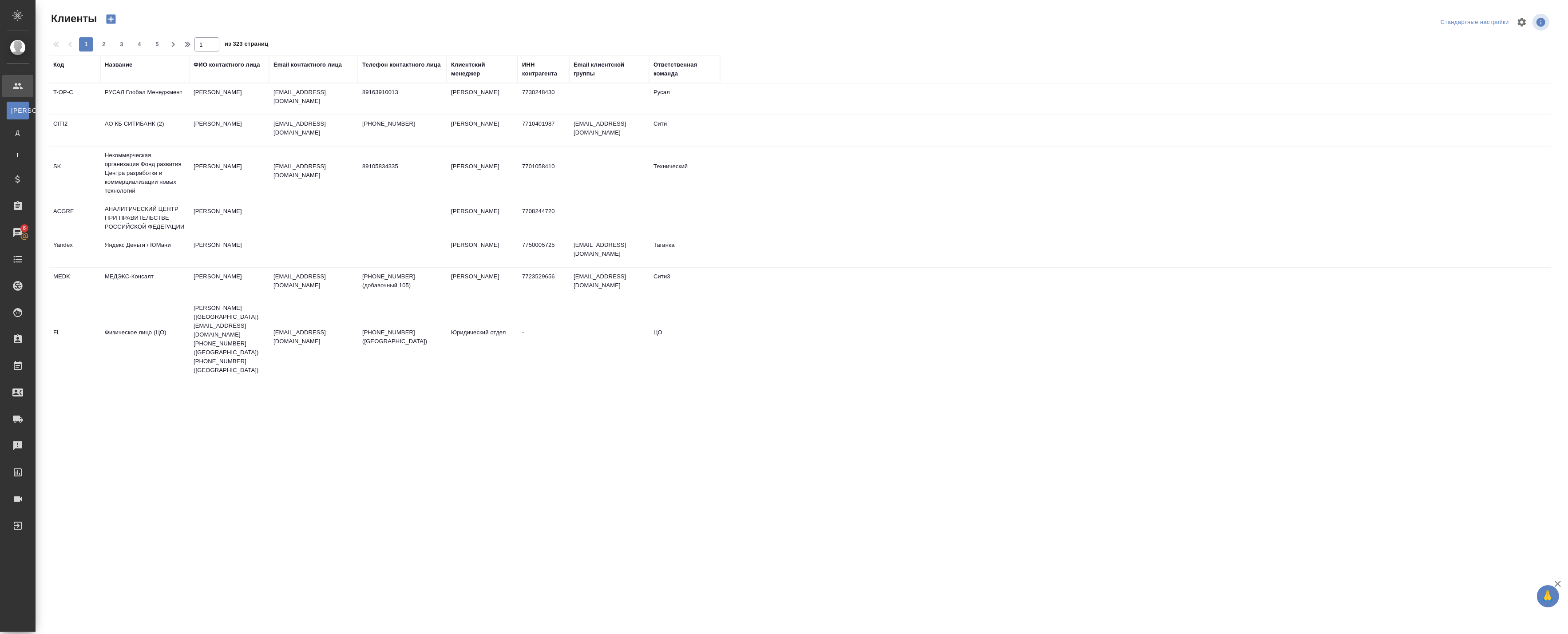
click at [36, 204] on div "Клиенты Стандартные настройки 1 2 3 4 5 1 из 323 страниц Код Название ФИО конта…" at bounding box center [802, 190] width 1532 height 380
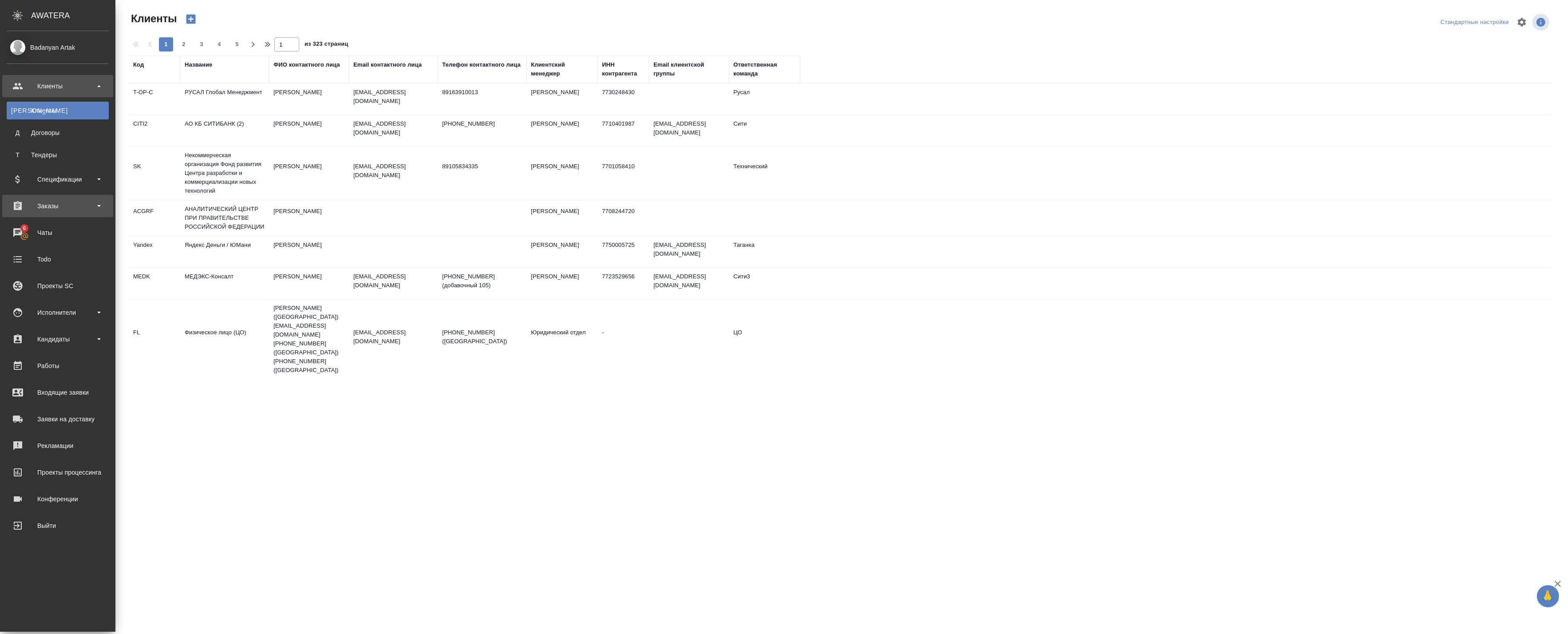
click at [27, 206] on div "Заказы" at bounding box center [57, 206] width 102 height 14
click at [53, 237] on link "В Все заказы" at bounding box center [57, 230] width 102 height 18
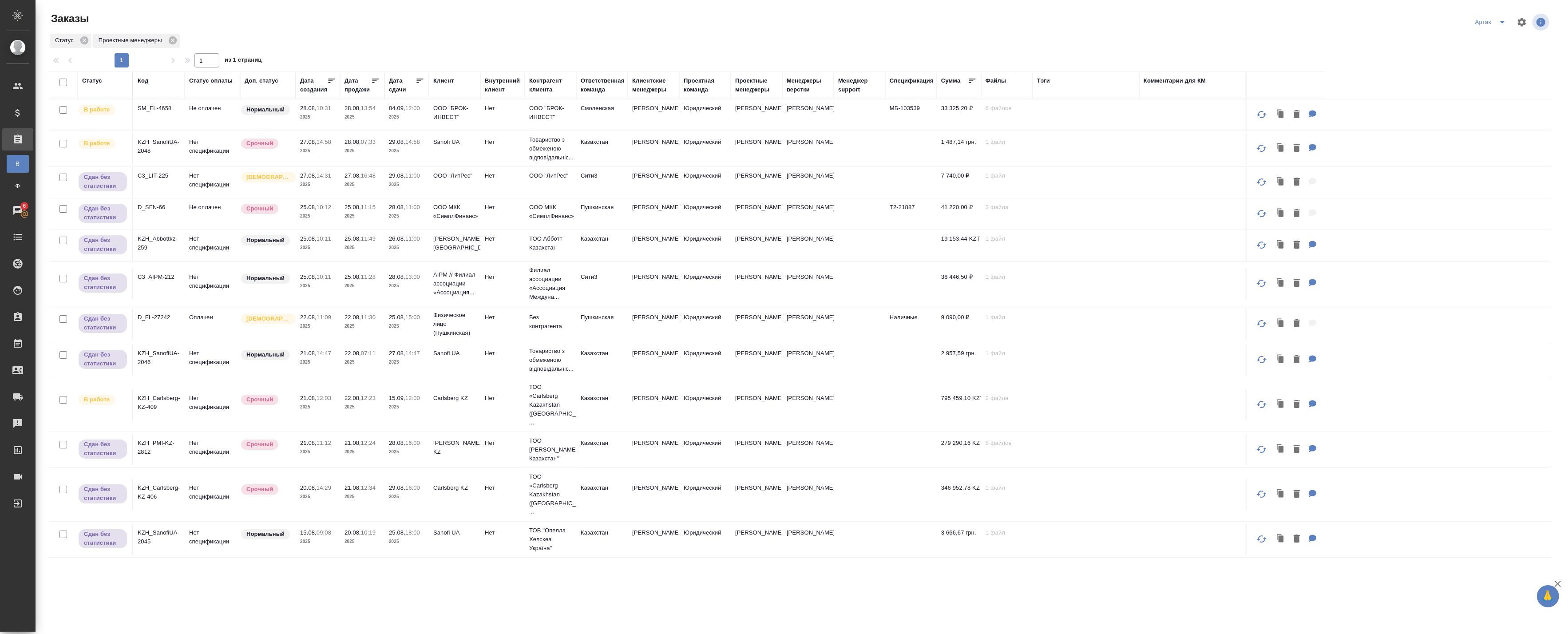
click at [202, 130] on td "Оплачен" at bounding box center [212, 115] width 55 height 31
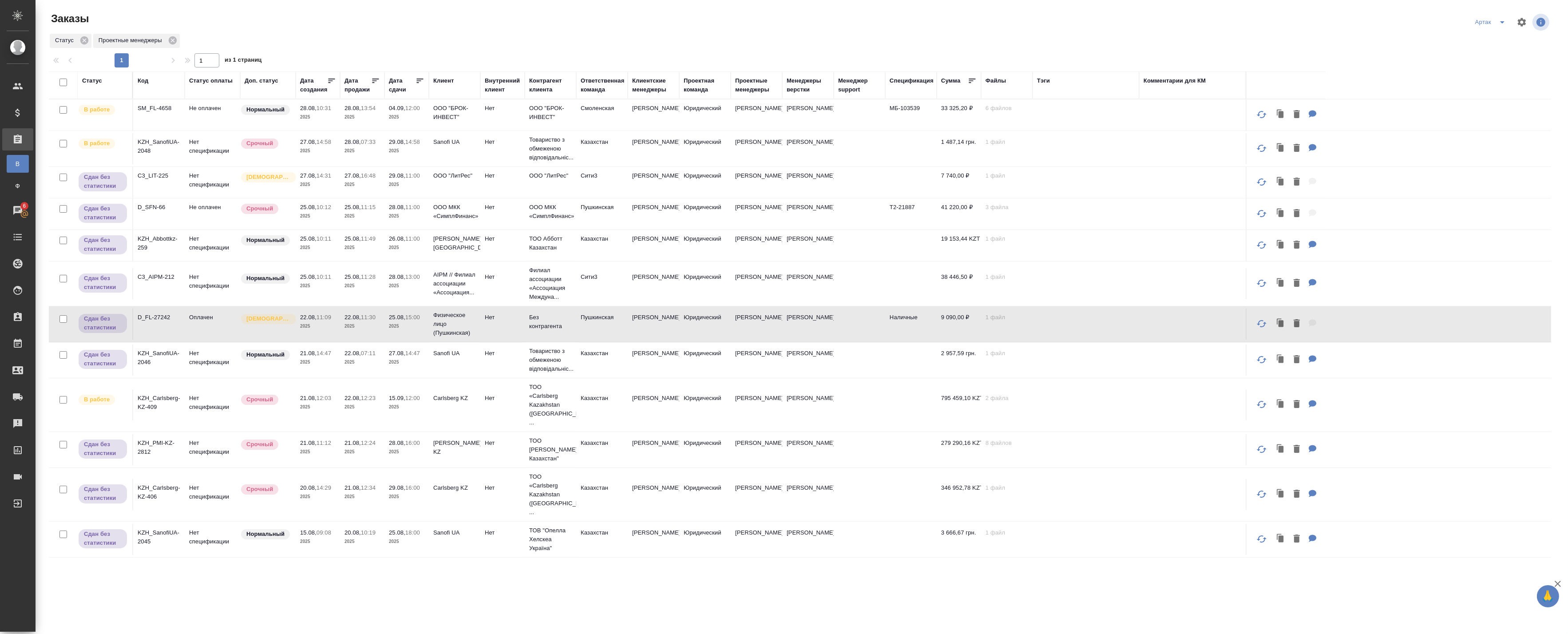
click at [210, 130] on td "Оплачен" at bounding box center [212, 115] width 55 height 31
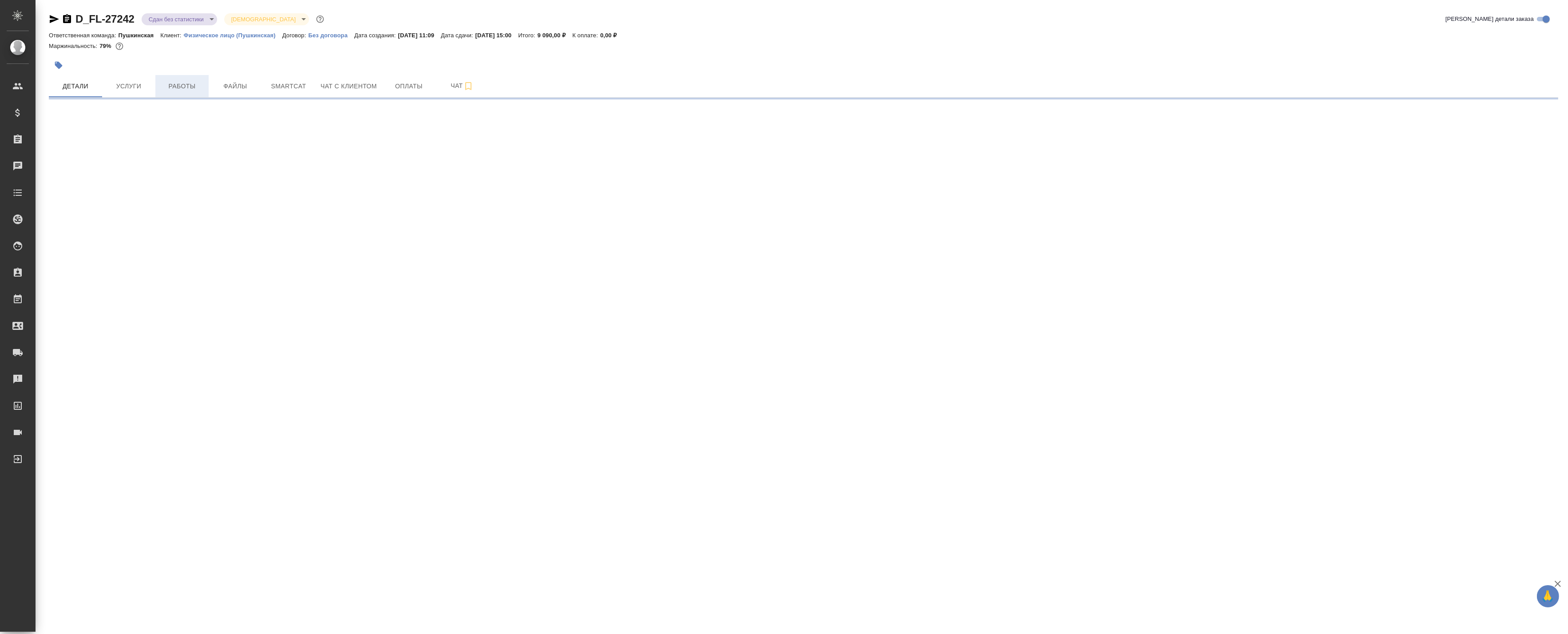
click at [188, 86] on span "Работы" at bounding box center [182, 86] width 43 height 11
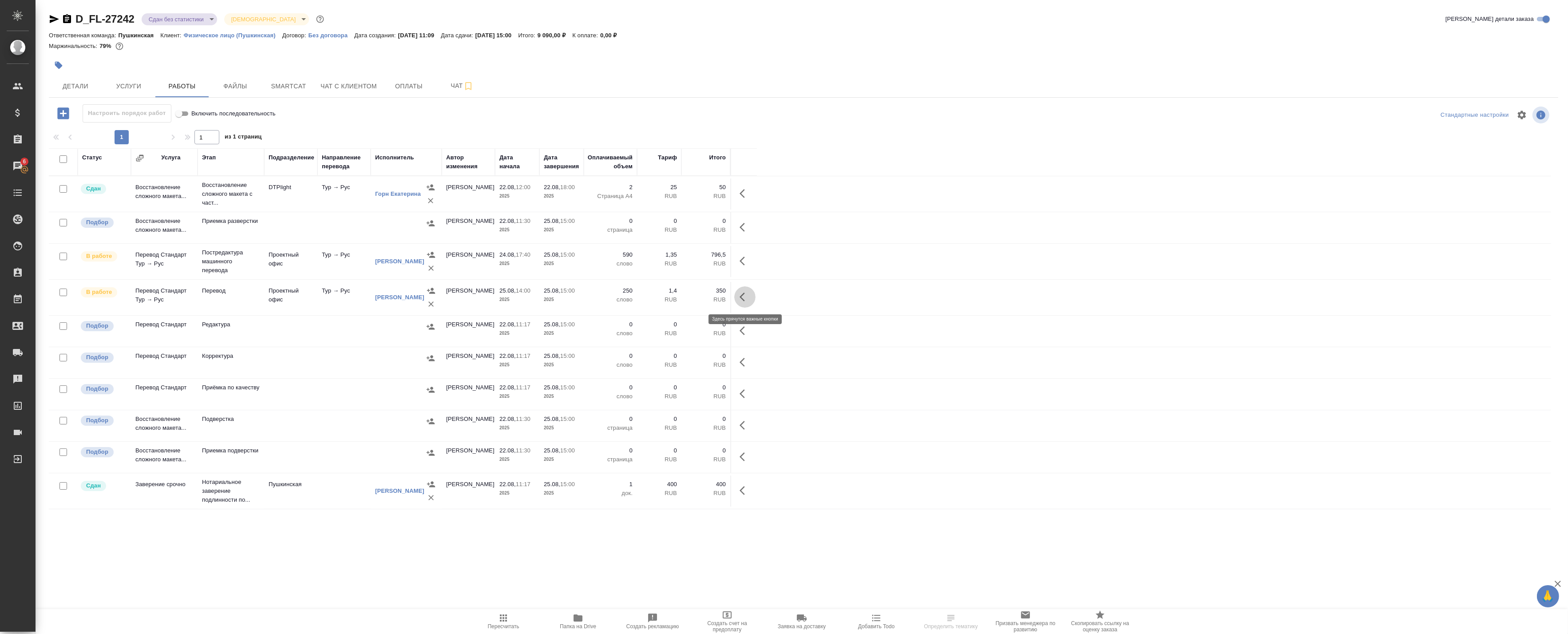
click at [743, 297] on icon "button" at bounding box center [745, 297] width 11 height 11
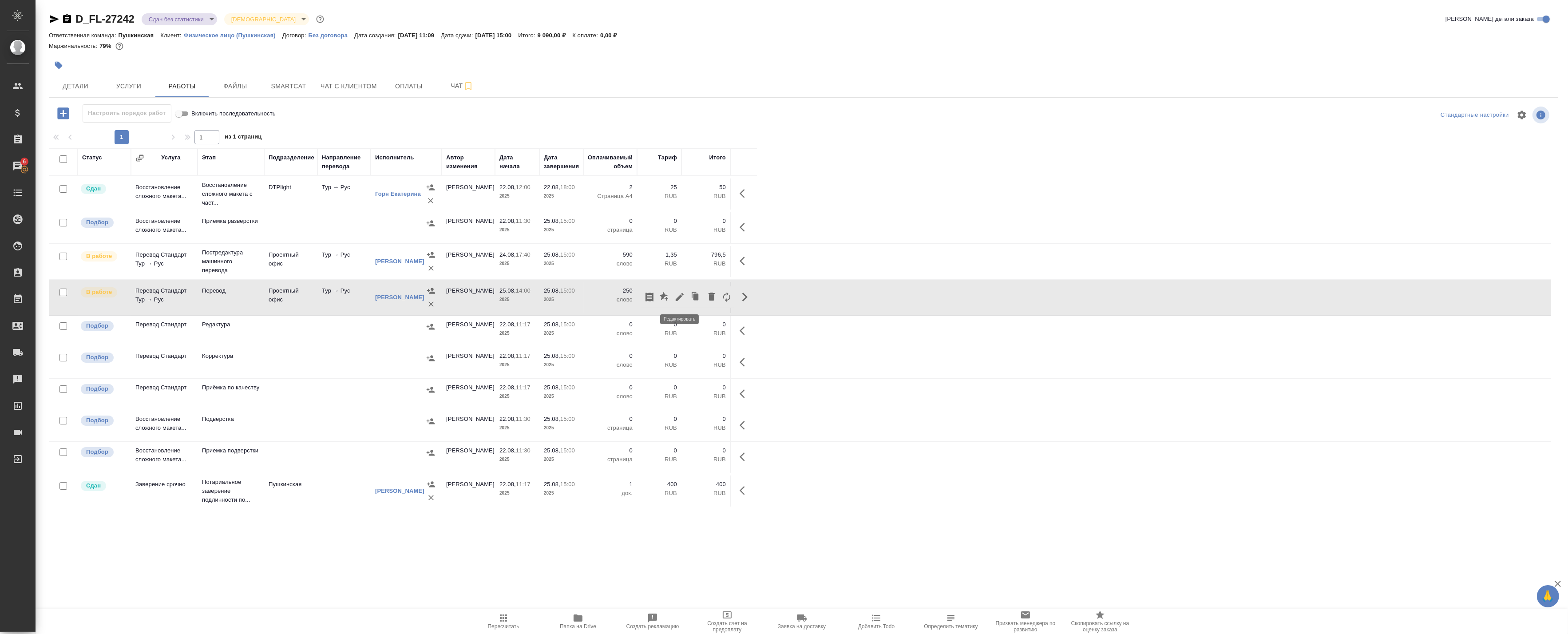
click at [680, 294] on icon "button" at bounding box center [679, 297] width 11 height 11
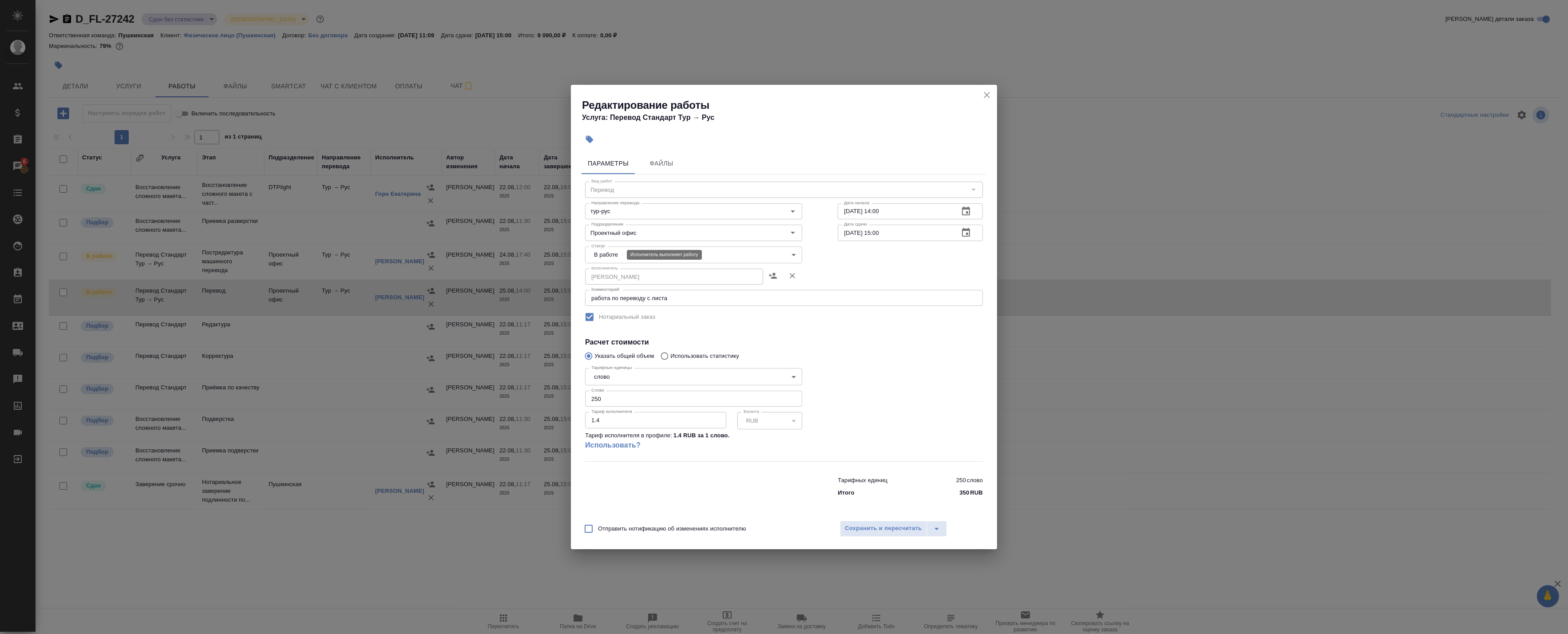
click at [619, 255] on body "🙏 .cls-1 fill:#fff; AWATERA Badanyan [PERSON_NAME] Спецификации Заказы 6 Чаты T…" at bounding box center [784, 317] width 1568 height 634
click at [620, 285] on li "Сдан" at bounding box center [693, 285] width 217 height 16
type input "closed"
click at [863, 530] on span "Сохранить и пересчитать" at bounding box center [883, 528] width 77 height 11
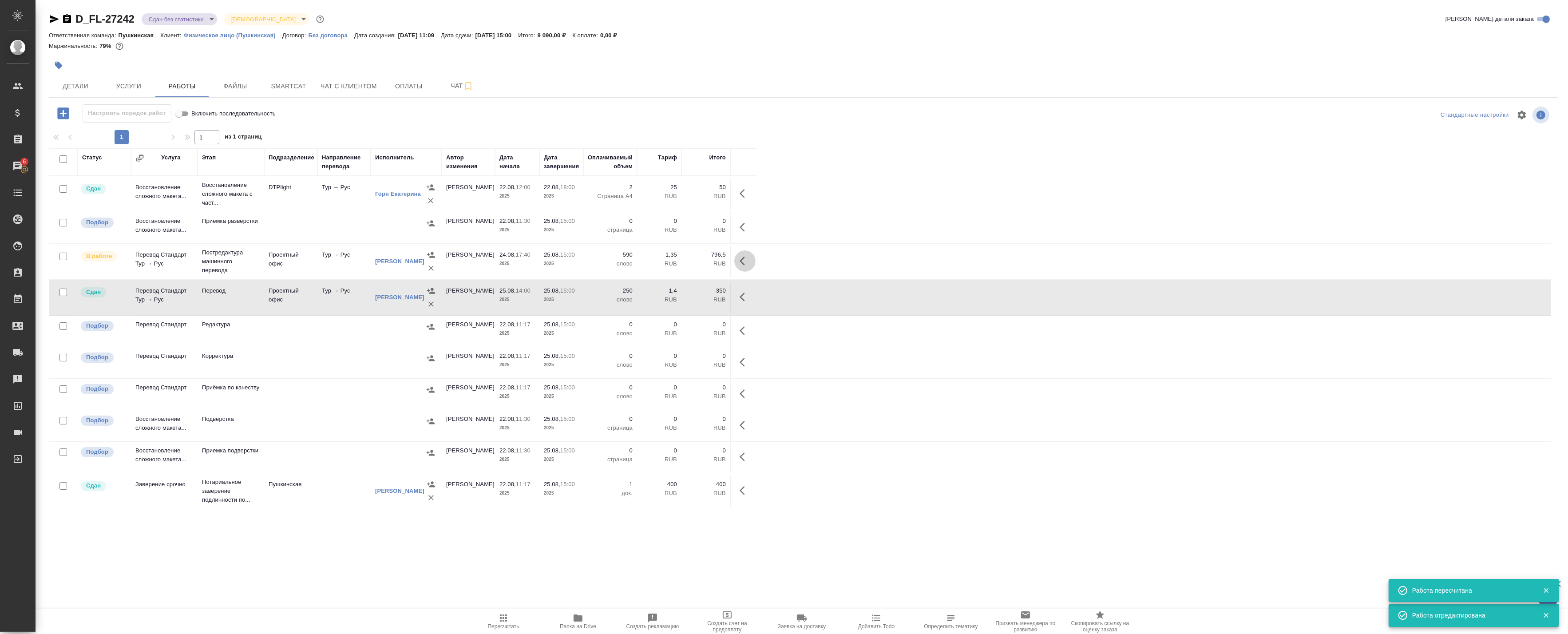
click at [741, 261] on icon "button" at bounding box center [742, 261] width 5 height 9
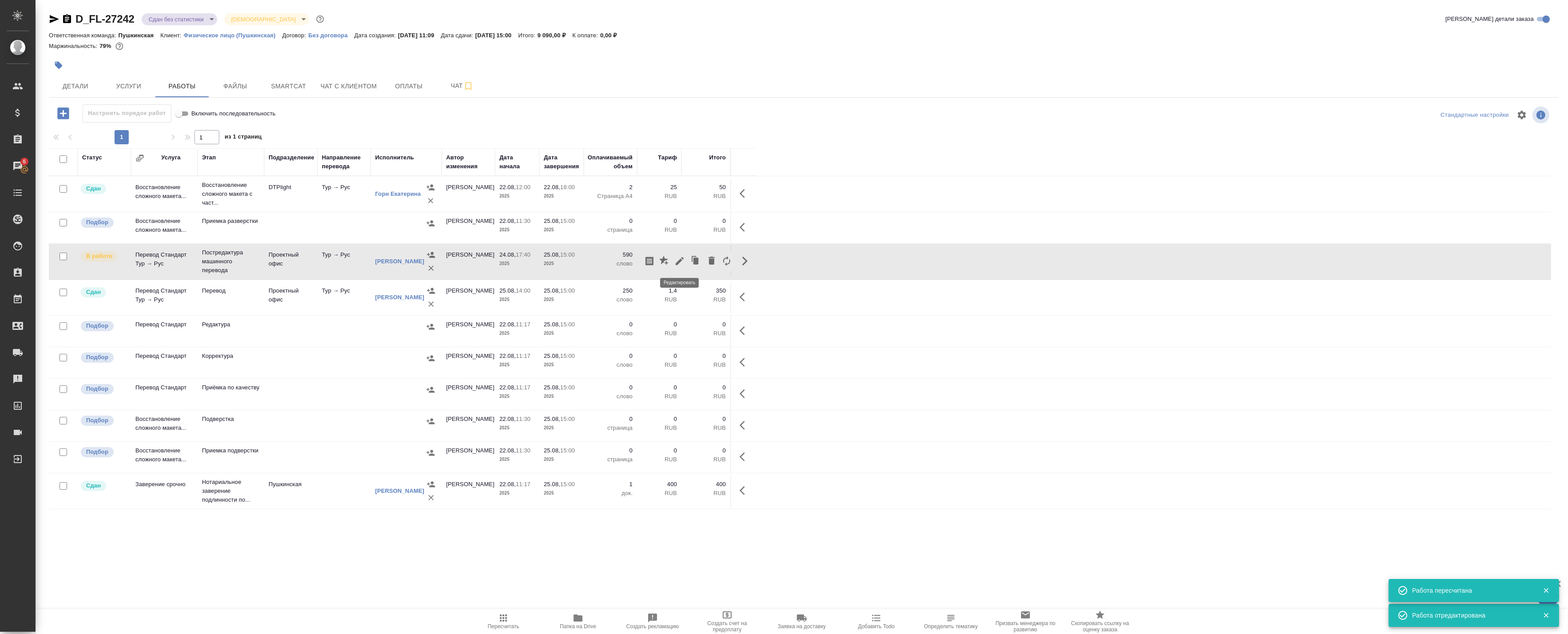
click at [681, 260] on icon "button" at bounding box center [679, 261] width 11 height 11
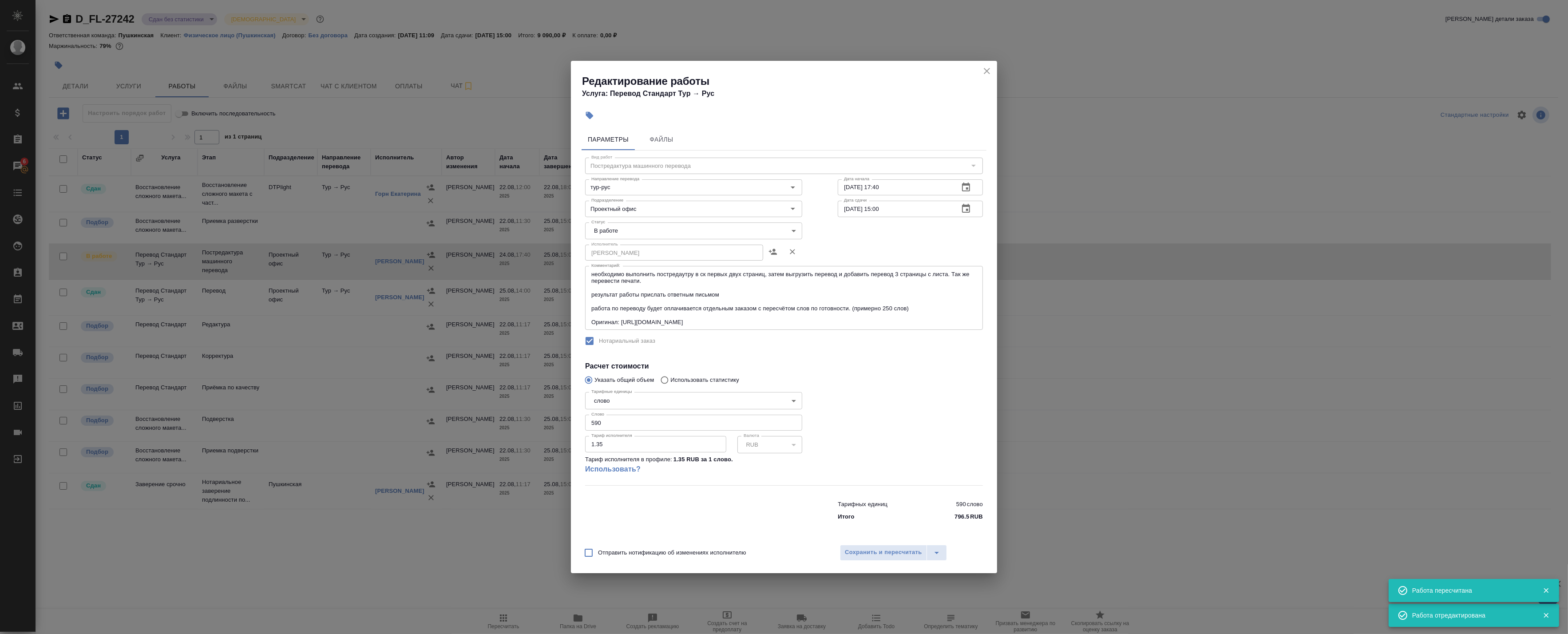
click at [631, 228] on body "🙏 .cls-1 fill:#fff; AWATERA Badanyan [PERSON_NAME] Спецификации Заказы 6 Чаты T…" at bounding box center [784, 317] width 1568 height 634
click at [624, 257] on li "Сдан" at bounding box center [693, 262] width 217 height 16
type input "closed"
click at [855, 556] on span "Сохранить и пересчитать" at bounding box center [883, 552] width 77 height 11
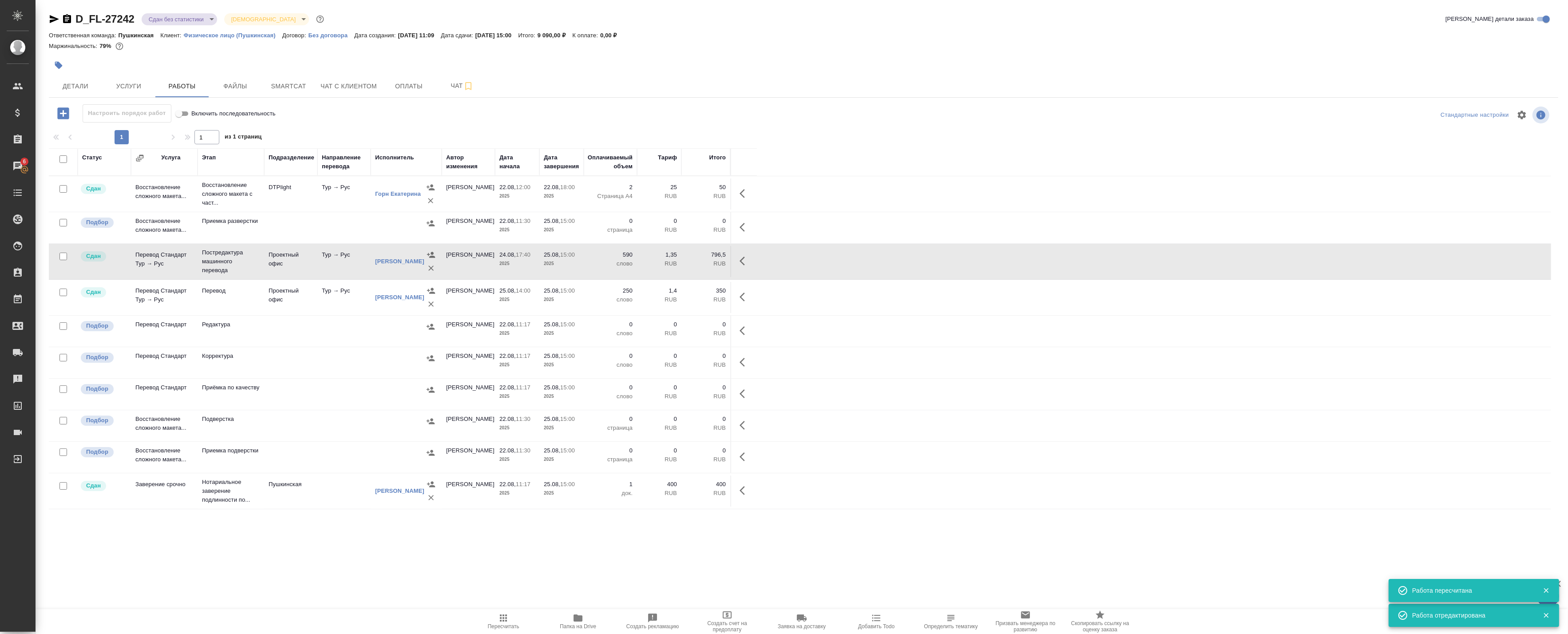
click at [64, 161] on input "checkbox" at bounding box center [63, 159] width 8 height 8
checkbox input "true"
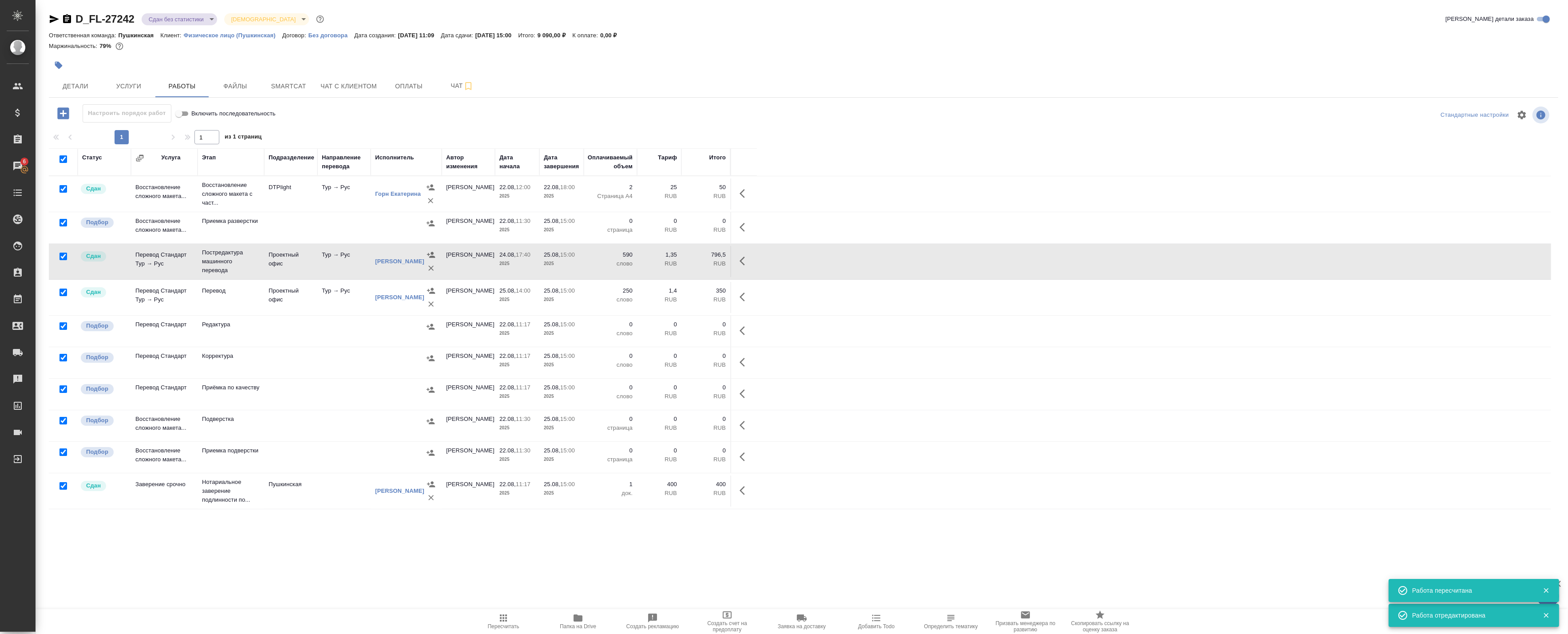
checkbox input "true"
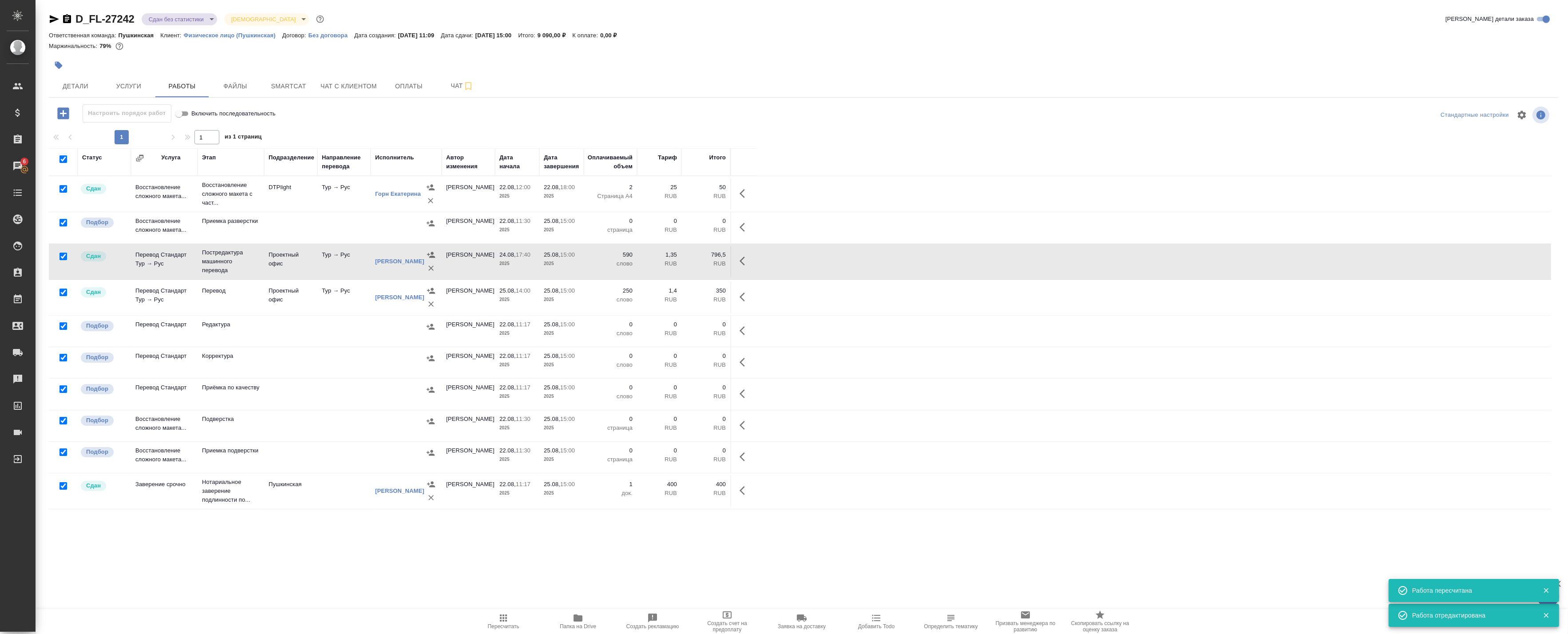
checkbox input "true"
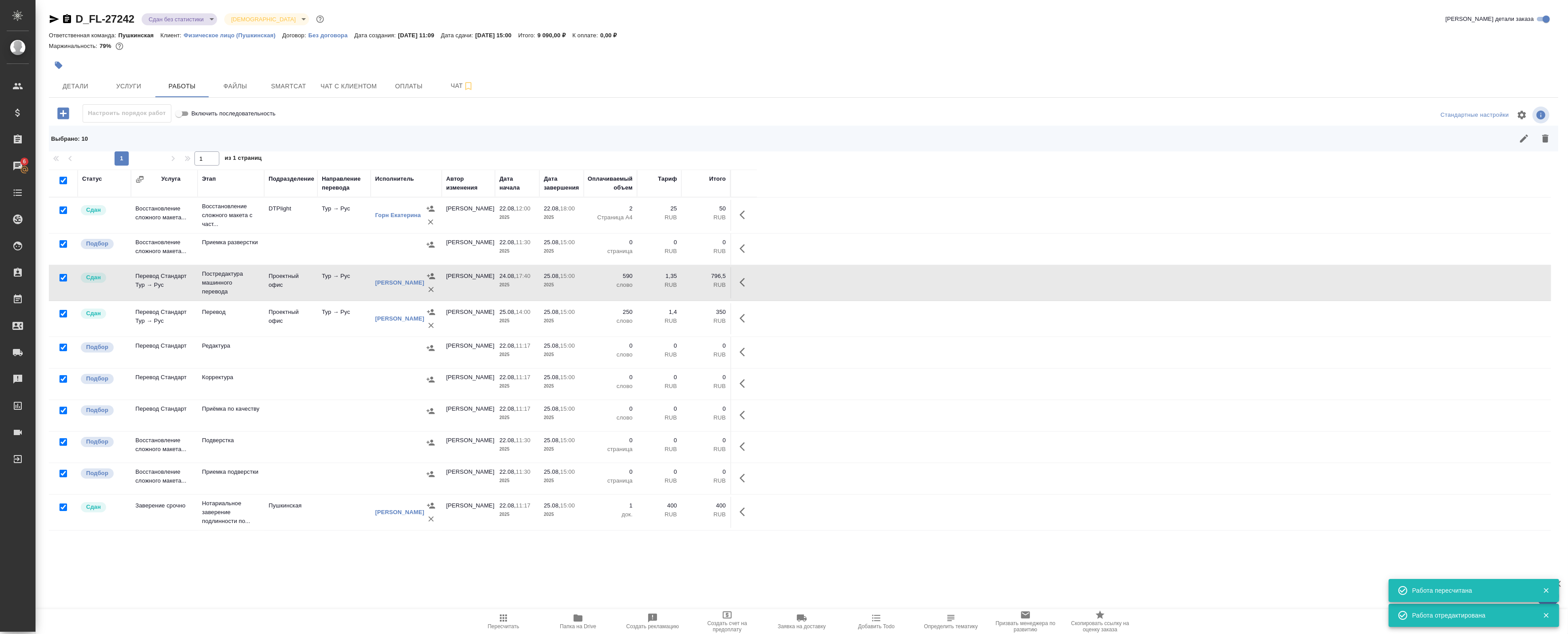
click at [64, 276] on input "checkbox" at bounding box center [63, 278] width 8 height 8
checkbox input "false"
click at [62, 209] on input "checkbox" at bounding box center [63, 210] width 8 height 8
checkbox input "false"
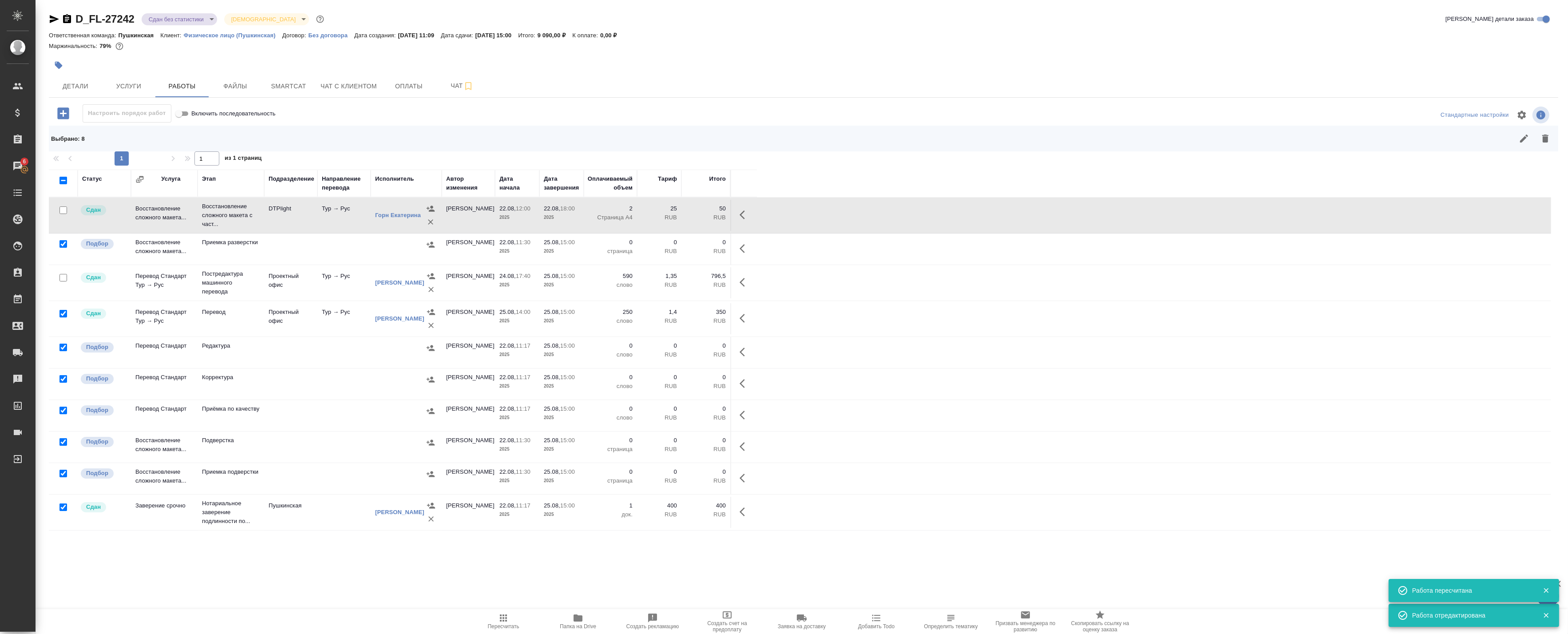
click at [66, 311] on input "checkbox" at bounding box center [63, 314] width 8 height 8
checkbox input "false"
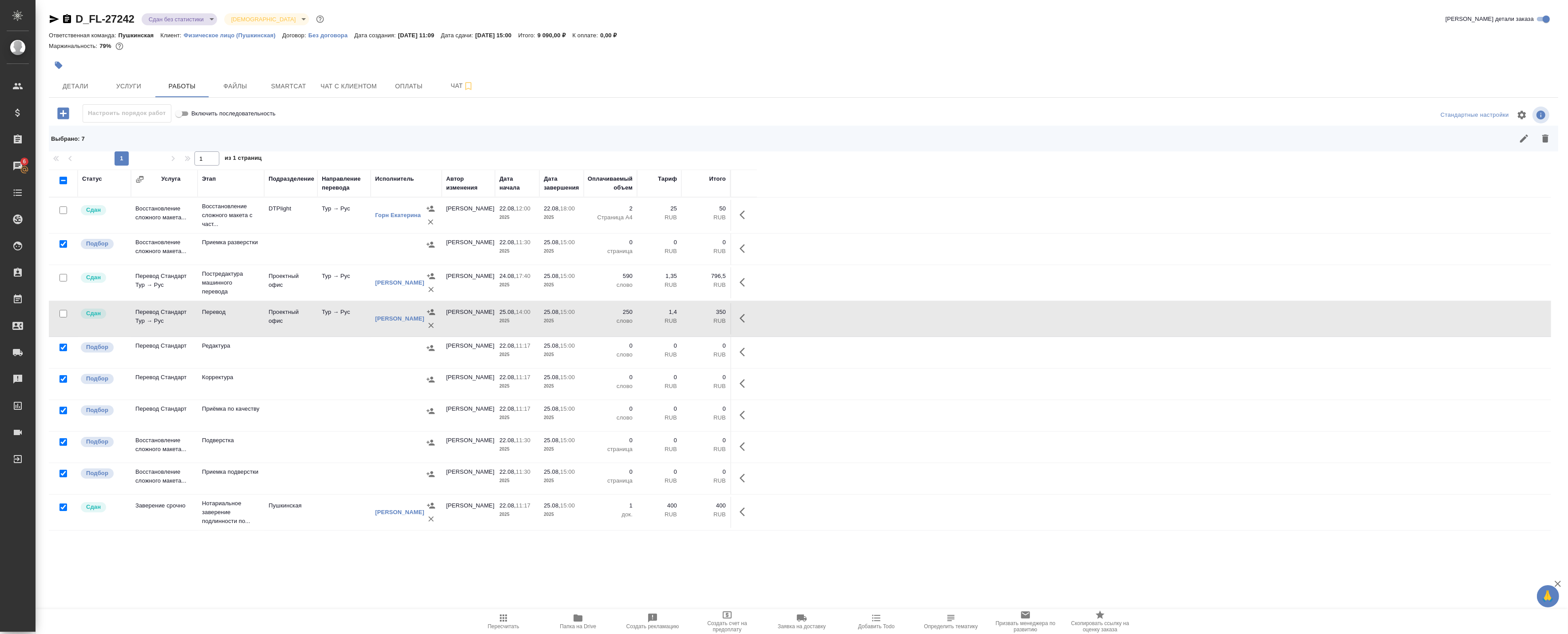
click at [64, 511] on input "checkbox" at bounding box center [63, 508] width 8 height 8
checkbox input "false"
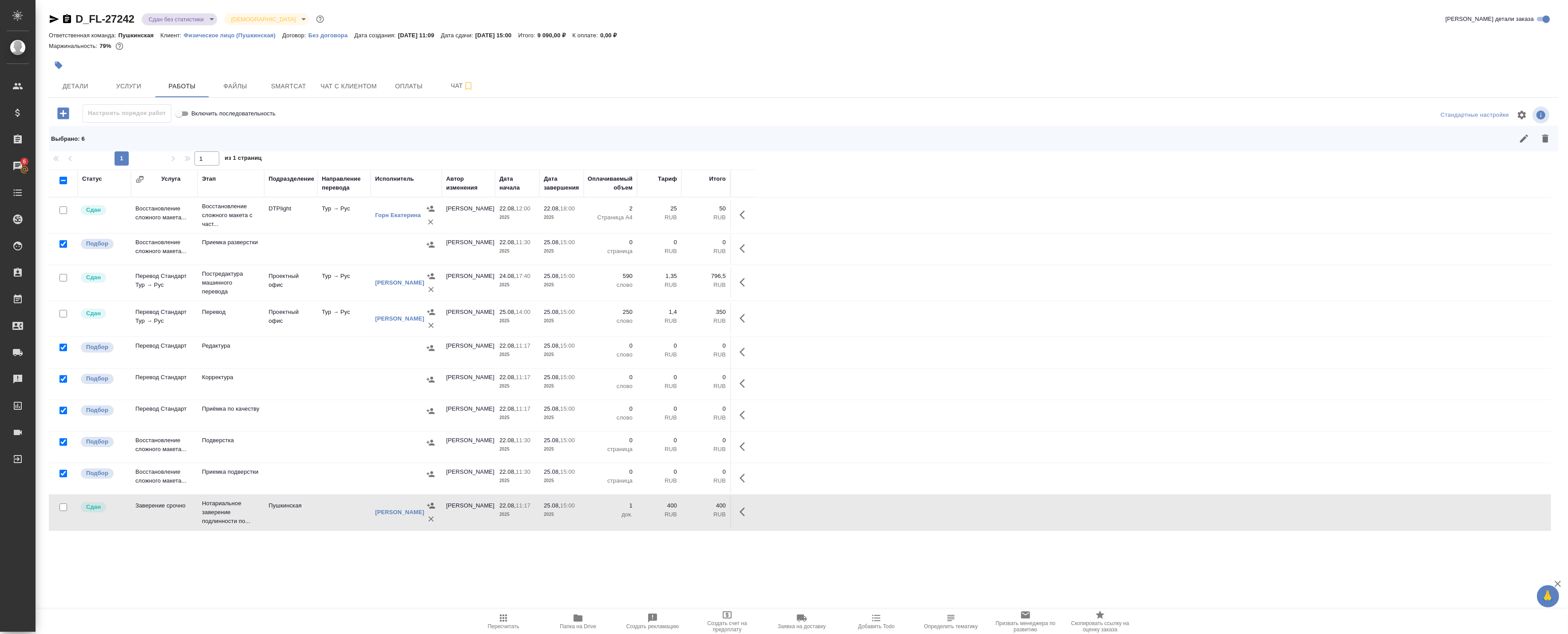
drag, startPoint x: 67, startPoint y: 246, endPoint x: 1098, endPoint y: 327, distance: 1034.2
click at [1098, 327] on tbody "Сдан Восстановление сложного макета... Восстановление сложного макета с част...…" at bounding box center [799, 364] width 1502 height 333
click at [1543, 139] on icon "button" at bounding box center [1545, 138] width 6 height 8
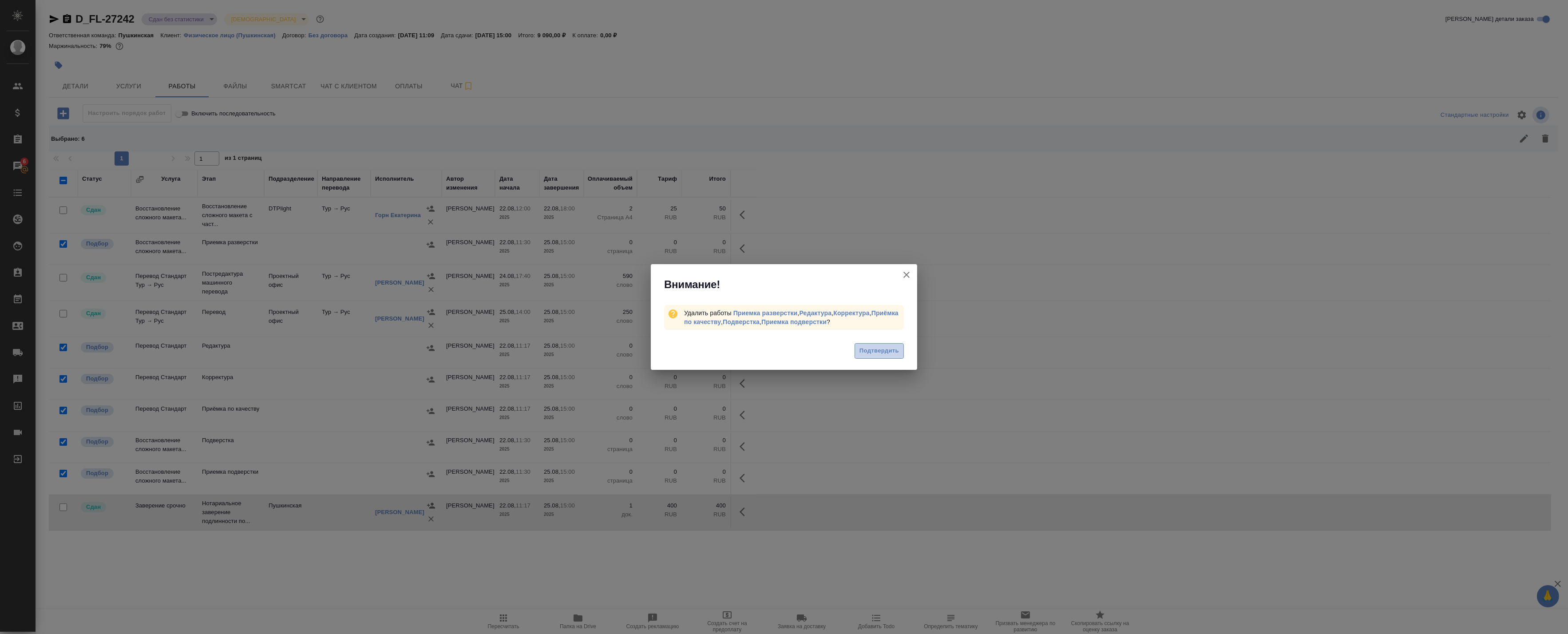
click at [873, 354] on span "Подтвердить" at bounding box center [879, 351] width 40 height 11
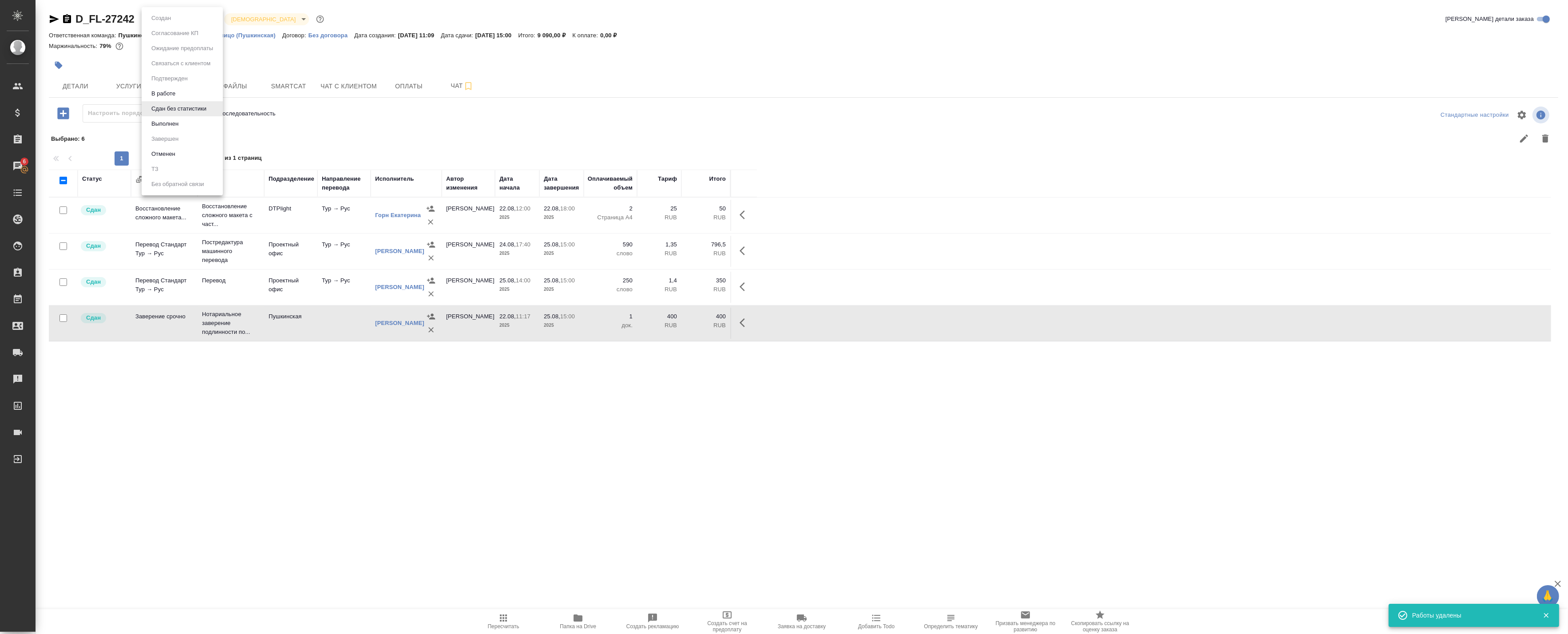
click at [183, 18] on body "🙏 .cls-1 fill:#fff; AWATERA Badanyan [PERSON_NAME] Спецификации Заказы 6 Чаты T…" at bounding box center [784, 317] width 1568 height 634
click at [171, 117] on li "Выполнен" at bounding box center [183, 124] width 82 height 16
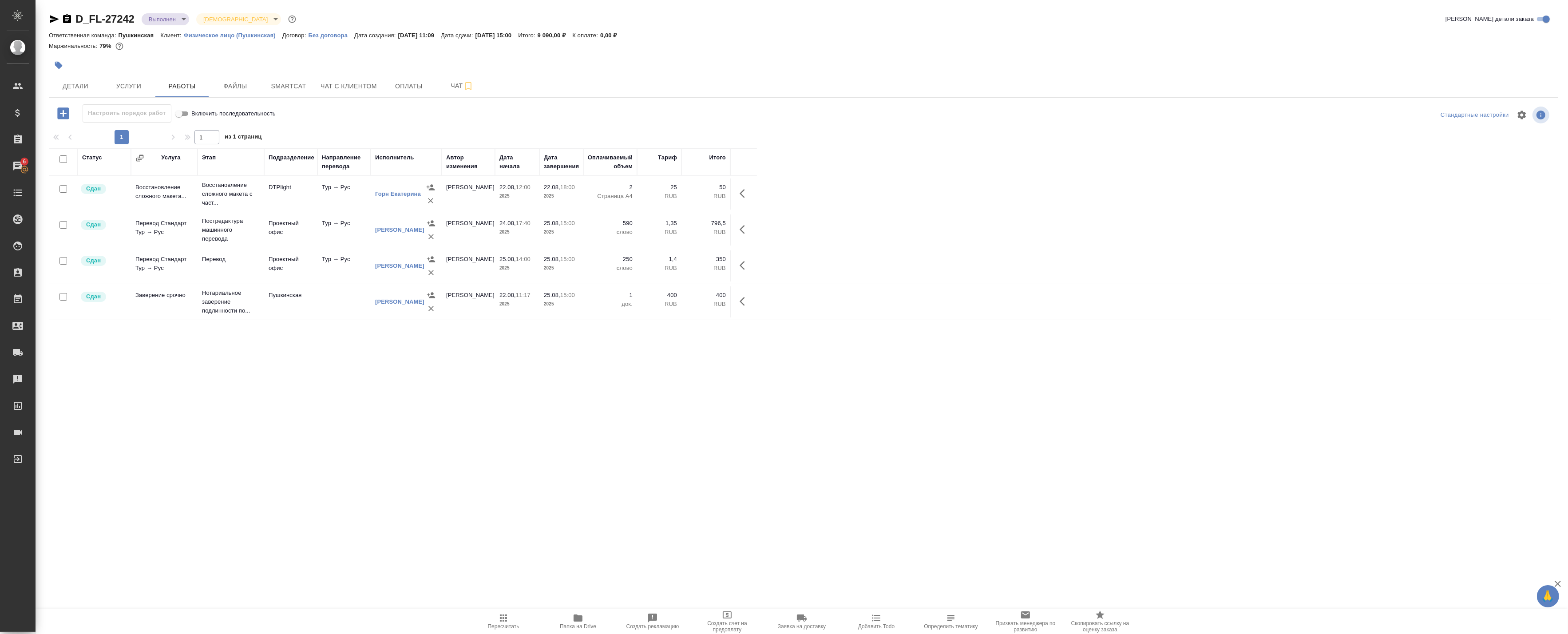
click at [158, 16] on body "🙏 .cls-1 fill:#fff; AWATERA Badanyan [PERSON_NAME] Спецификации Заказы 6 Чаты T…" at bounding box center [784, 317] width 1568 height 634
click at [297, 367] on div at bounding box center [784, 317] width 1568 height 634
click at [151, 19] on body "🙏 .cls-1 fill:#fff; AWATERA Badanyan [PERSON_NAME] Спецификации Заказы 6 Чаты T…" at bounding box center [784, 317] width 1568 height 634
click at [136, 72] on div at bounding box center [784, 317] width 1568 height 634
click at [56, 20] on icon "button" at bounding box center [53, 18] width 11 height 11
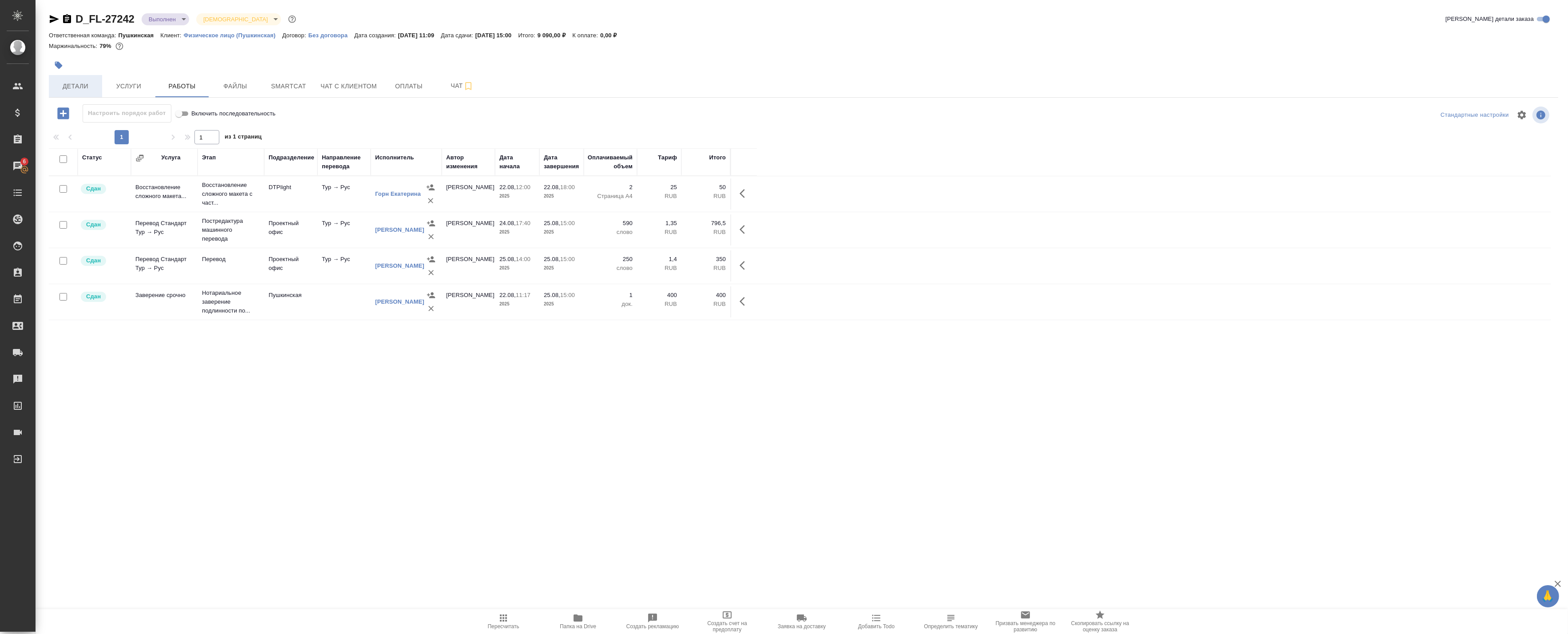
click at [87, 85] on span "Детали" at bounding box center [76, 86] width 43 height 11
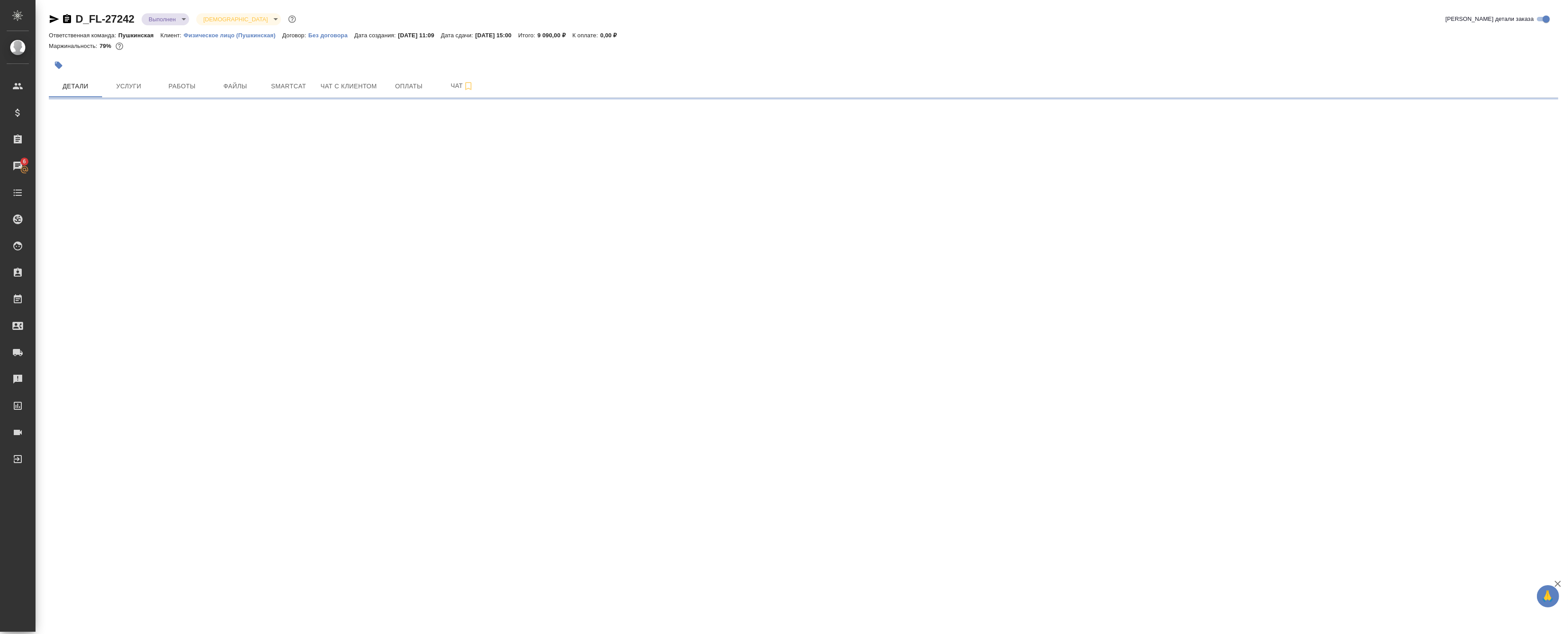
select select "RU"
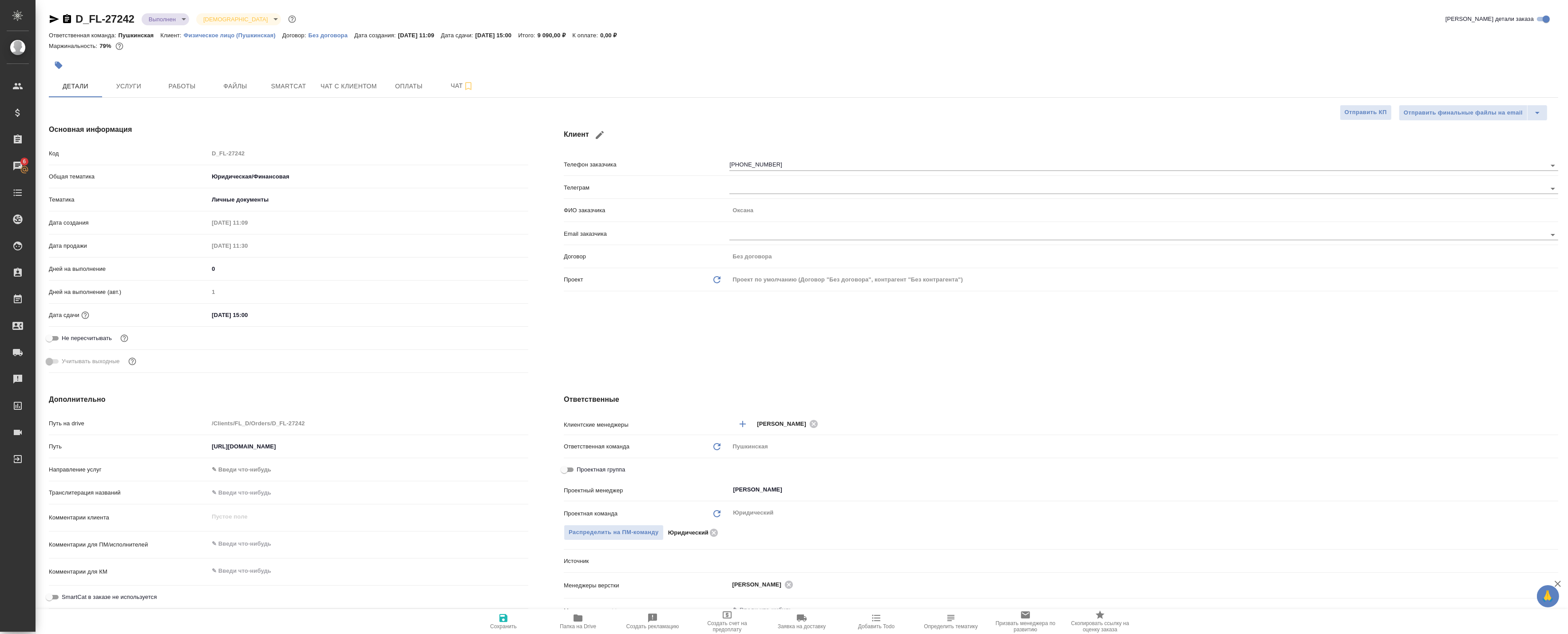
type textarea "x"
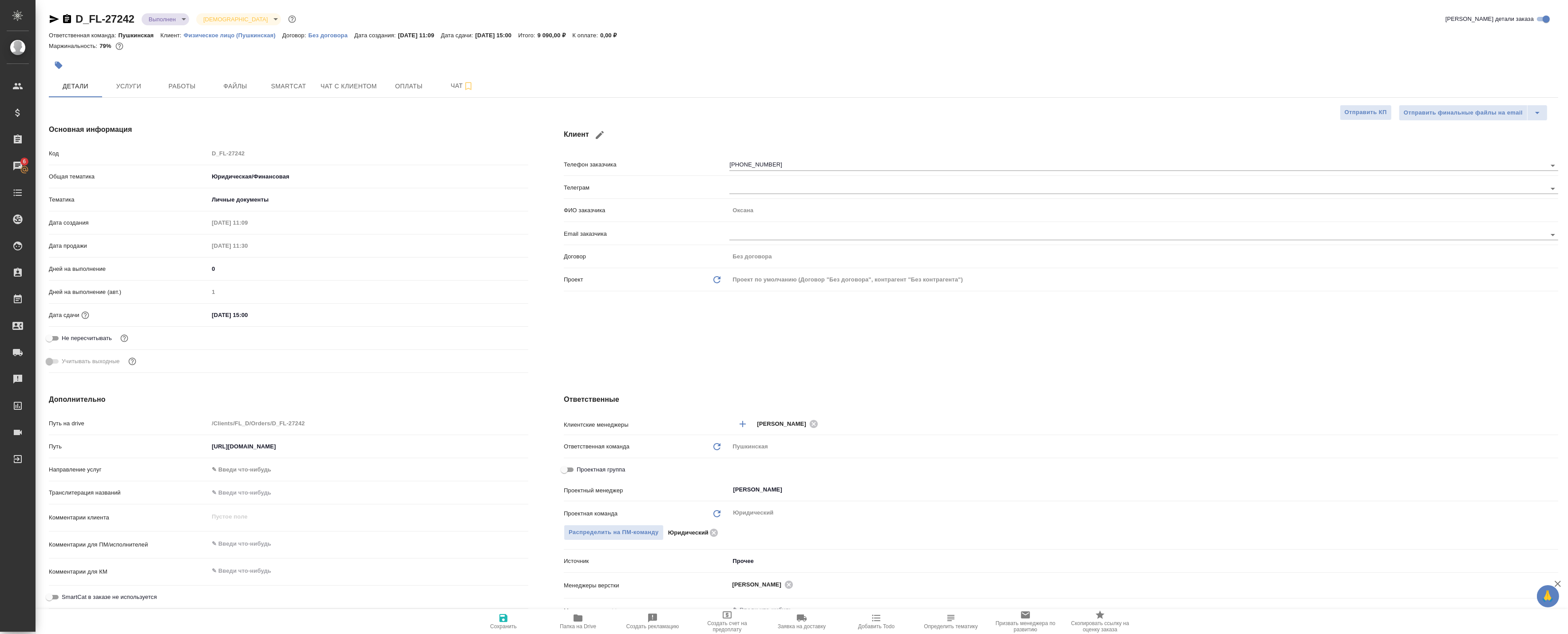
type textarea "x"
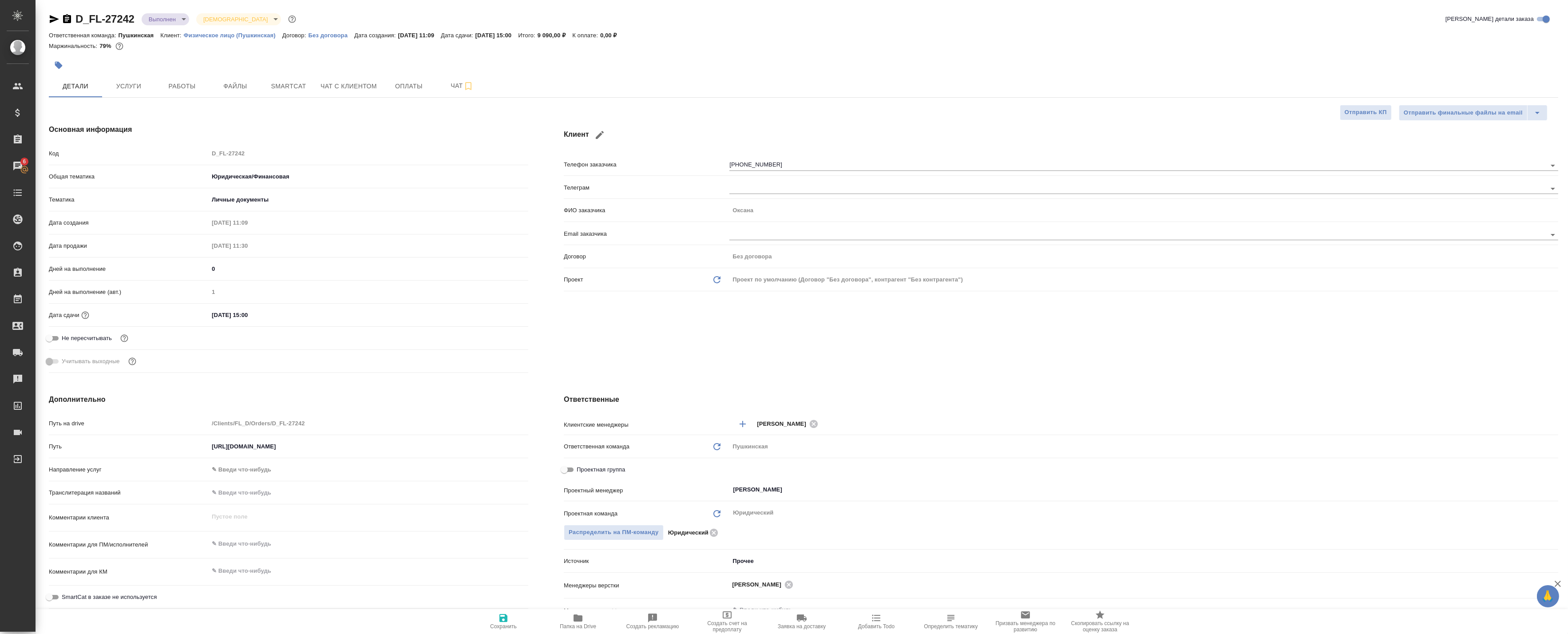
type textarea "x"
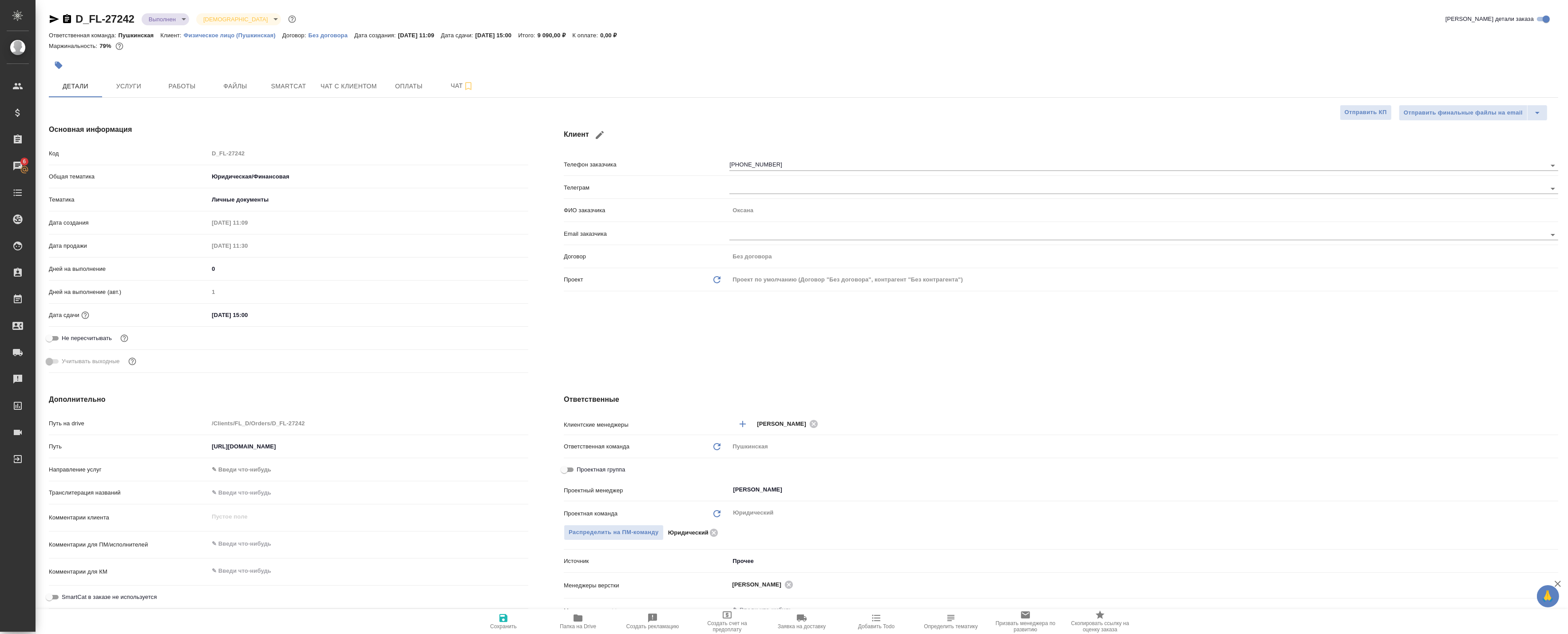
type textarea "x"
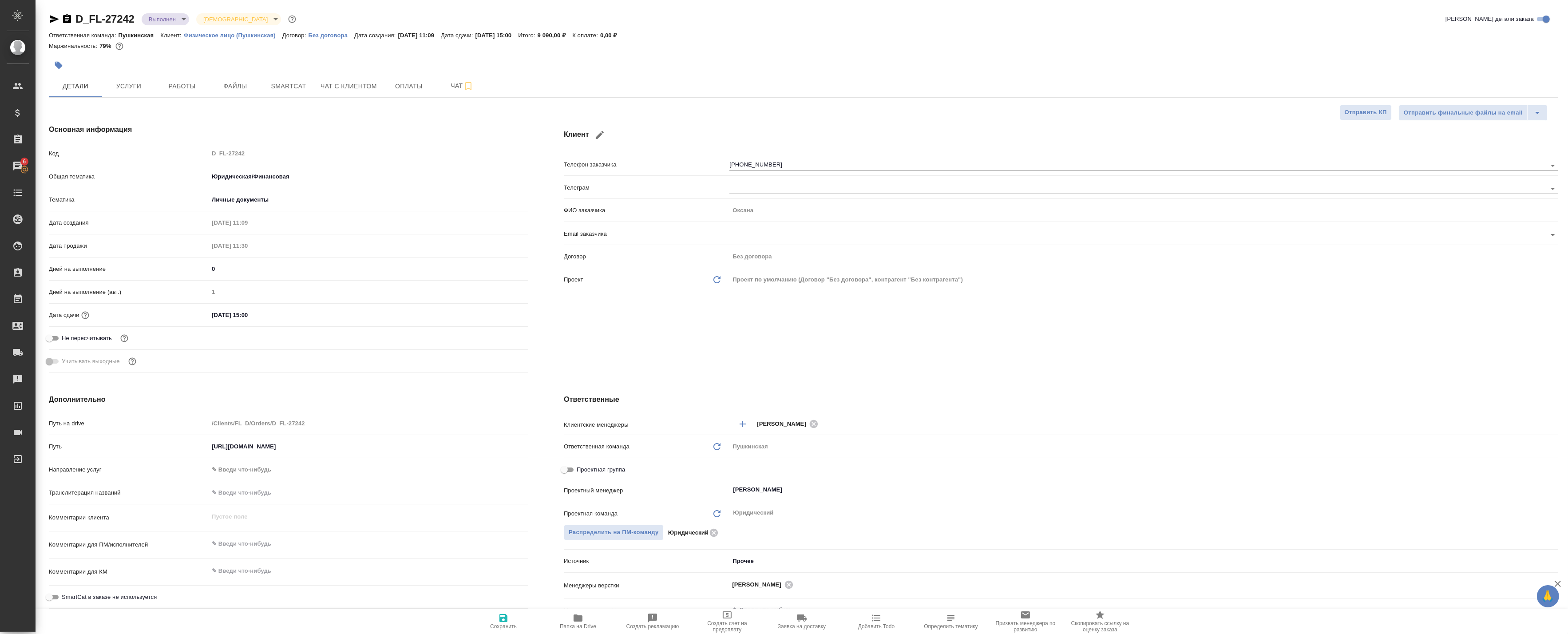
type textarea "x"
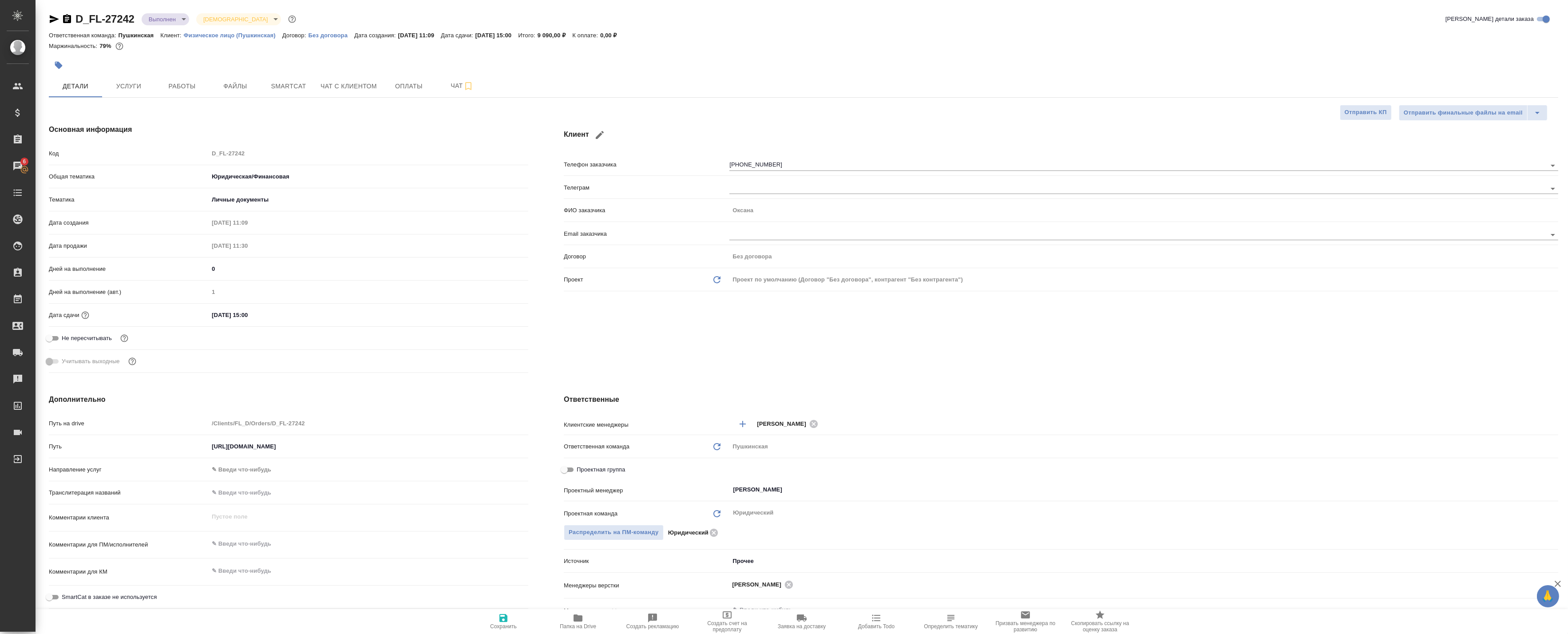
type textarea "x"
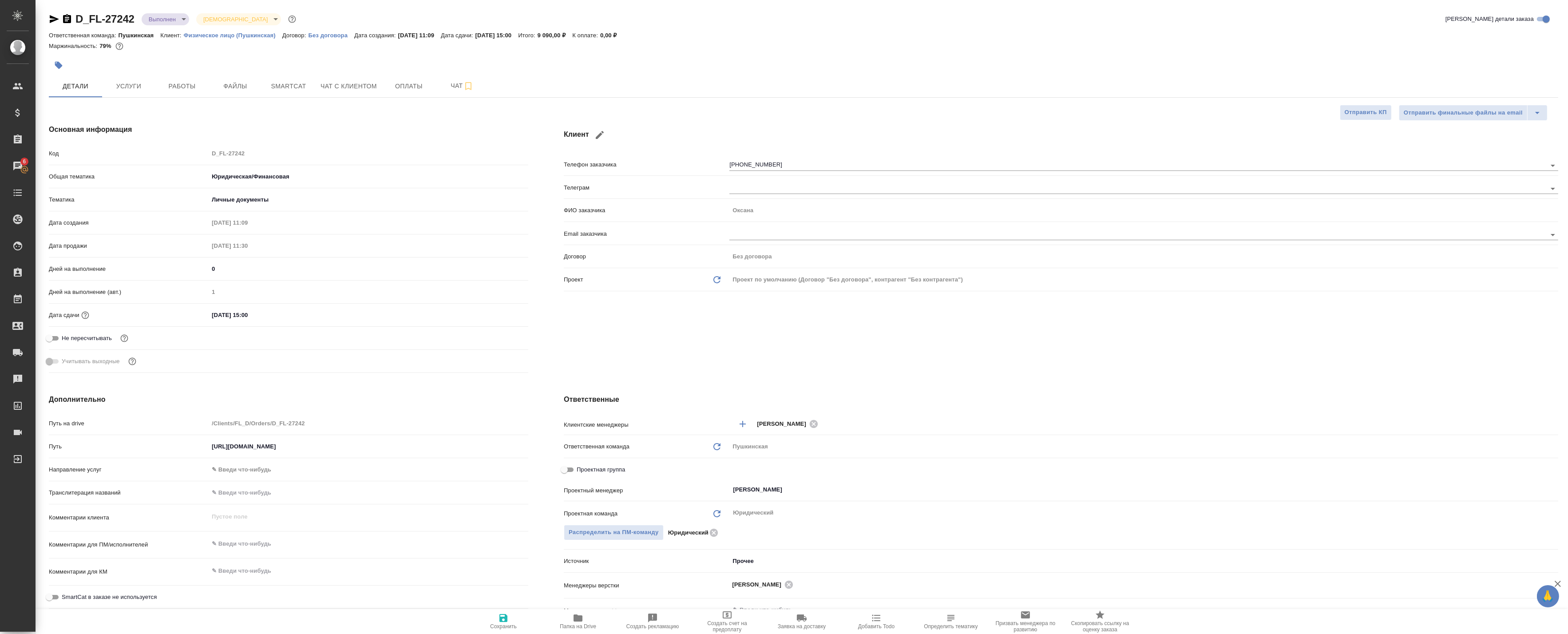
type textarea "x"
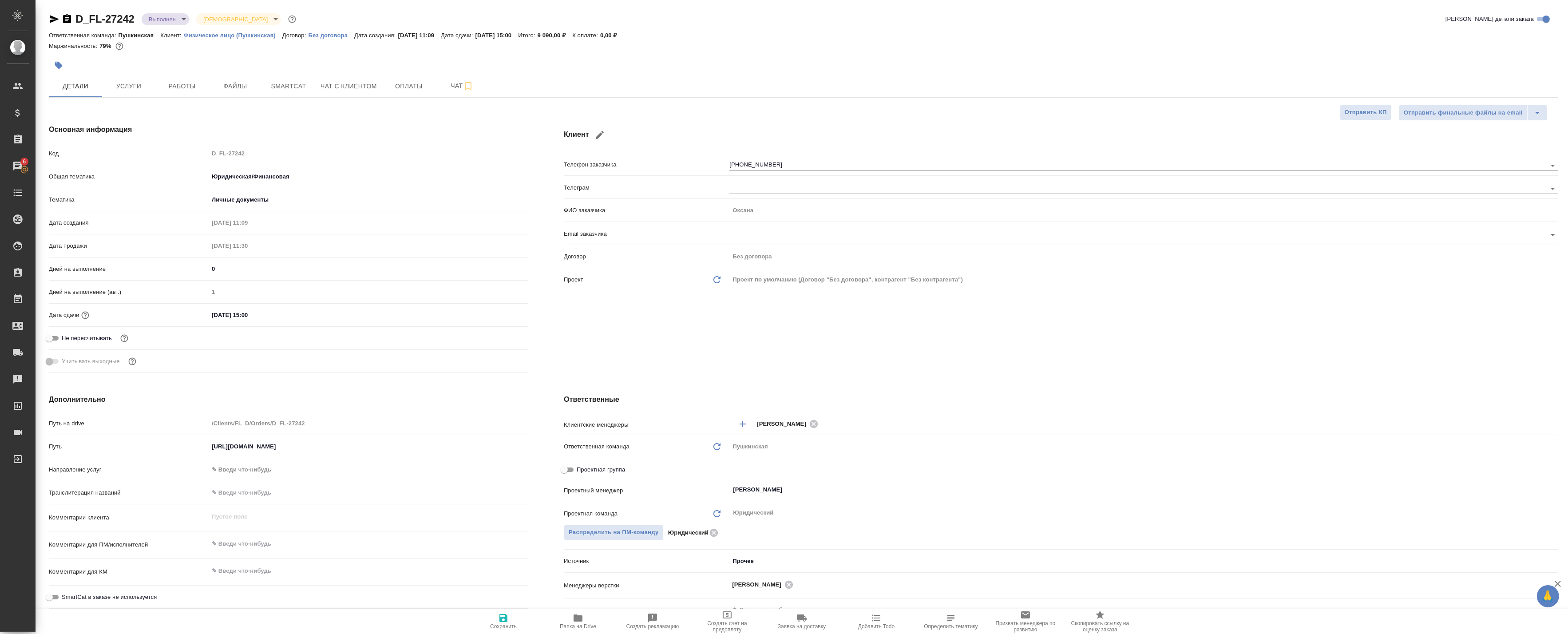
type textarea "x"
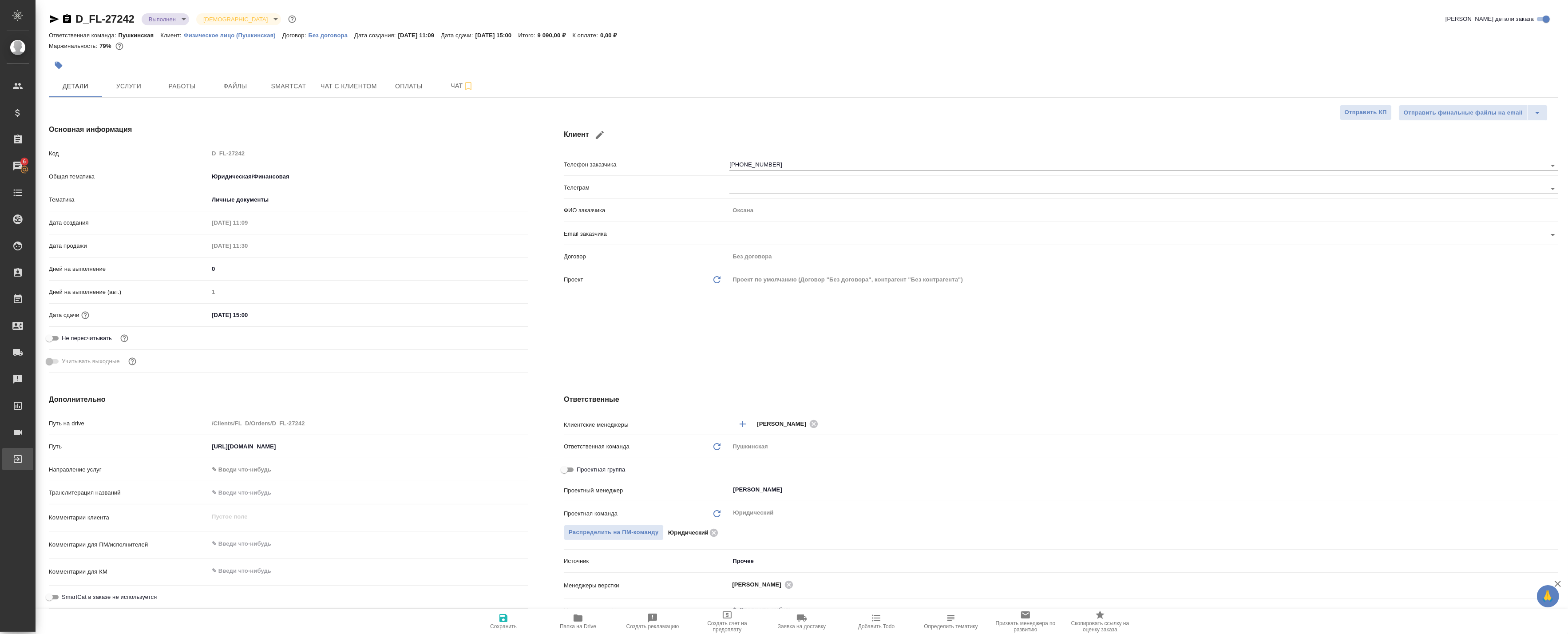
type textarea "x"
